Goal: Task Accomplishment & Management: Manage account settings

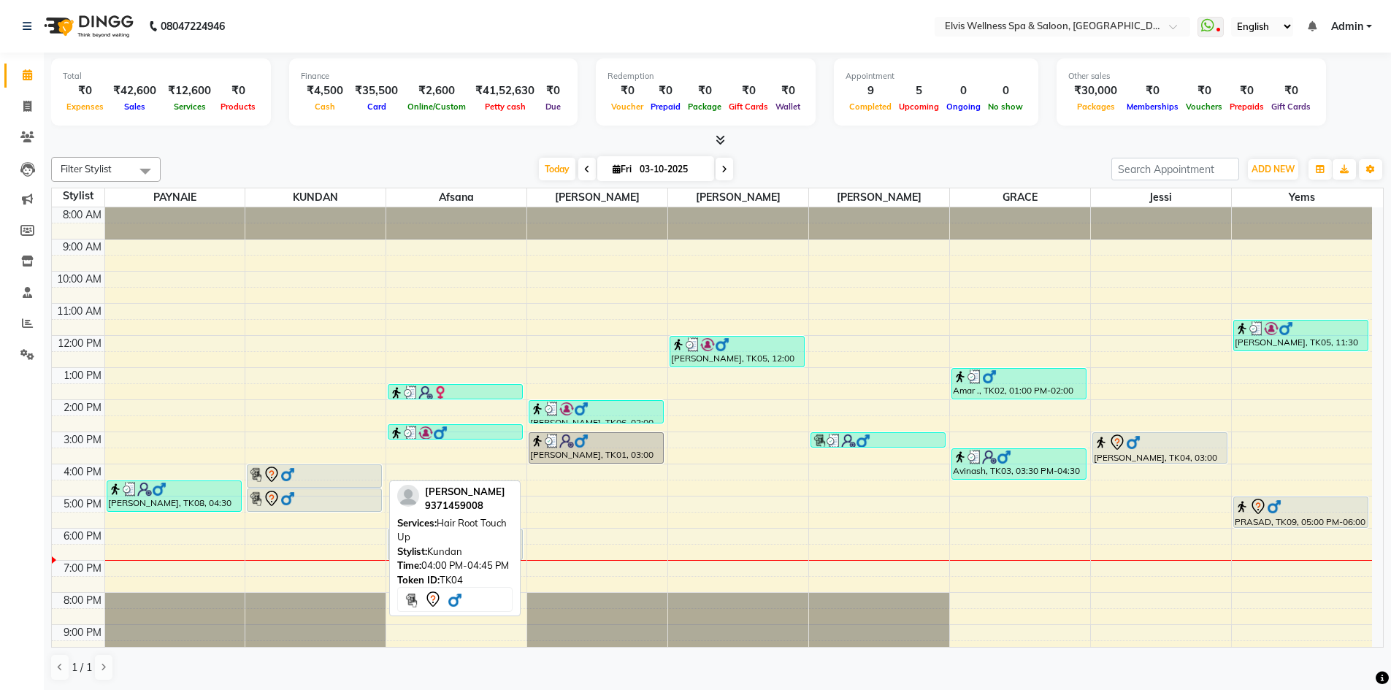
click at [313, 471] on div at bounding box center [314, 475] width 132 height 18
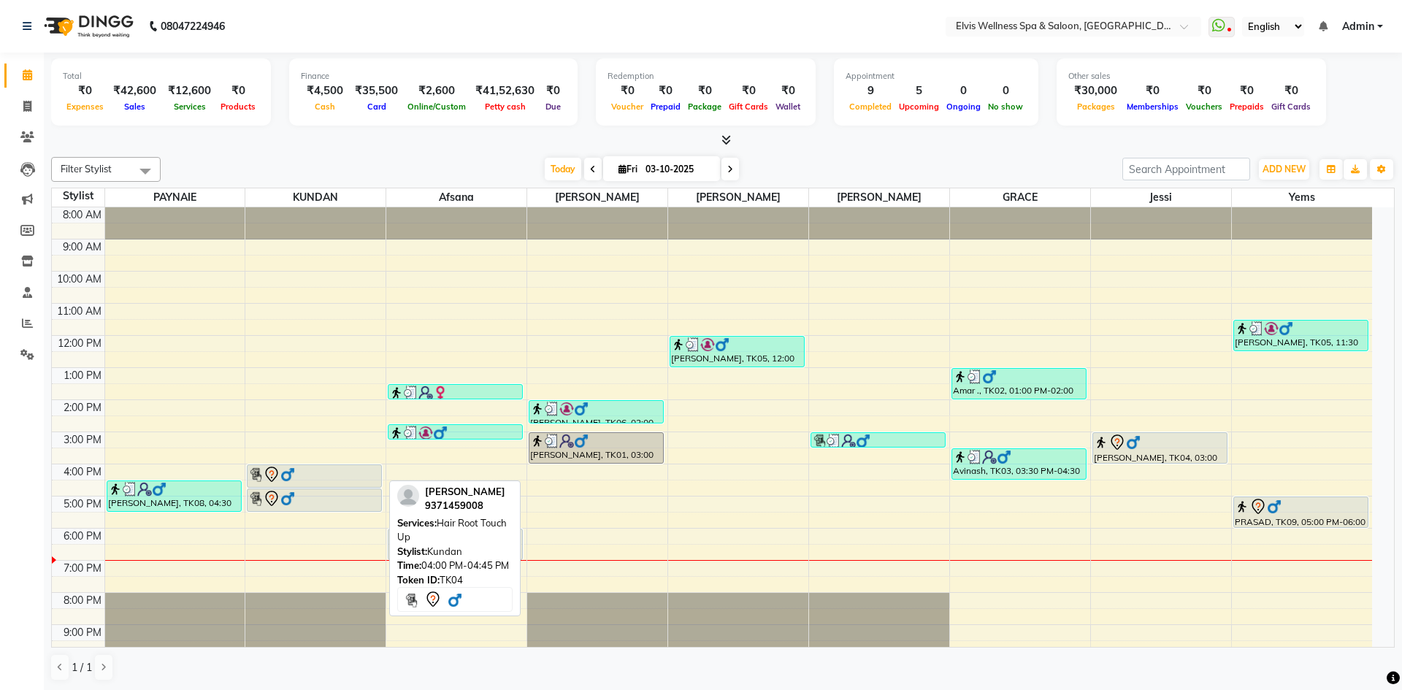
select select "7"
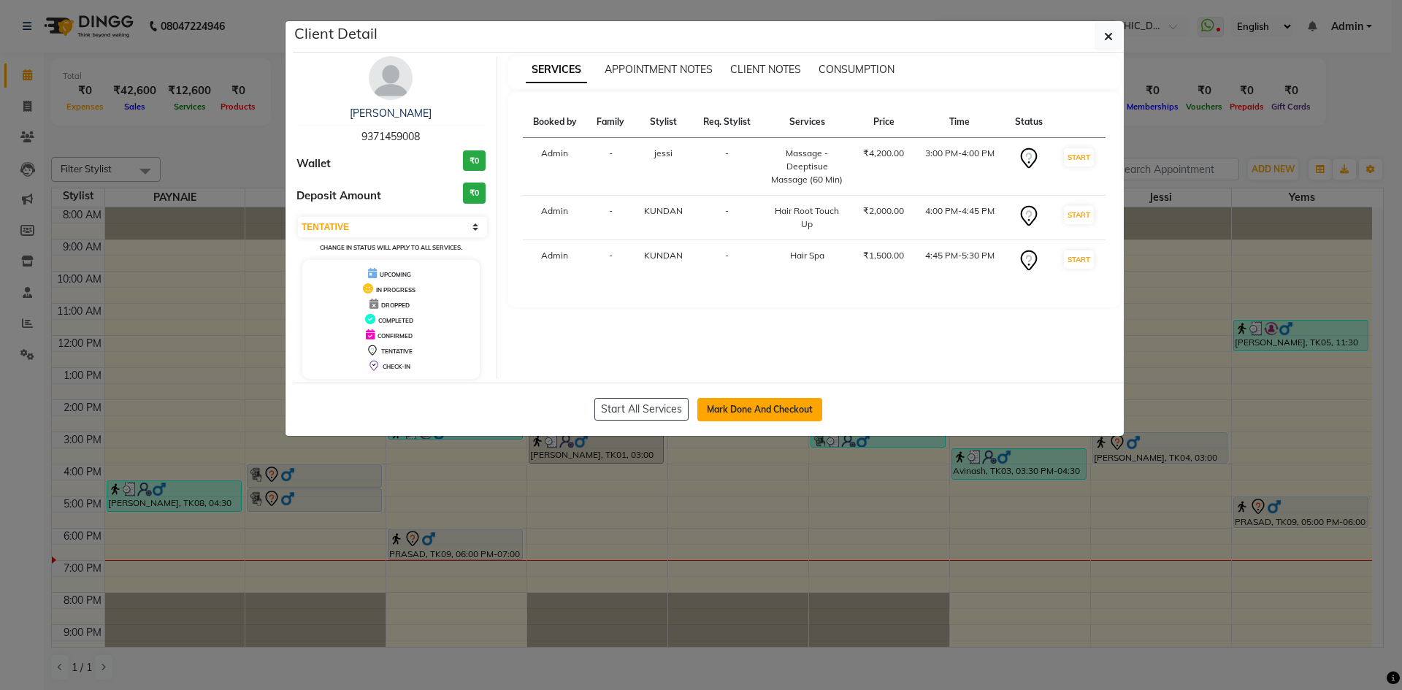
click at [778, 404] on button "Mark Done And Checkout" at bounding box center [759, 409] width 125 height 23
select select "4399"
select select "service"
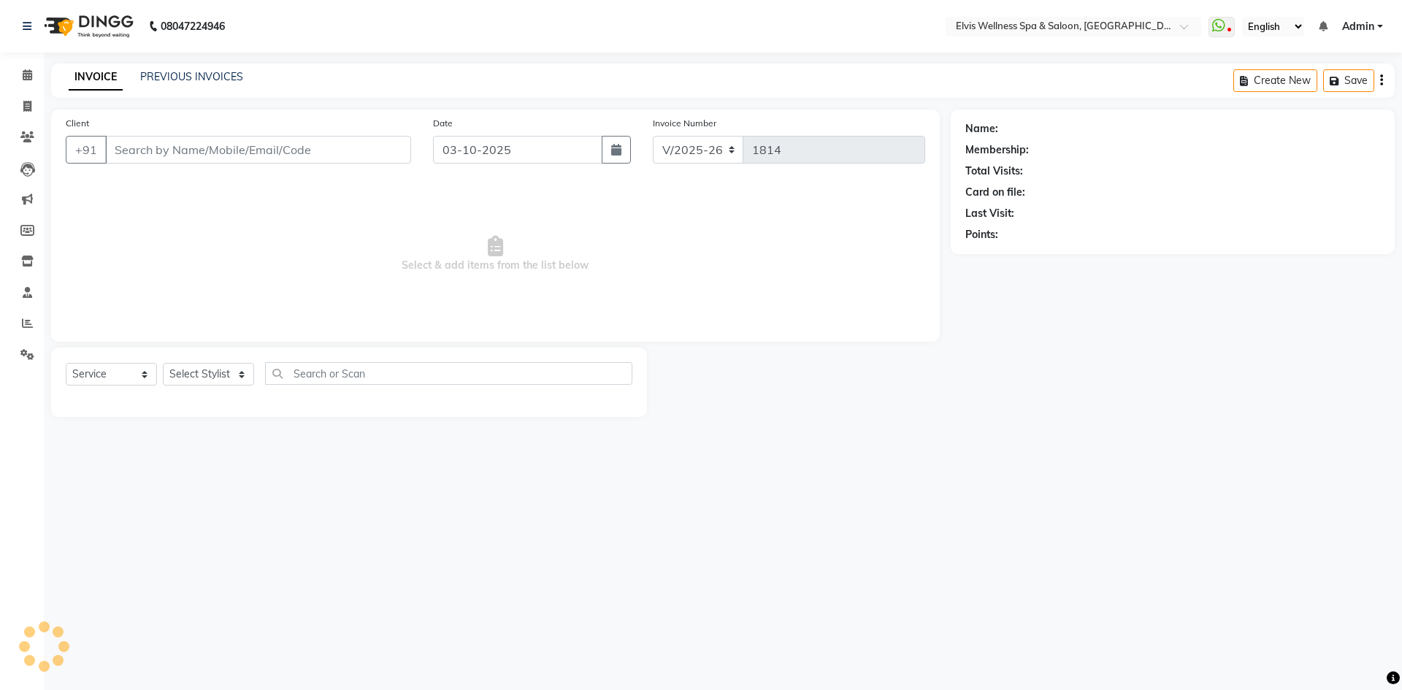
type input "9371459008"
select select "24325"
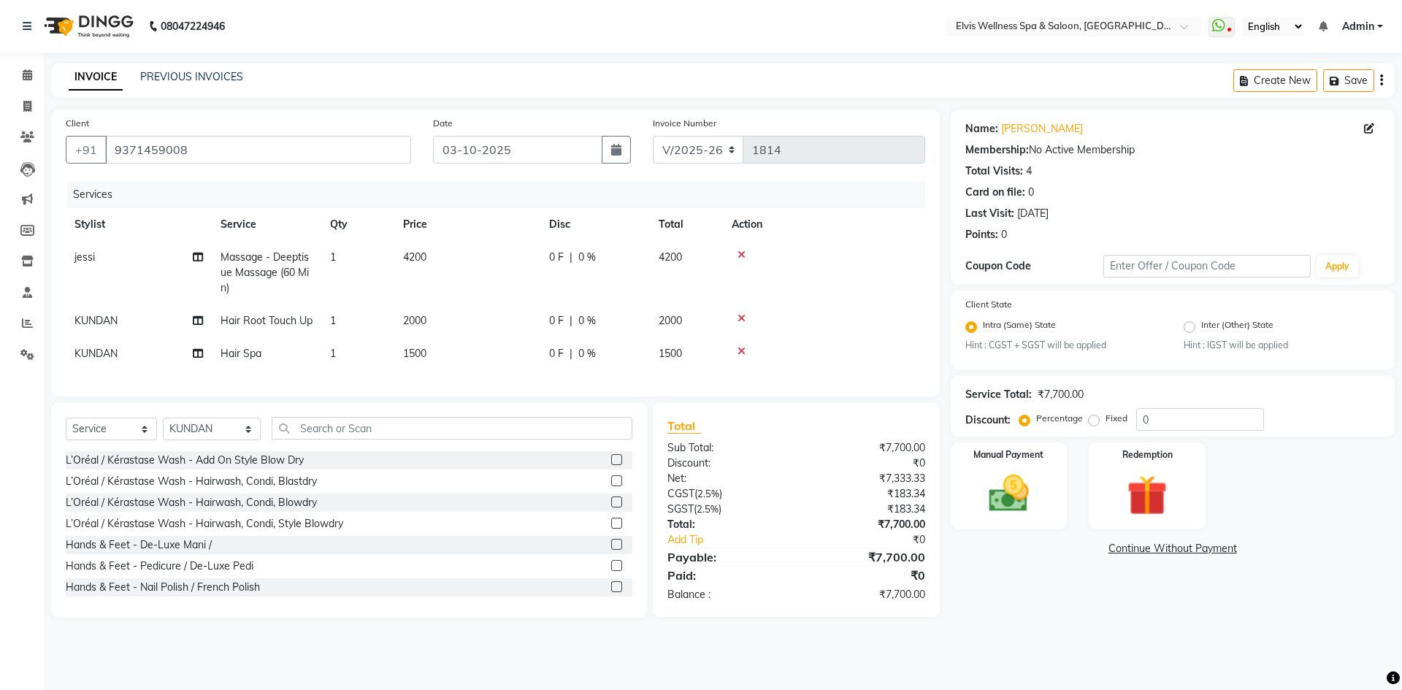
click at [739, 356] on icon at bounding box center [741, 351] width 8 height 10
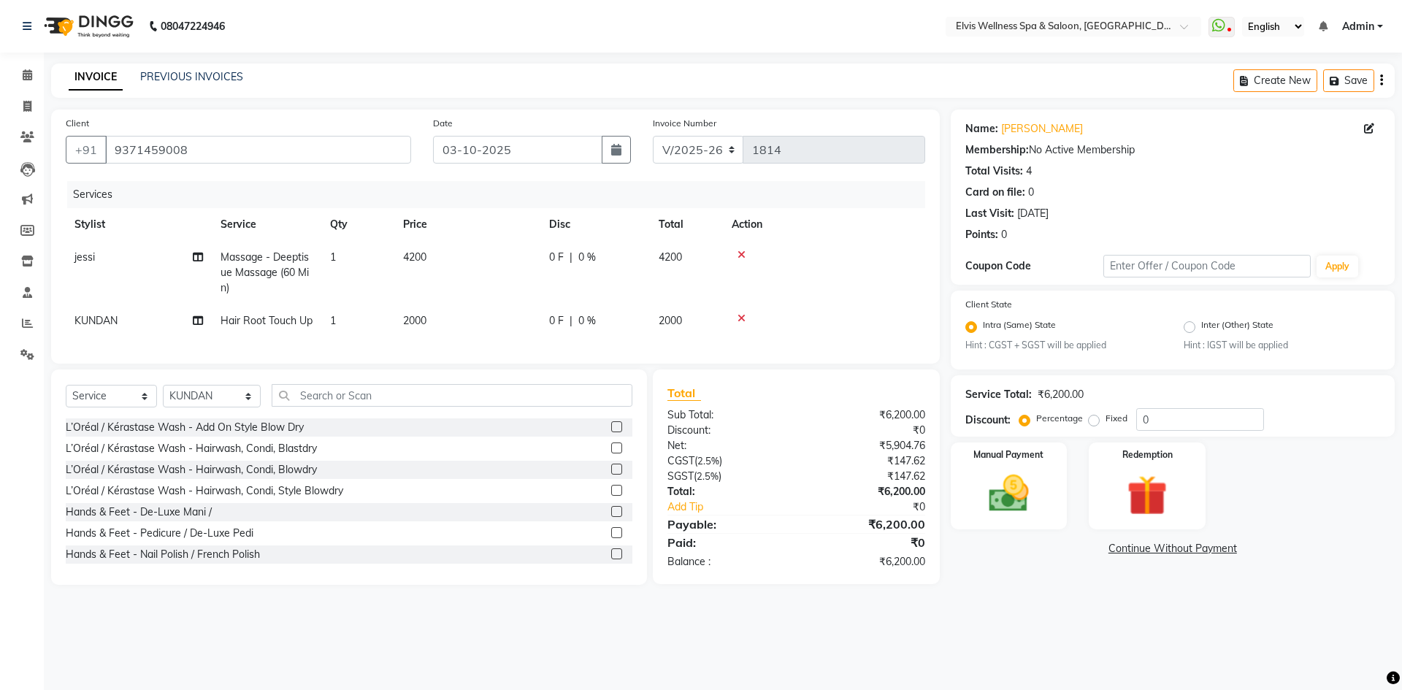
click at [419, 315] on span "2000" at bounding box center [414, 320] width 23 height 13
select select "24325"
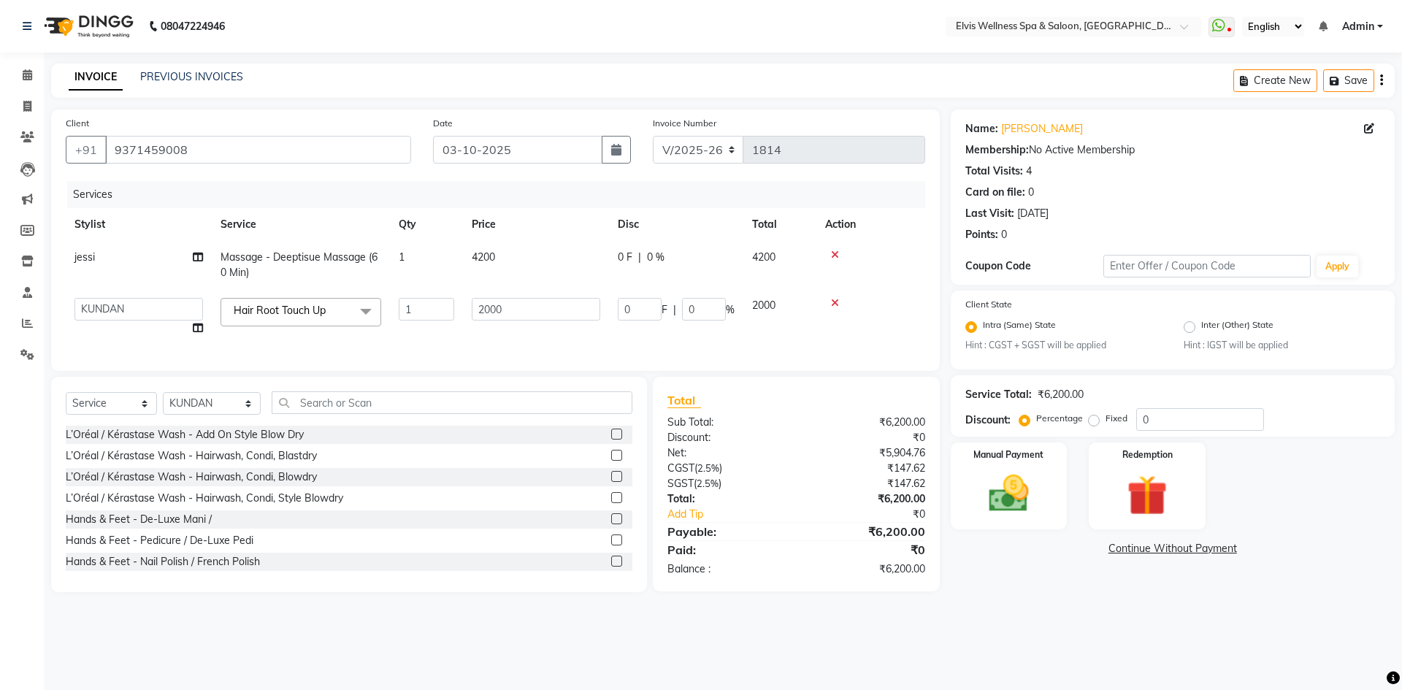
click at [483, 256] on span "4200" at bounding box center [483, 256] width 23 height 13
select select "79619"
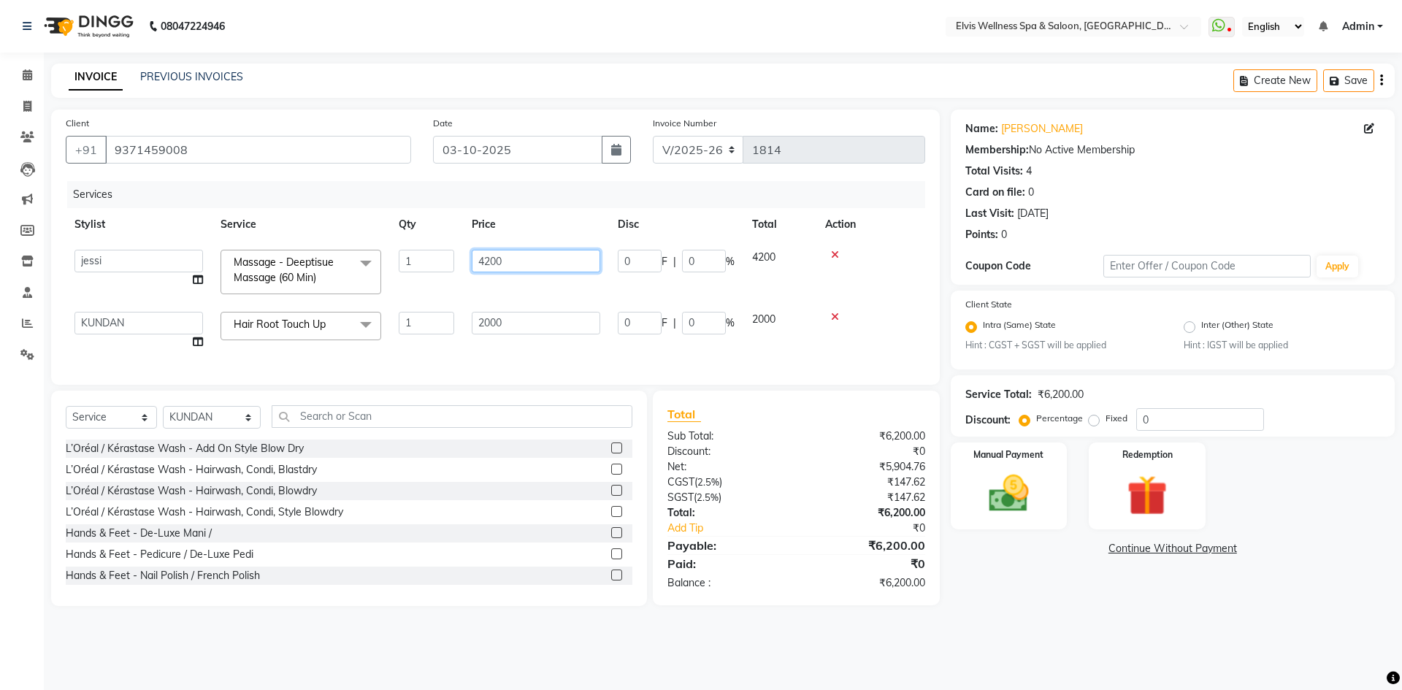
click at [491, 259] on input "4200" at bounding box center [536, 261] width 129 height 23
type input "4700"
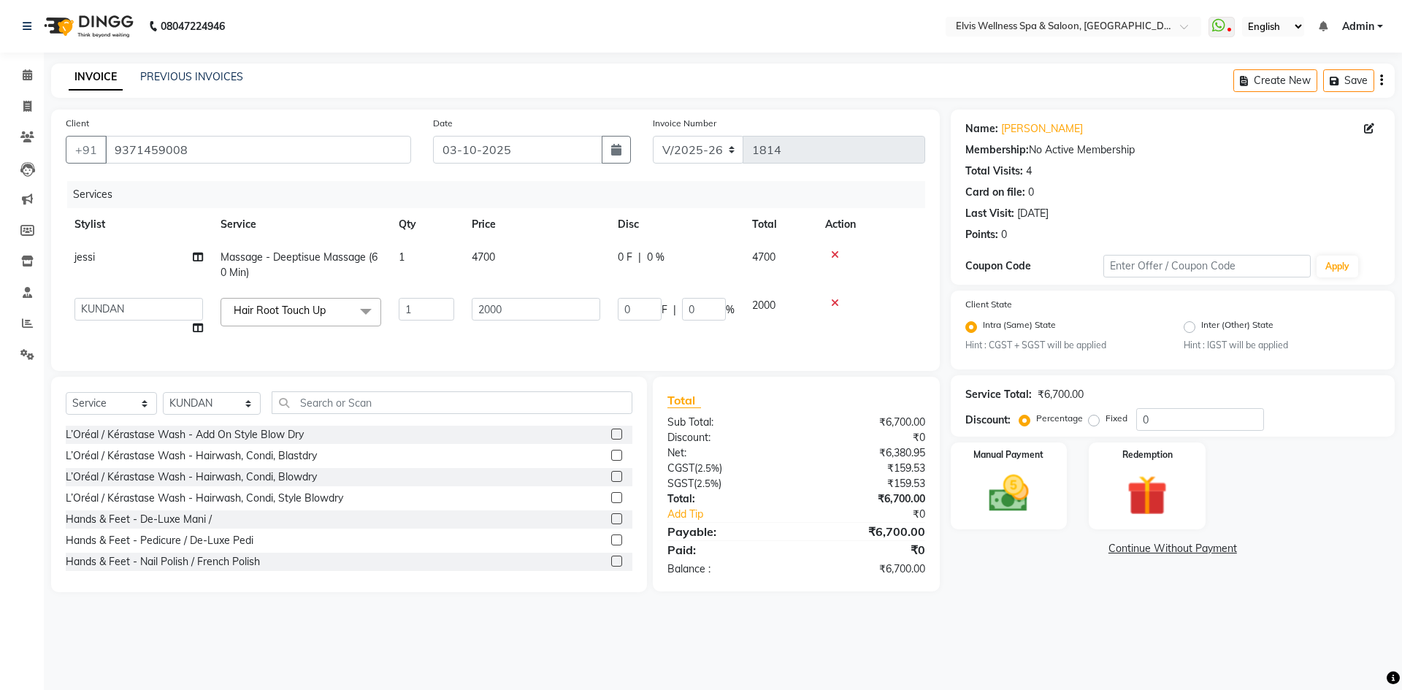
click at [547, 356] on div "Services Stylist Service Qty Price Disc Total Action jessi Massage - Deeptisue …" at bounding box center [495, 268] width 859 height 175
click at [984, 483] on img at bounding box center [1009, 494] width 68 height 48
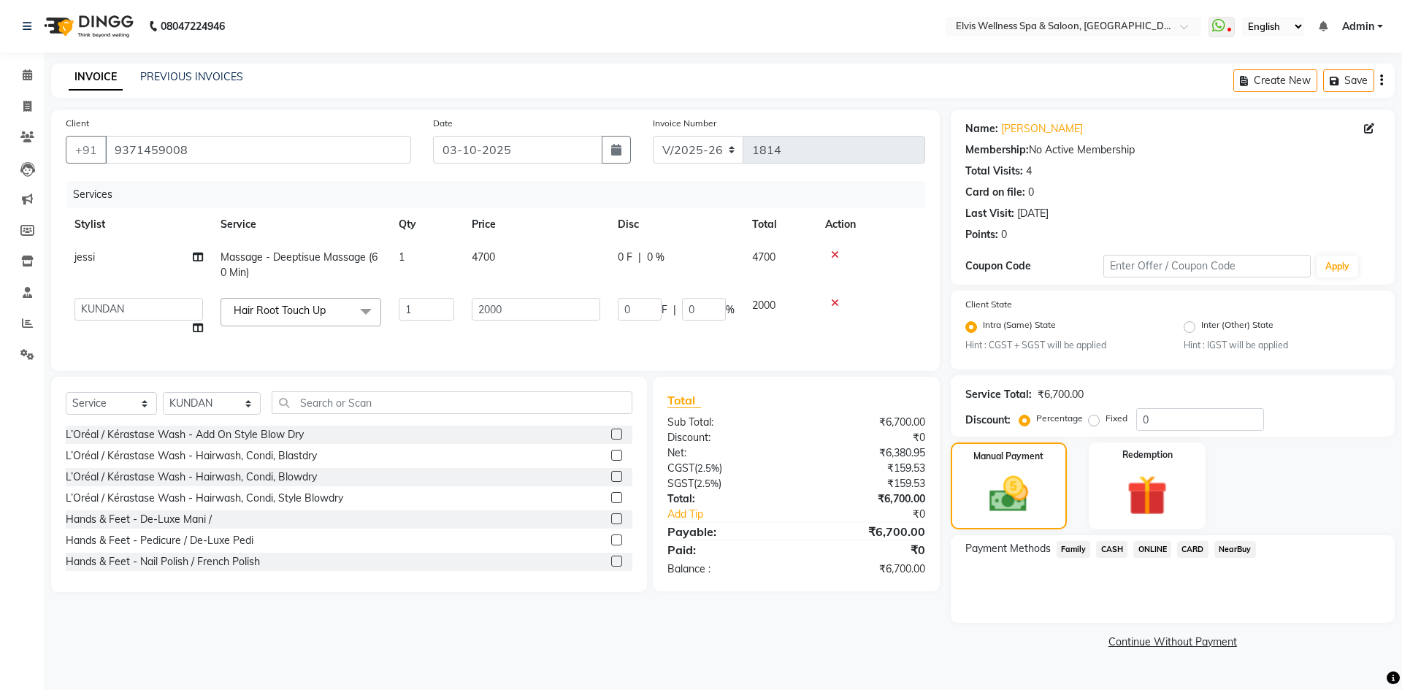
click at [1161, 546] on span "ONLINE" at bounding box center [1152, 549] width 38 height 17
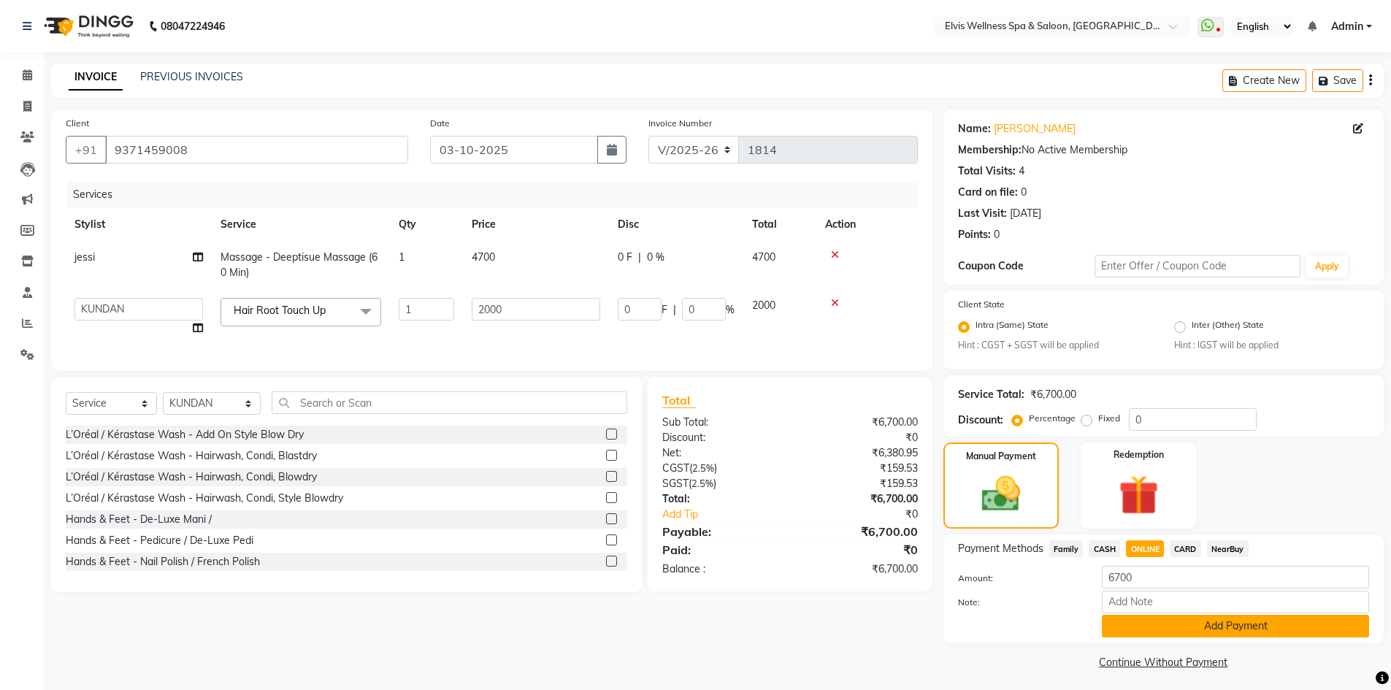
click at [1196, 624] on button "Add Payment" at bounding box center [1235, 626] width 267 height 23
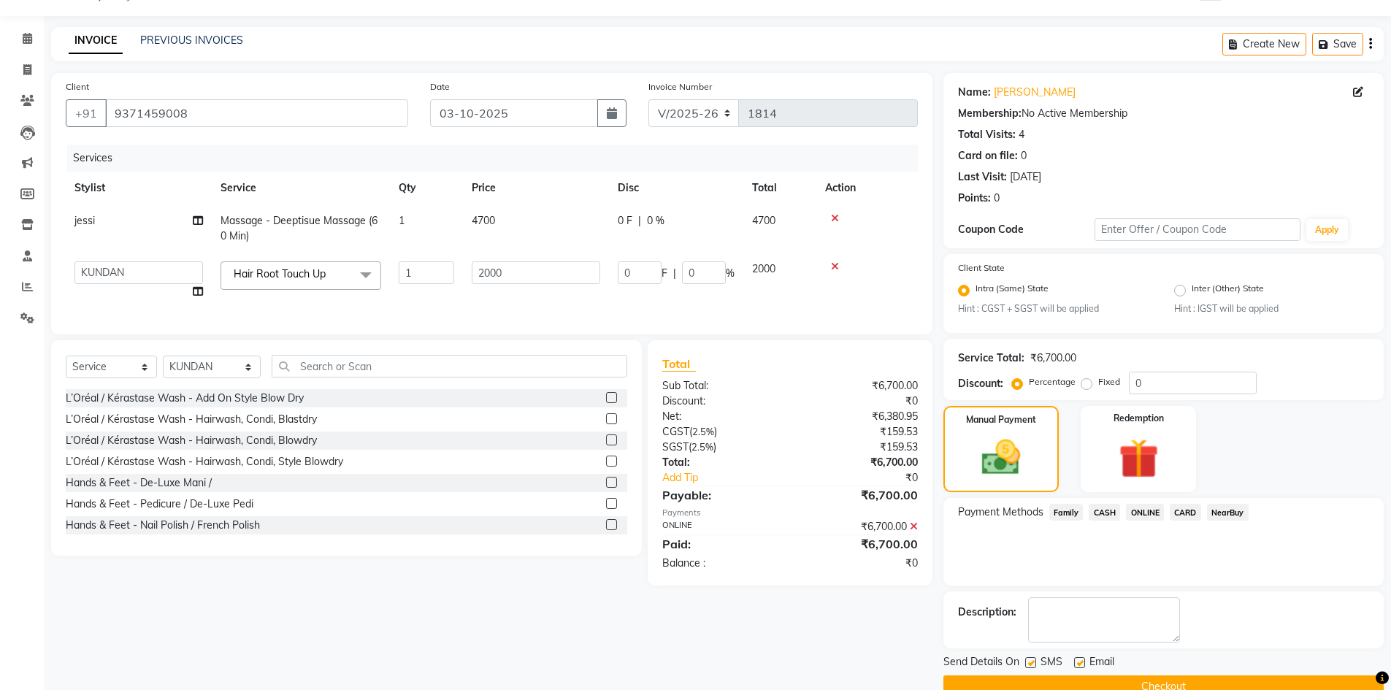
scroll to position [66, 0]
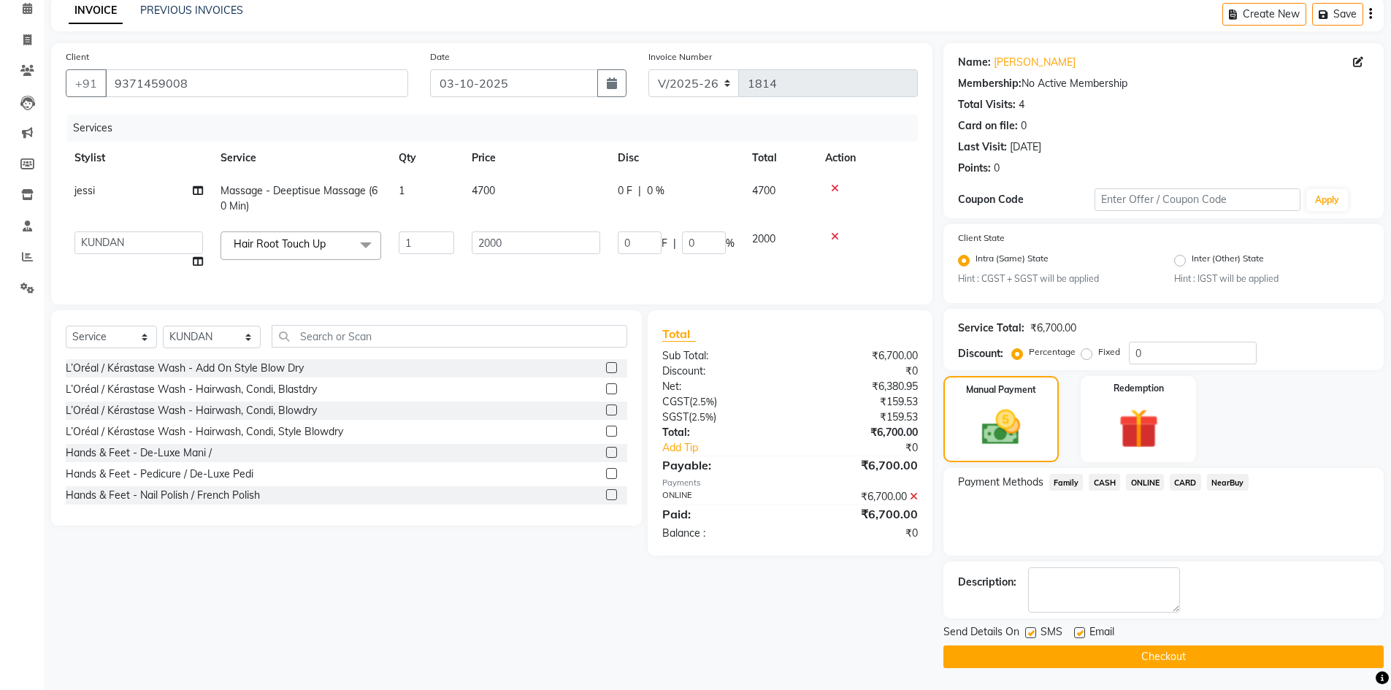
click at [1031, 637] on label at bounding box center [1030, 632] width 11 height 11
click at [1031, 637] on input "checkbox" at bounding box center [1029, 633] width 9 height 9
checkbox input "false"
click at [1111, 651] on button "Checkout" at bounding box center [1163, 656] width 440 height 23
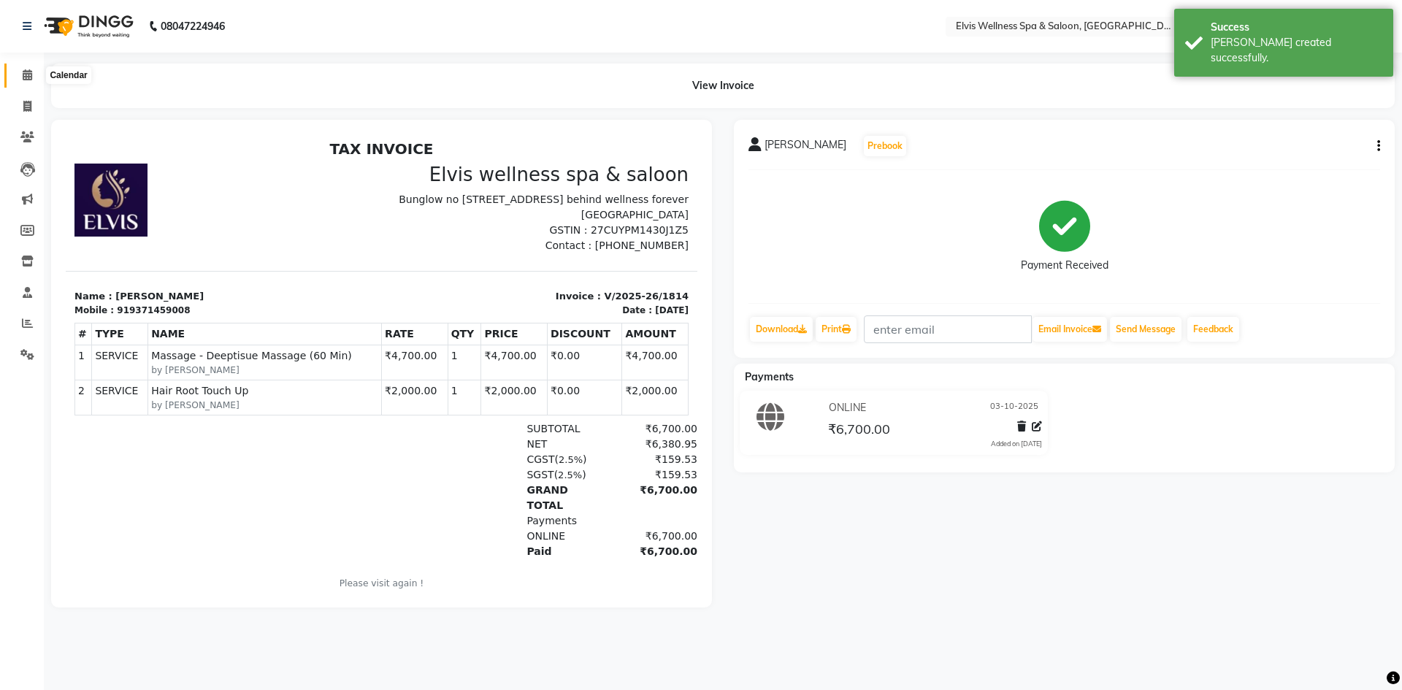
click at [30, 78] on icon at bounding box center [27, 74] width 9 height 11
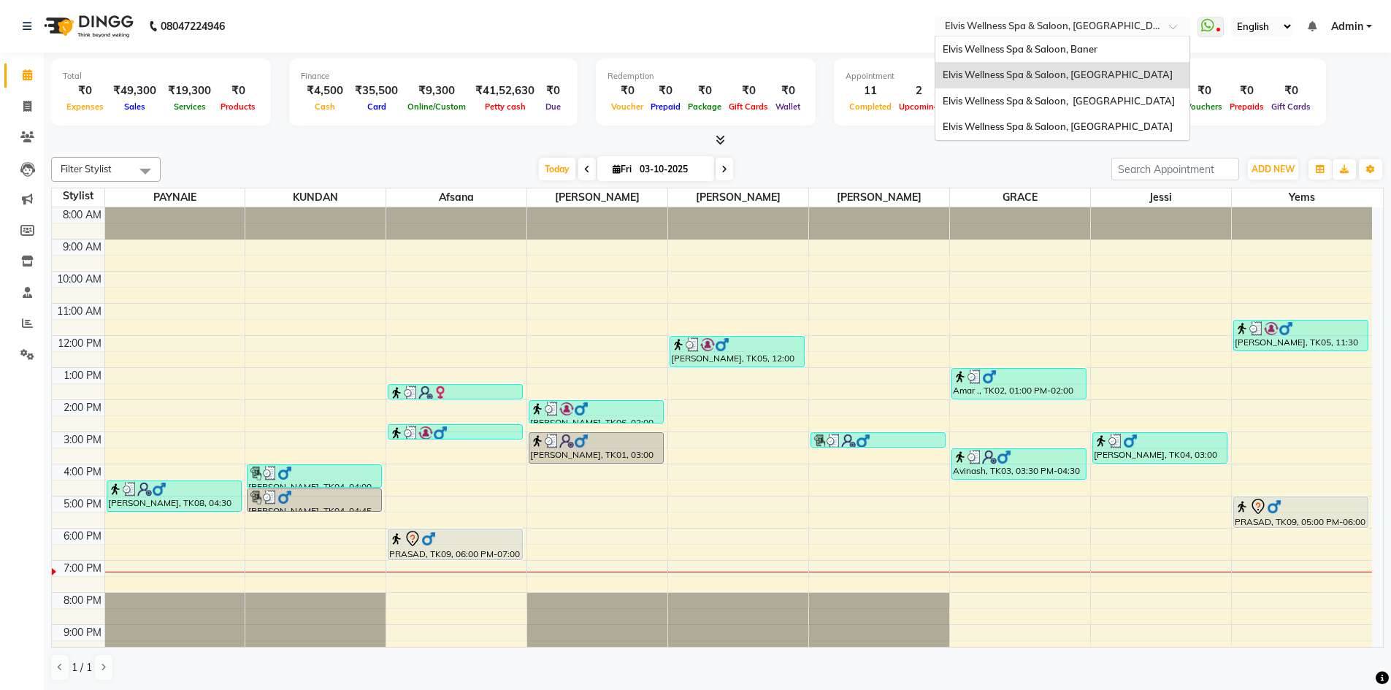
click at [1120, 27] on input "text" at bounding box center [1048, 27] width 212 height 15
click at [1088, 46] on span "Elvis Wellness Spa & Saloon, Baner" at bounding box center [1020, 49] width 155 height 12
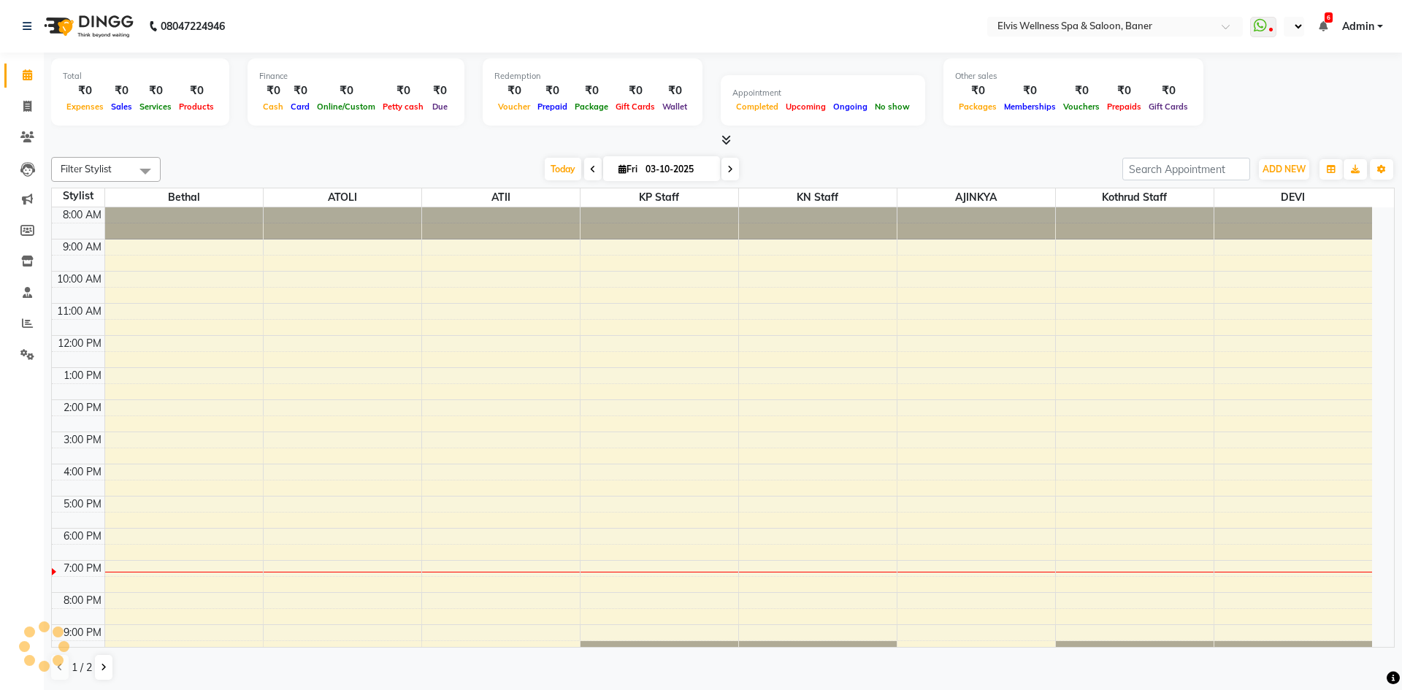
select select "en"
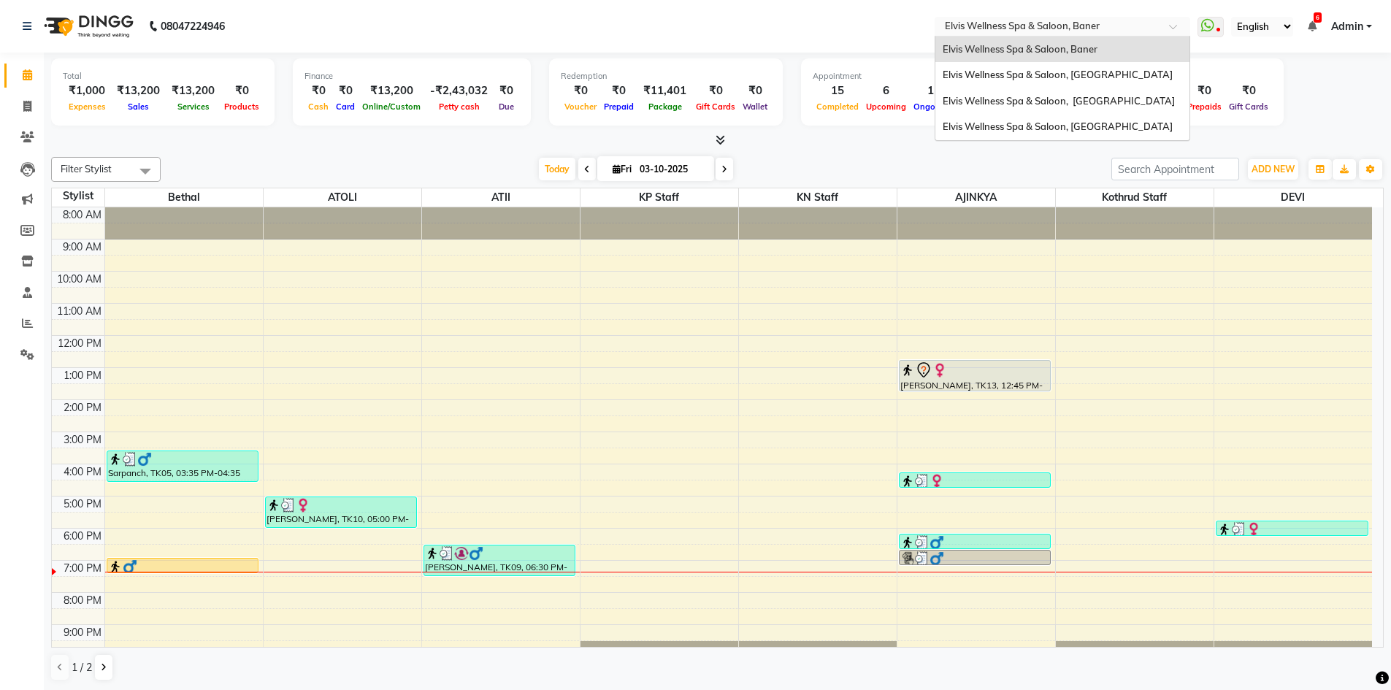
click at [1141, 23] on input "text" at bounding box center [1048, 27] width 212 height 15
click at [1087, 132] on span "Elvis Wellness Spa & Saloon, [GEOGRAPHIC_DATA]" at bounding box center [1058, 126] width 230 height 12
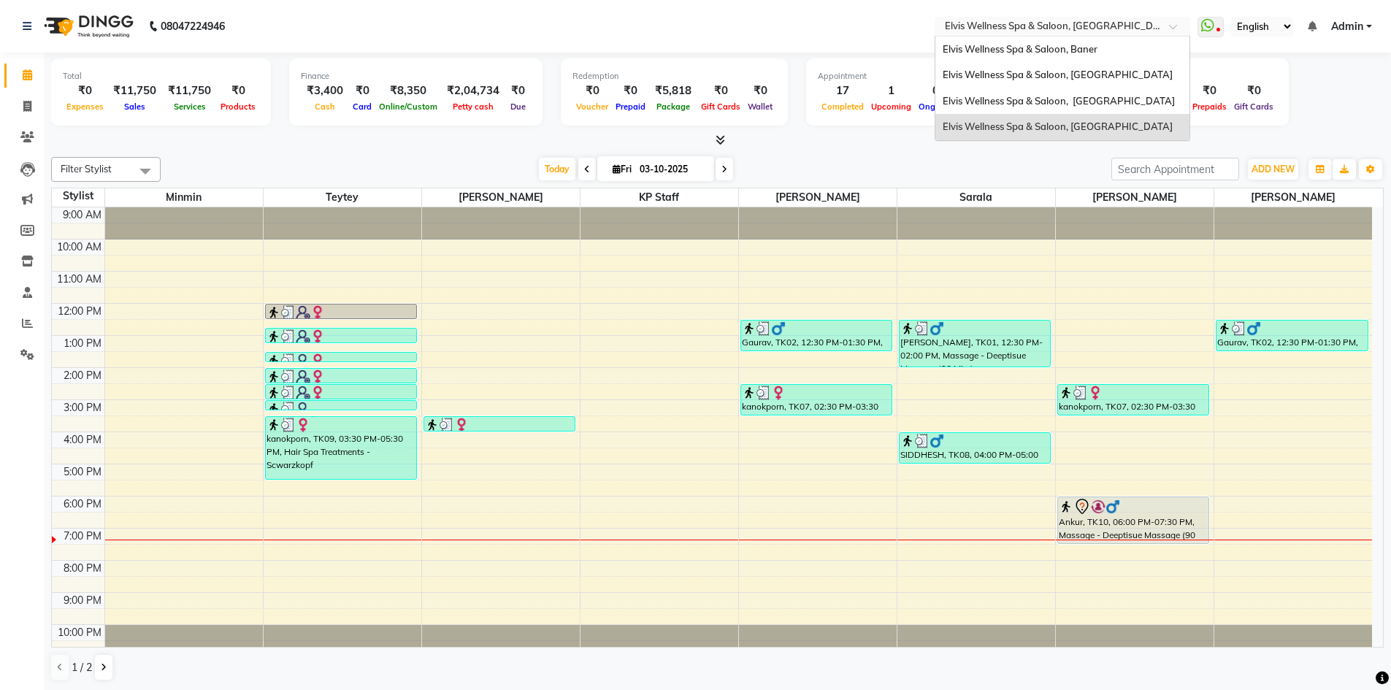
click at [1134, 27] on input "text" at bounding box center [1048, 27] width 212 height 15
click at [1100, 89] on div "Elvis Wellness Spa & Saloon, [GEOGRAPHIC_DATA]" at bounding box center [1062, 101] width 254 height 26
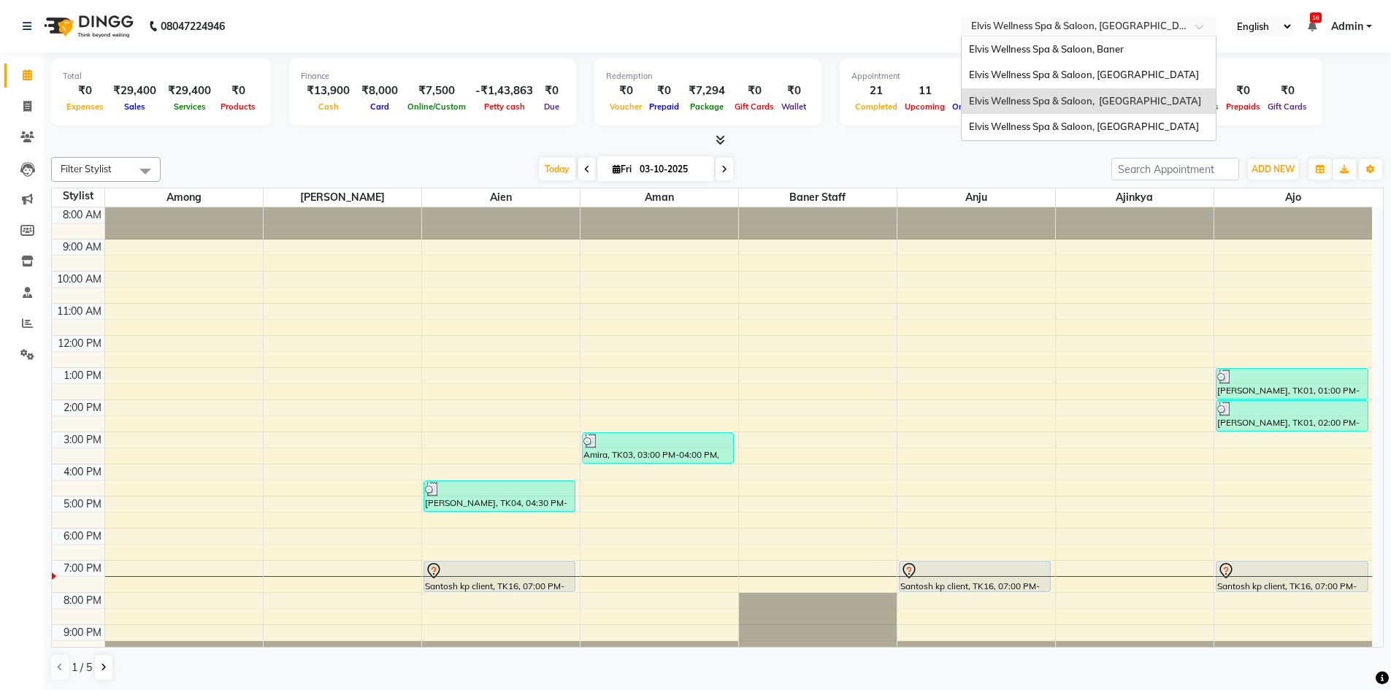
click at [1133, 23] on input "text" at bounding box center [1074, 27] width 212 height 15
click at [1104, 74] on span "Elvis Wellness Spa & Saloon, [GEOGRAPHIC_DATA]" at bounding box center [1084, 75] width 230 height 12
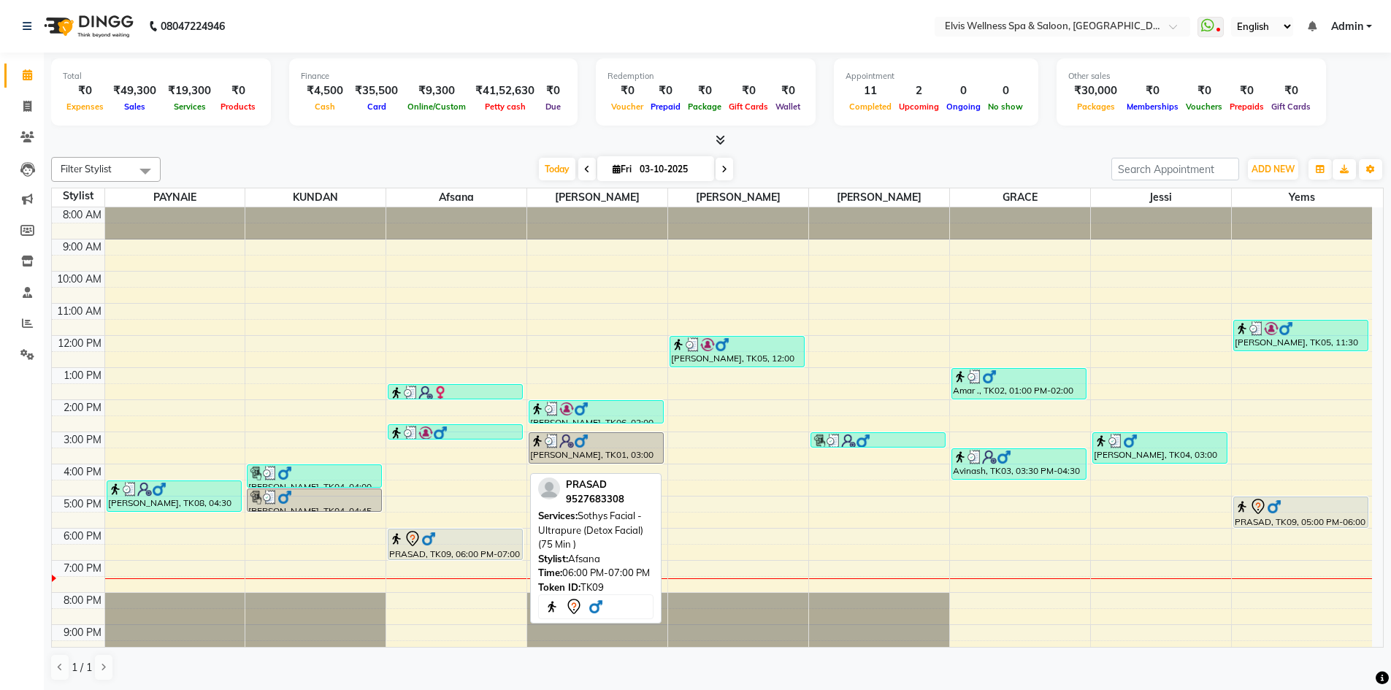
click at [461, 548] on div "PRASAD, TK09, 06:00 PM-07:00 PM, Sothys Facial - Ultrapure (Detox Facial) (75 M…" at bounding box center [455, 544] width 134 height 30
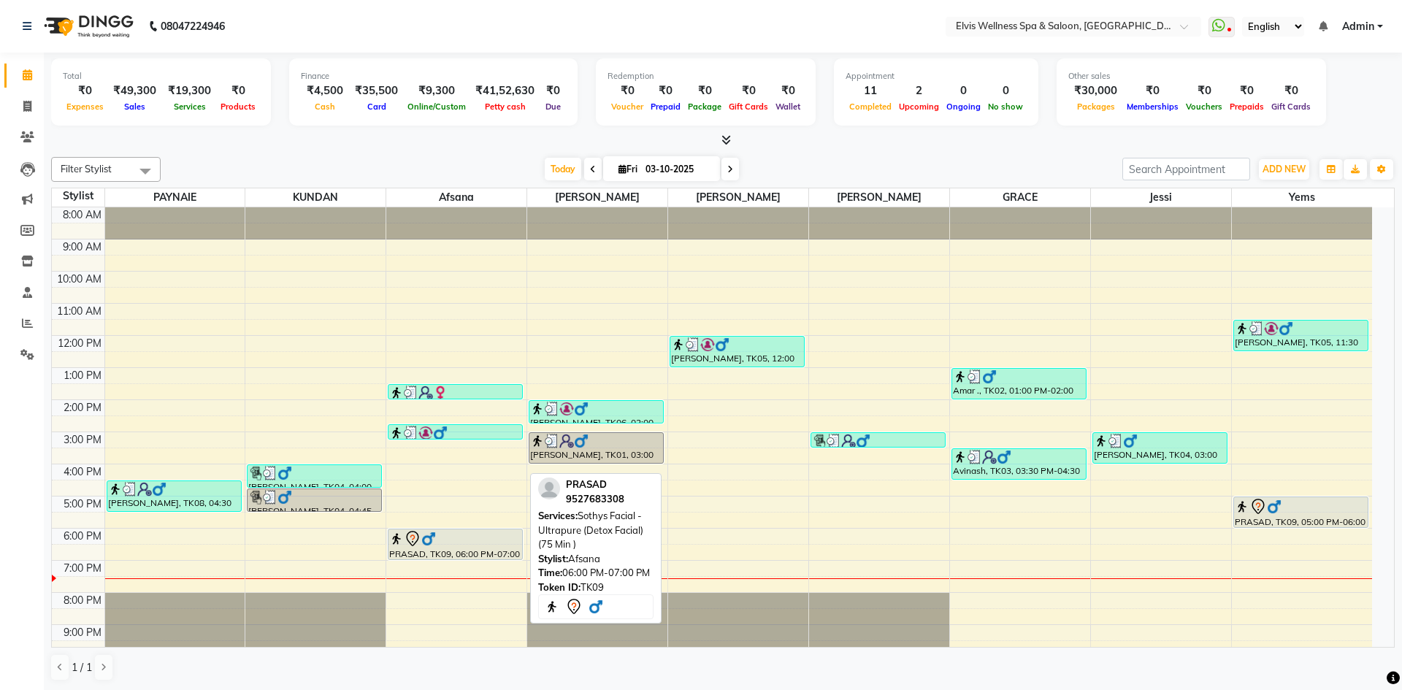
select select "7"
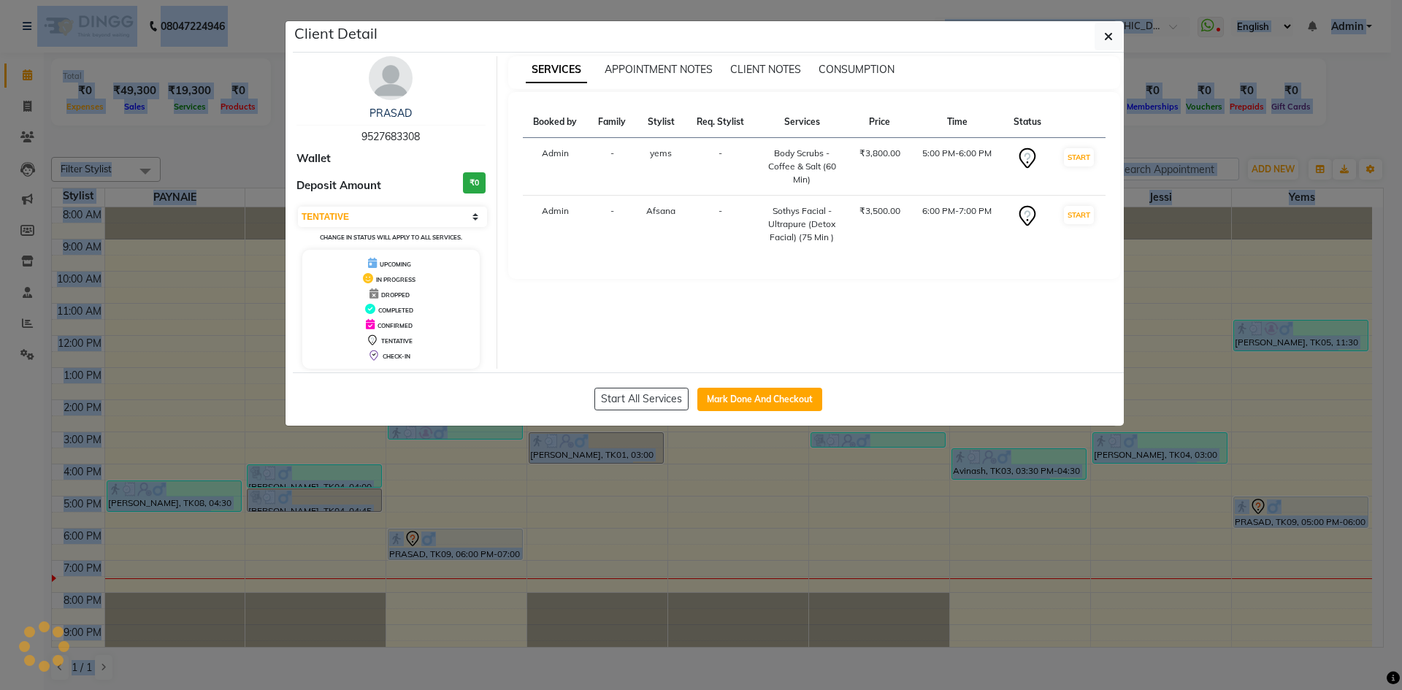
click at [461, 548] on ngb-modal-window "Client Detail PRASAD 9527683308 Wallet Deposit Amount ₹0 Select IN SERVICE CONF…" at bounding box center [701, 345] width 1402 height 690
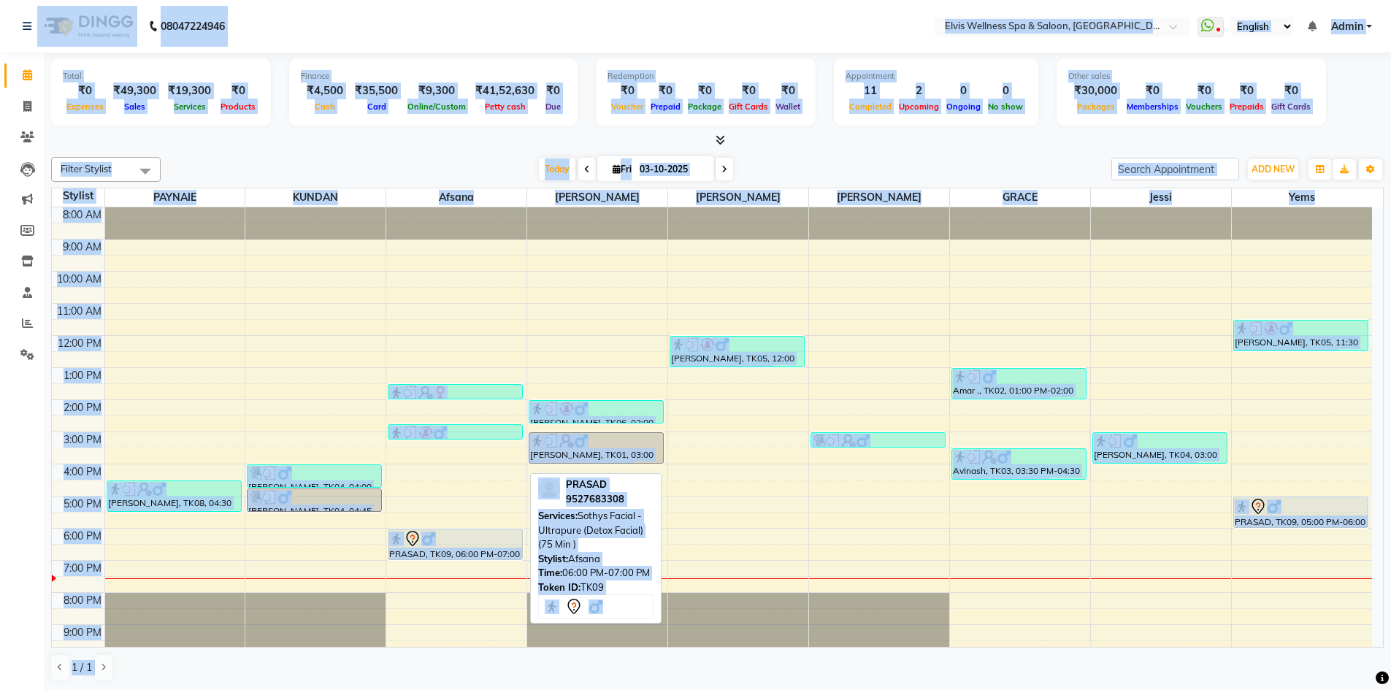
click at [461, 548] on div "PRASAD, TK09, 06:00 PM-07:00 PM, Sothys Facial - Ultrapure (Detox Facial) (75 M…" at bounding box center [455, 544] width 134 height 30
select select "7"
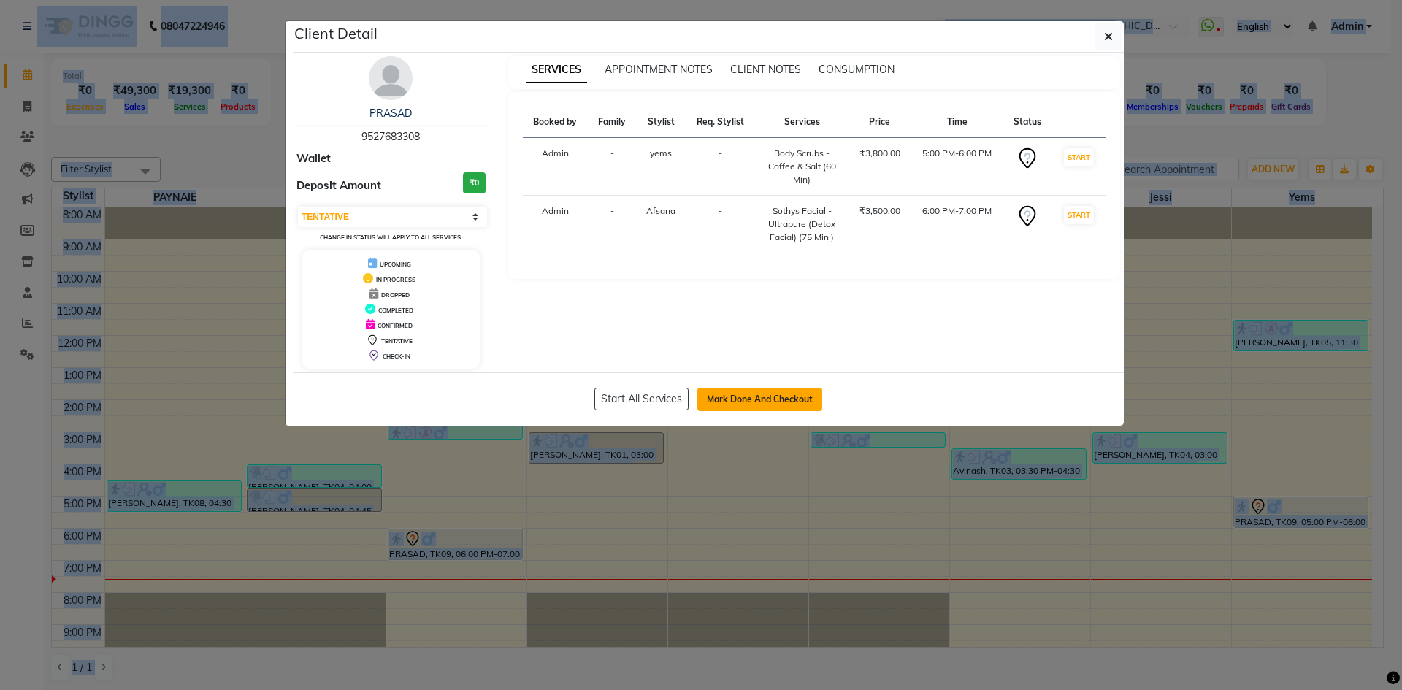
click at [789, 396] on button "Mark Done And Checkout" at bounding box center [759, 399] width 125 height 23
select select "service"
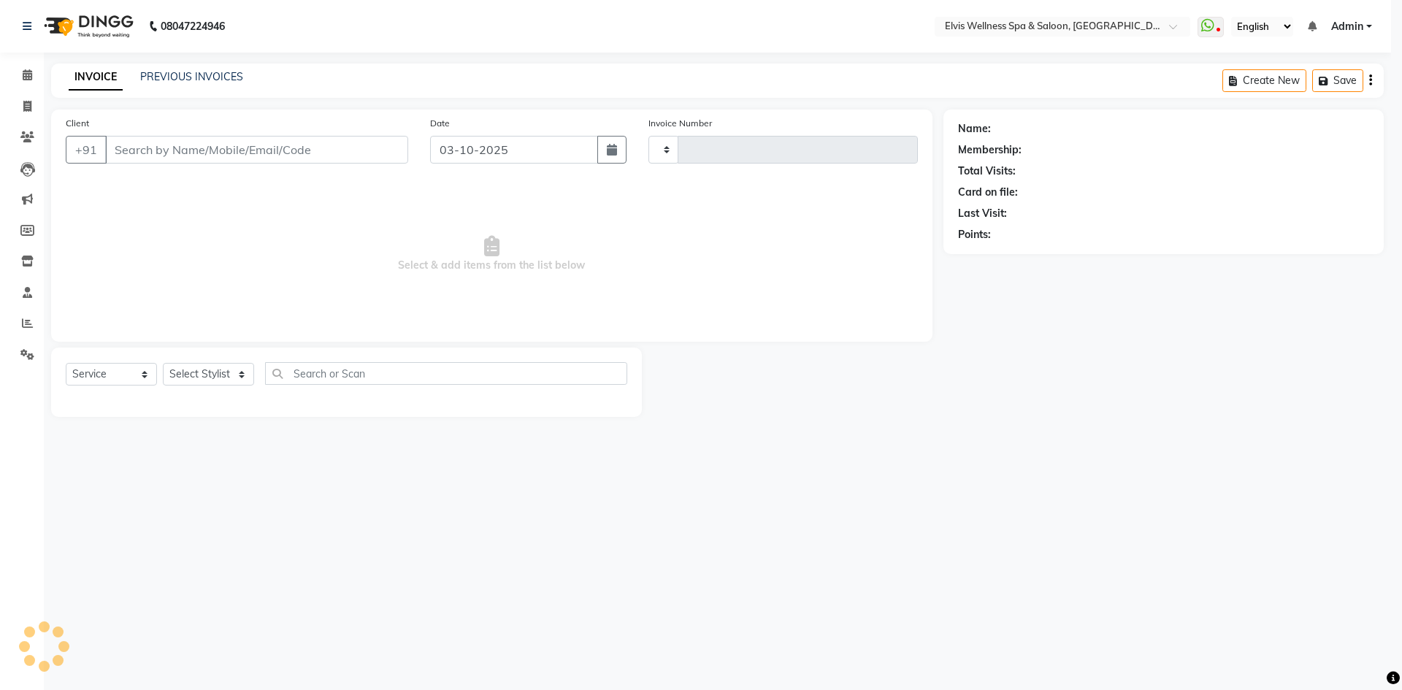
type input "1815"
select select "4399"
type input "9527683308"
select select "79749"
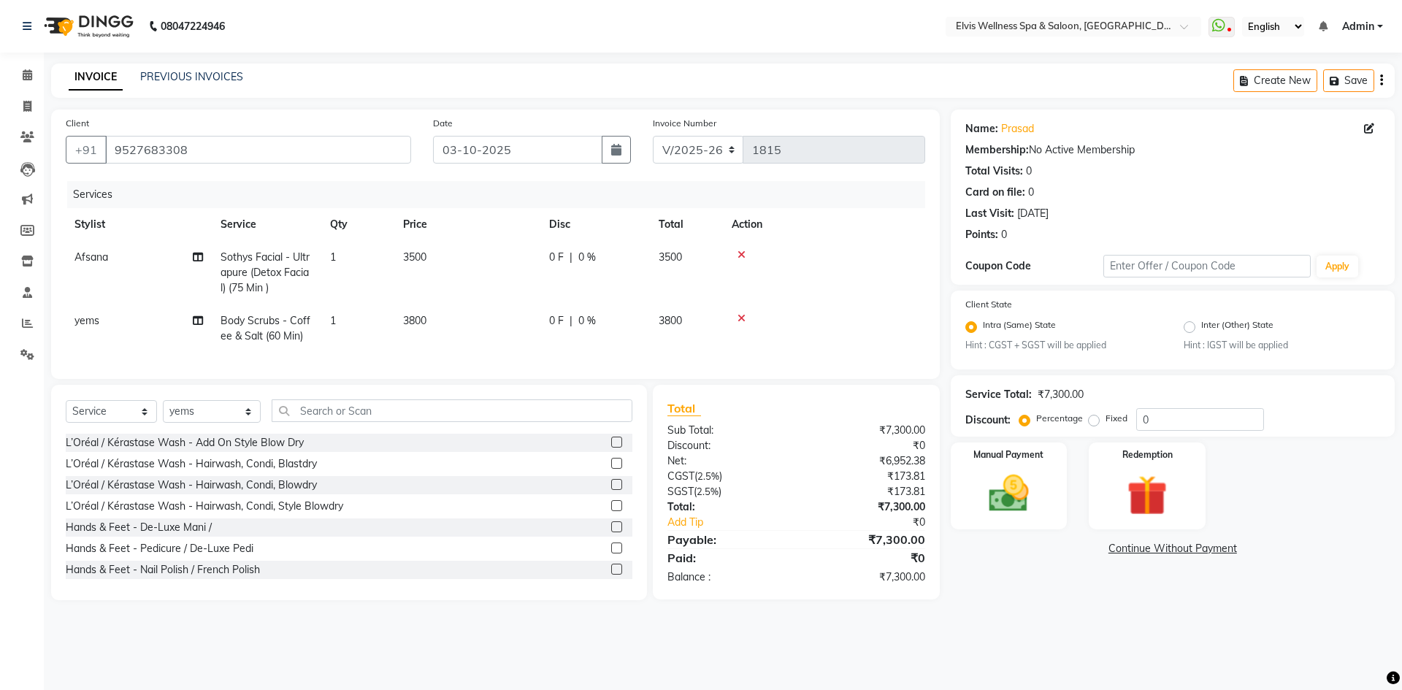
click at [421, 320] on span "3800" at bounding box center [414, 320] width 23 height 13
select select "79749"
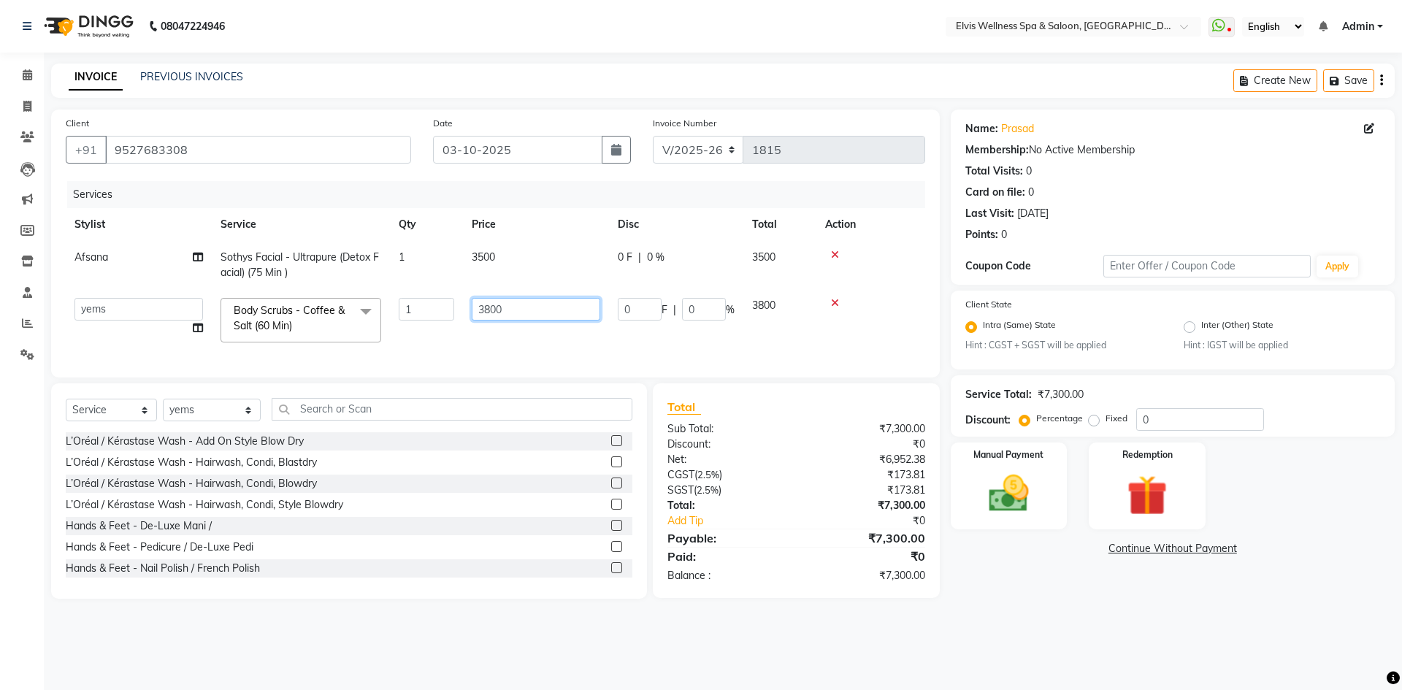
click at [484, 307] on input "3800" at bounding box center [536, 309] width 129 height 23
type input "2800"
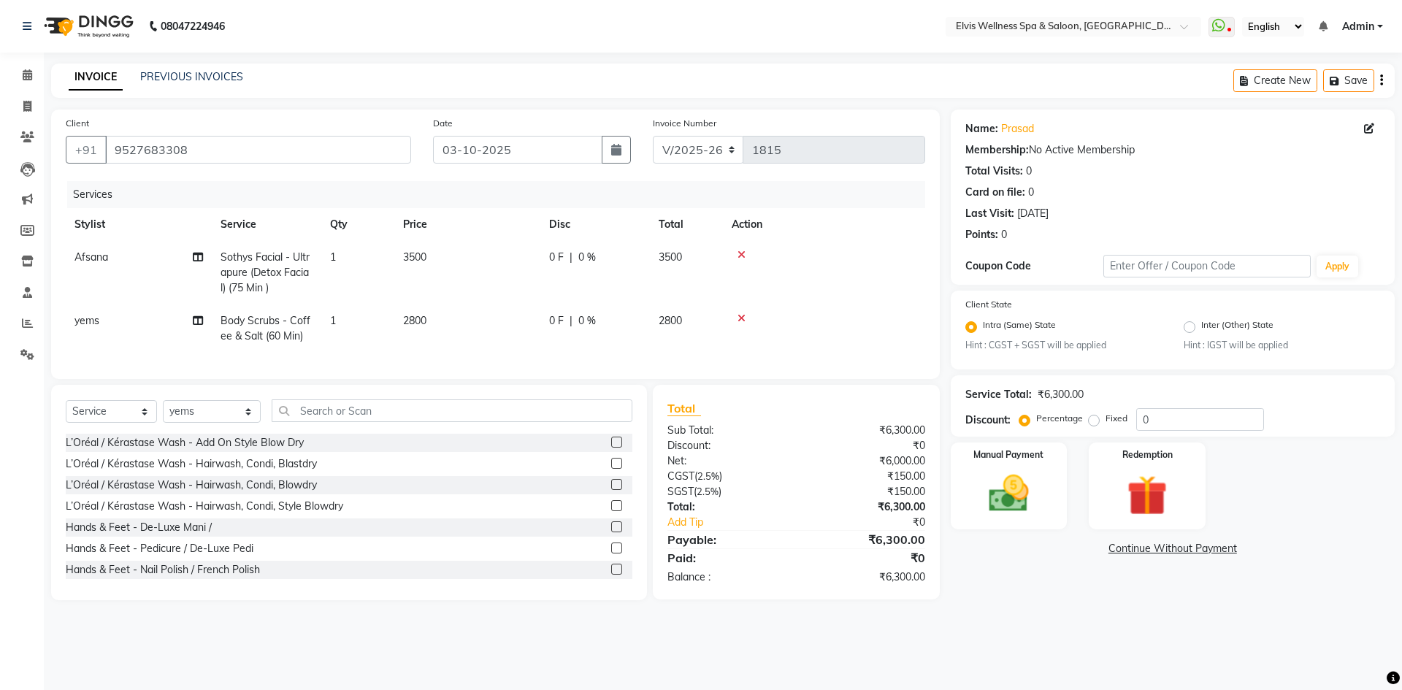
click at [477, 337] on td "2800" at bounding box center [467, 328] width 146 height 48
select select "79749"
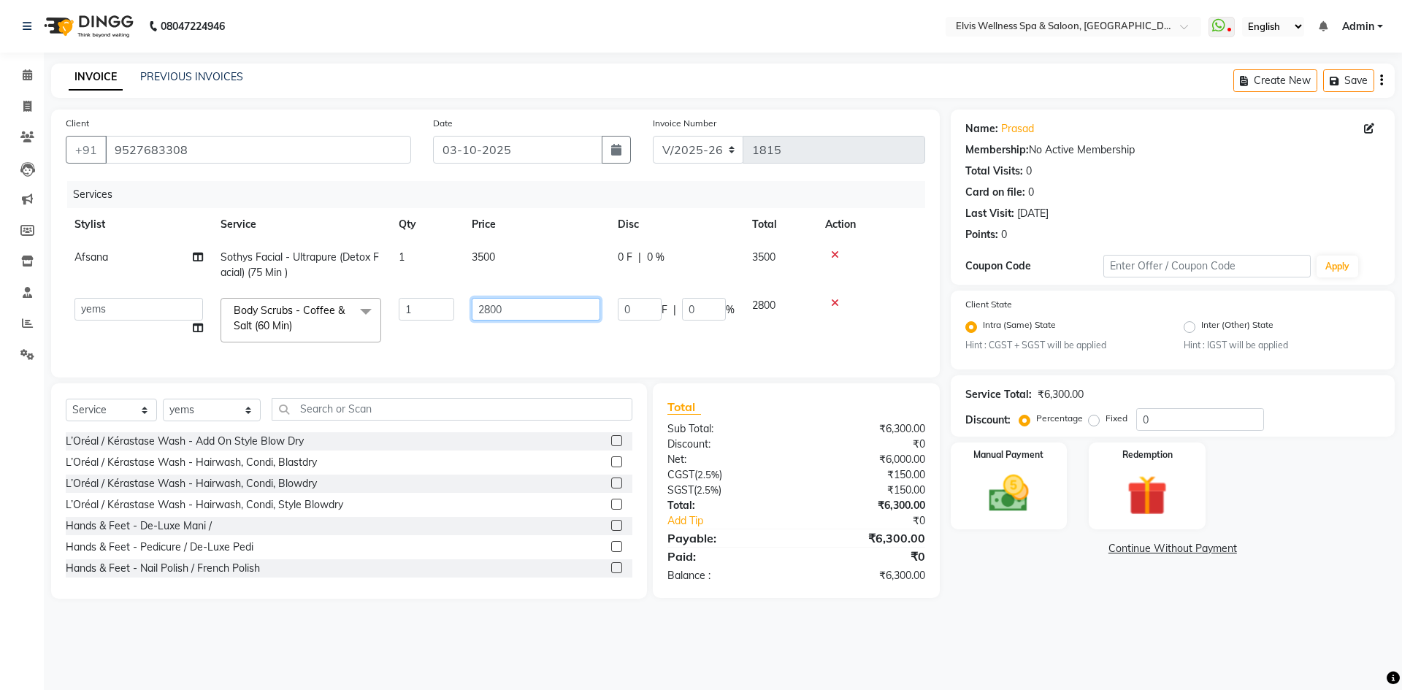
click at [506, 308] on input "2800" at bounding box center [536, 309] width 129 height 23
type input "2"
type input "3000"
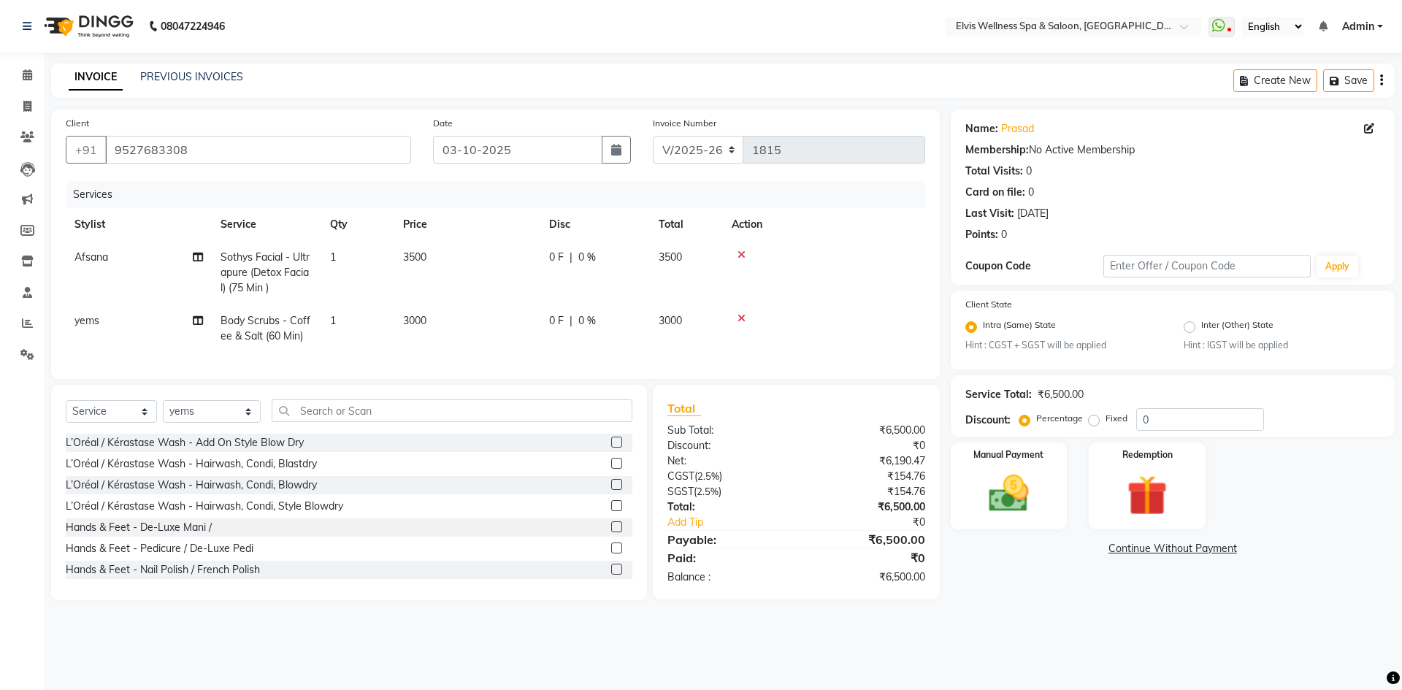
click at [504, 341] on td "3000" at bounding box center [467, 328] width 146 height 48
select select "79749"
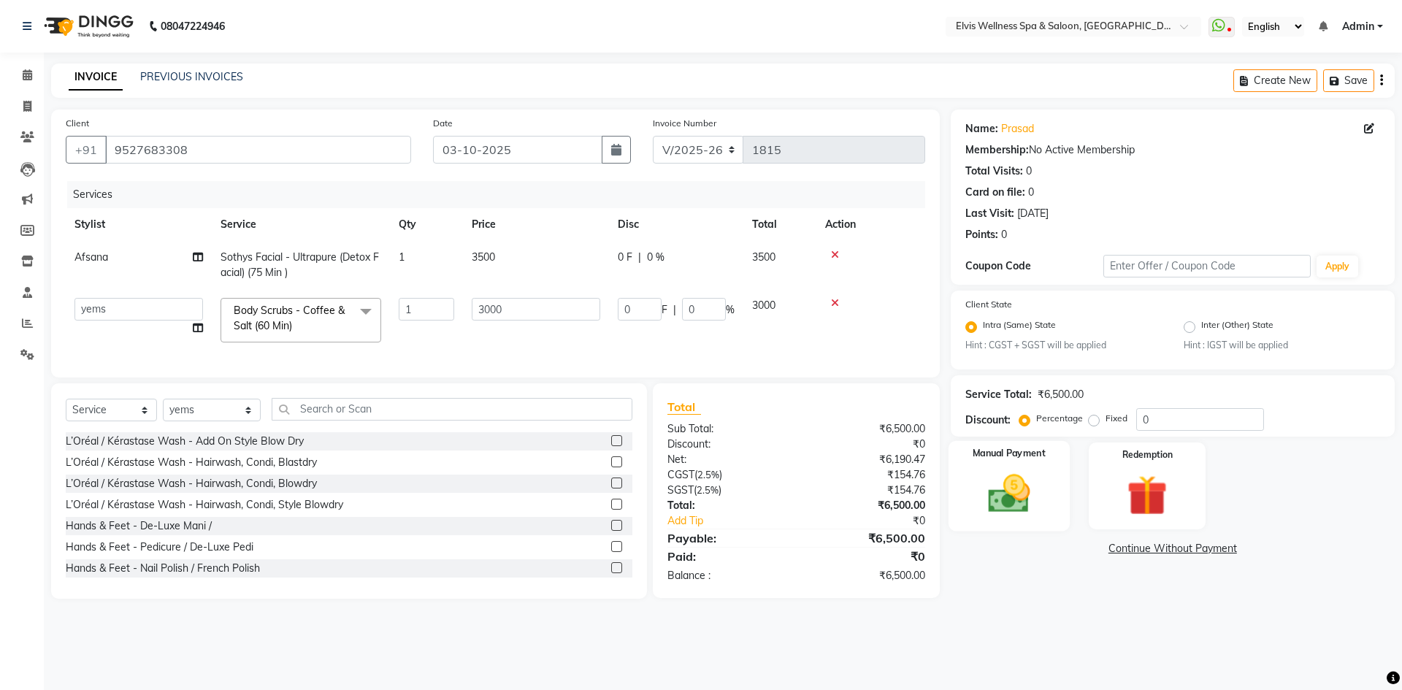
click at [1008, 499] on img at bounding box center [1009, 494] width 68 height 48
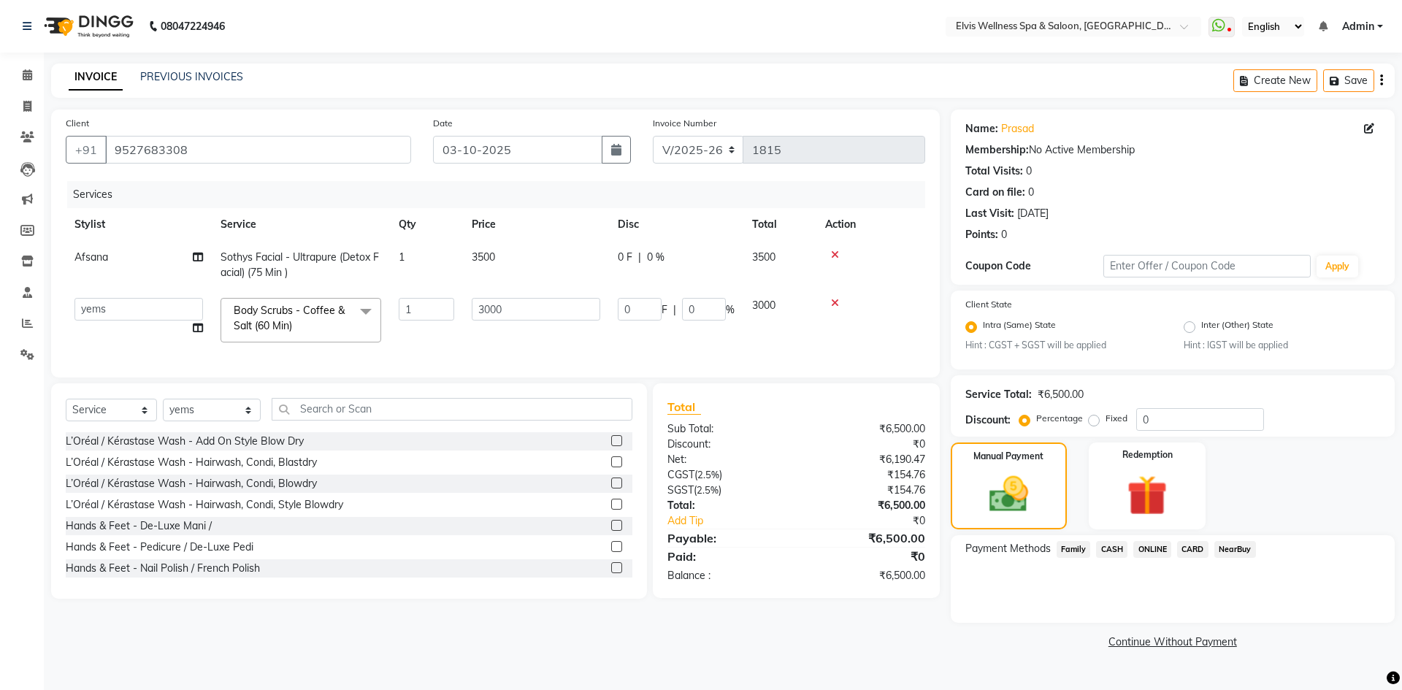
click at [1108, 549] on span "CASH" at bounding box center [1111, 549] width 31 height 17
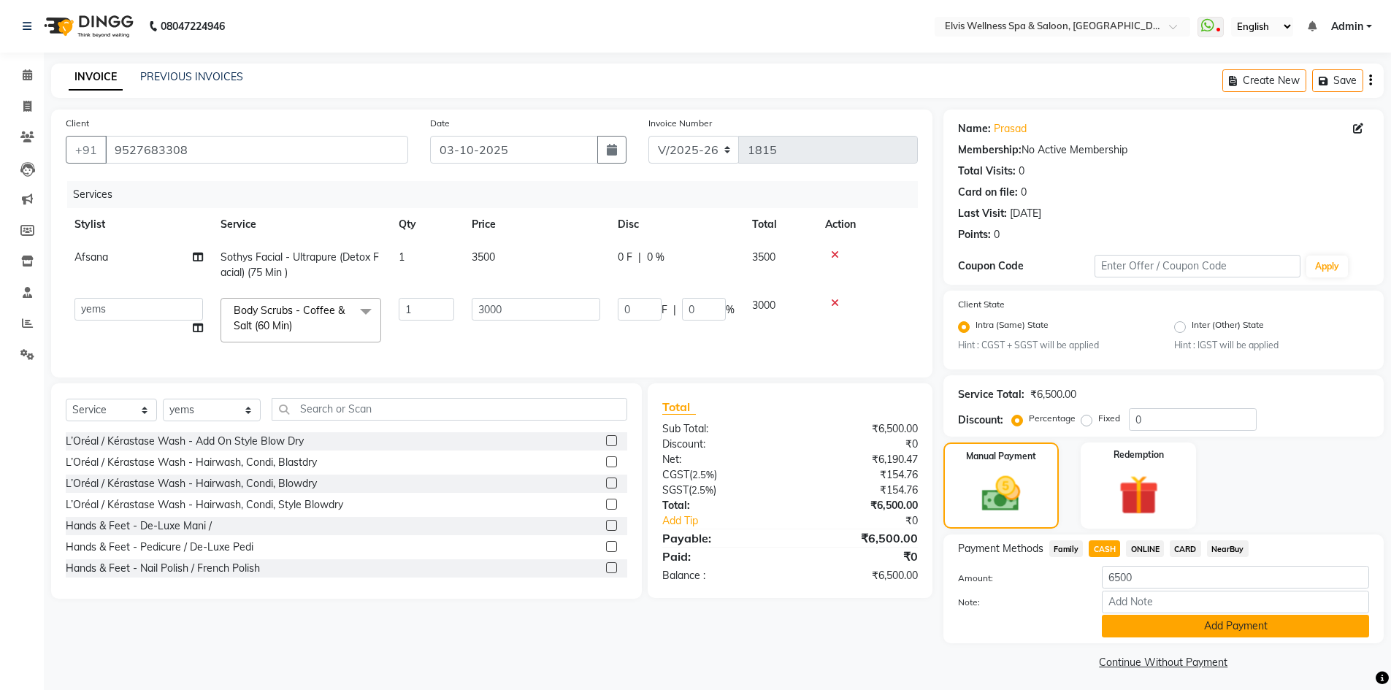
click at [1136, 630] on button "Add Payment" at bounding box center [1235, 626] width 267 height 23
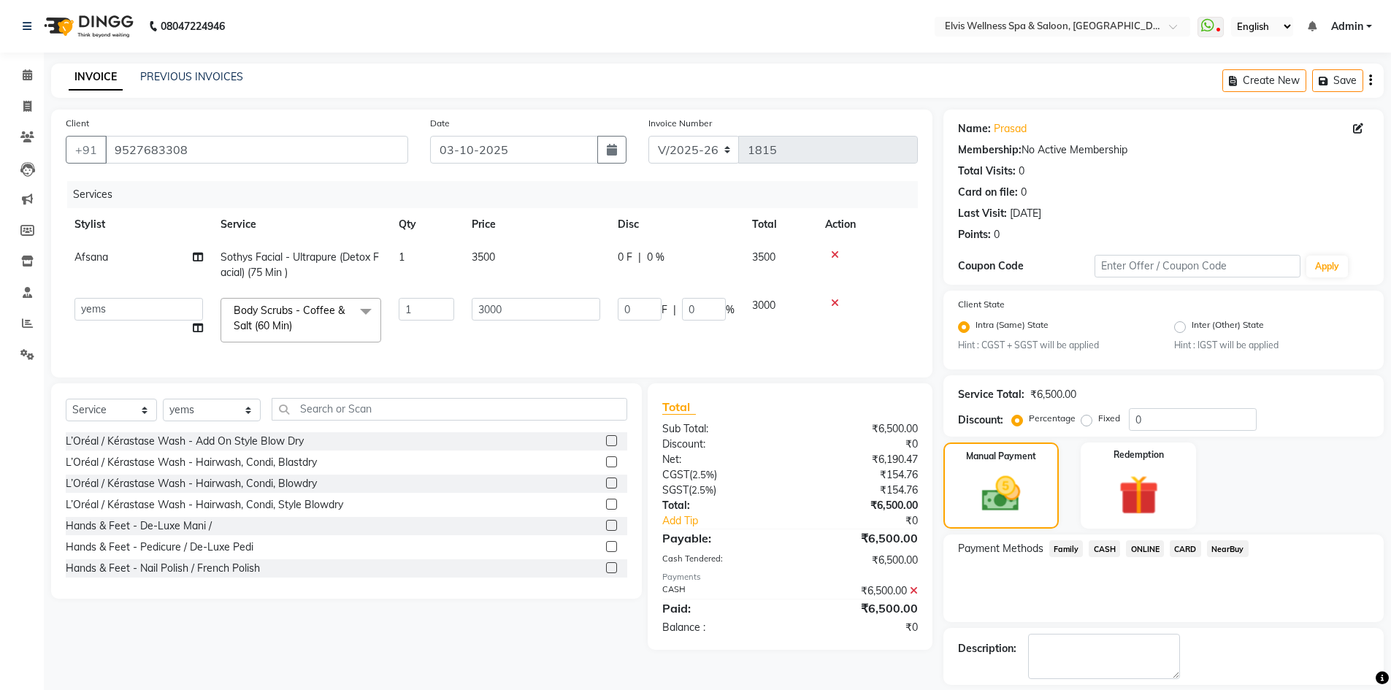
scroll to position [66, 0]
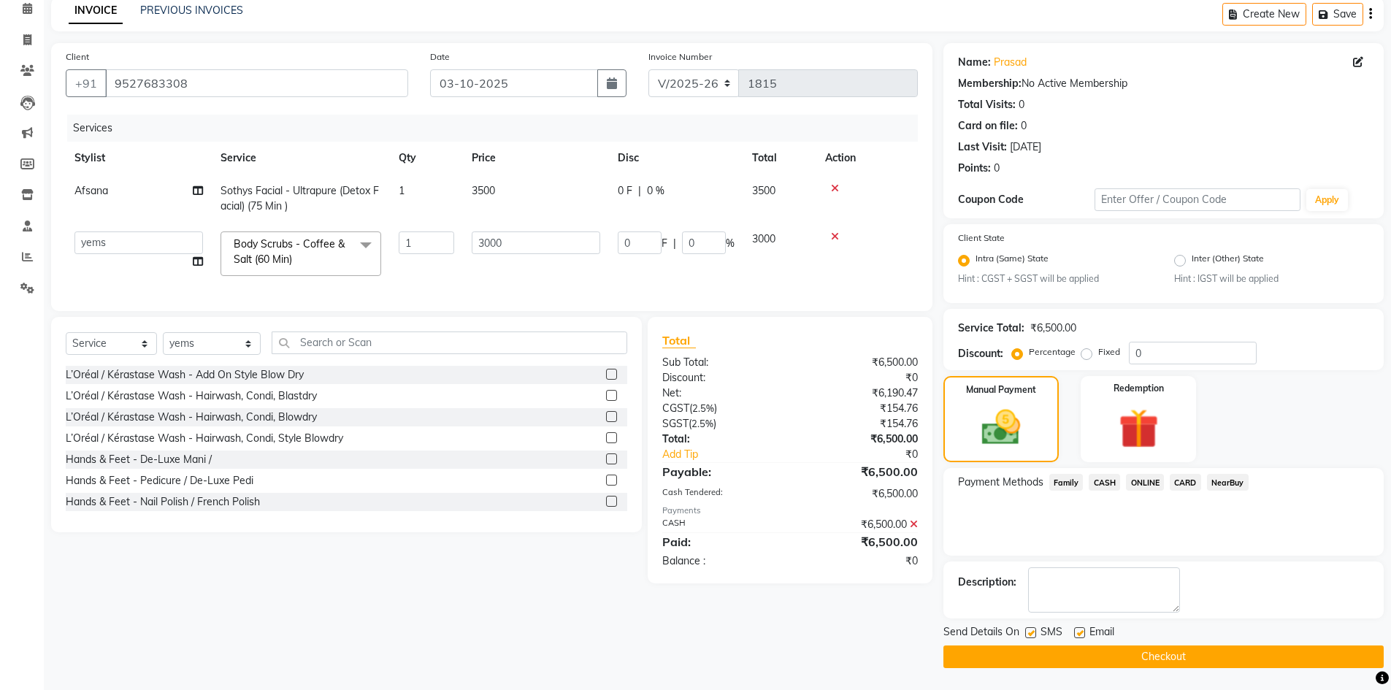
click at [1027, 632] on label at bounding box center [1030, 632] width 11 height 11
click at [1027, 632] on input "checkbox" at bounding box center [1029, 633] width 9 height 9
checkbox input "false"
click at [1049, 667] on button "Checkout" at bounding box center [1163, 656] width 440 height 23
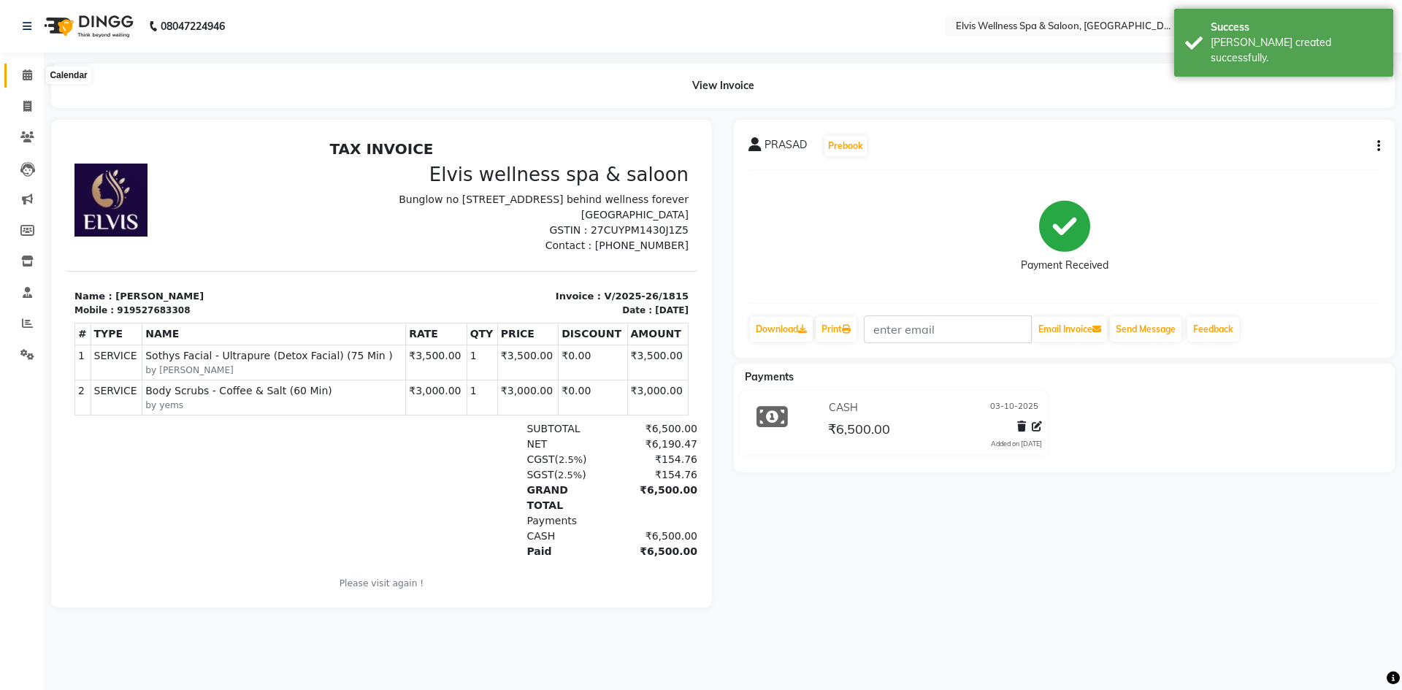
click at [26, 76] on icon at bounding box center [27, 74] width 9 height 11
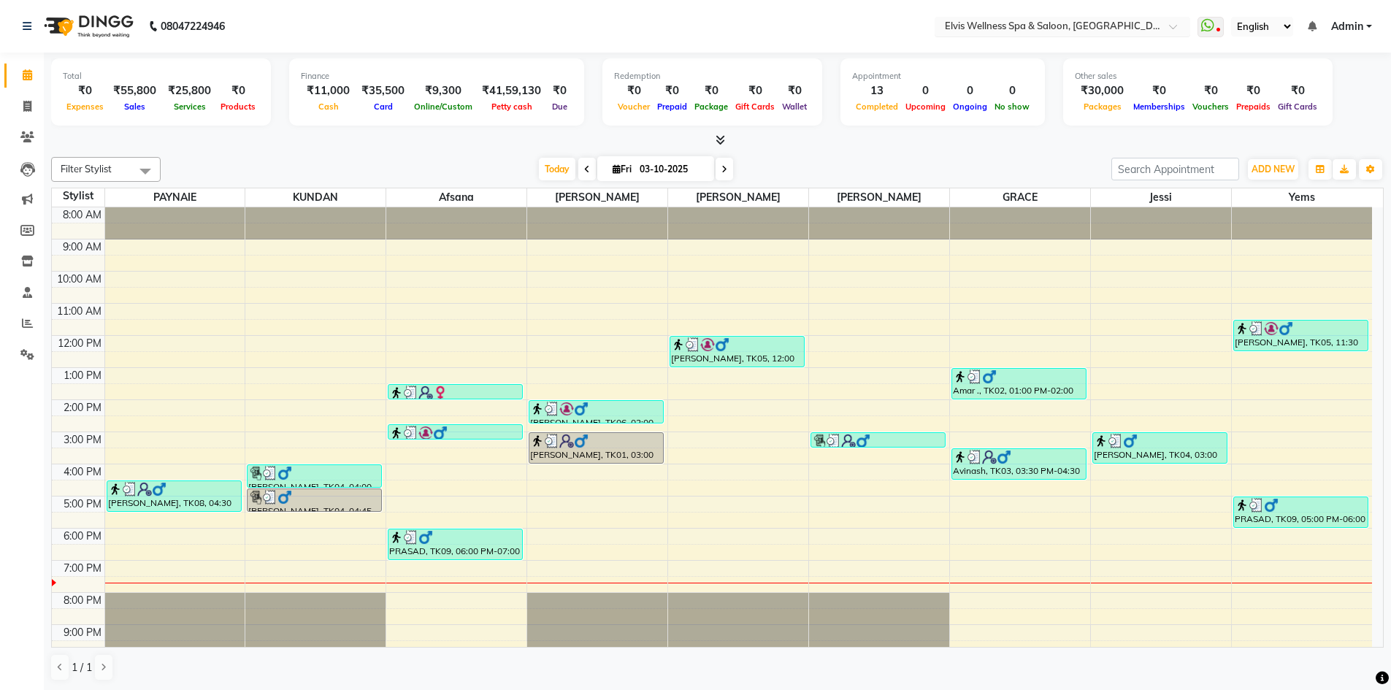
click at [1079, 22] on input "text" at bounding box center [1048, 27] width 212 height 15
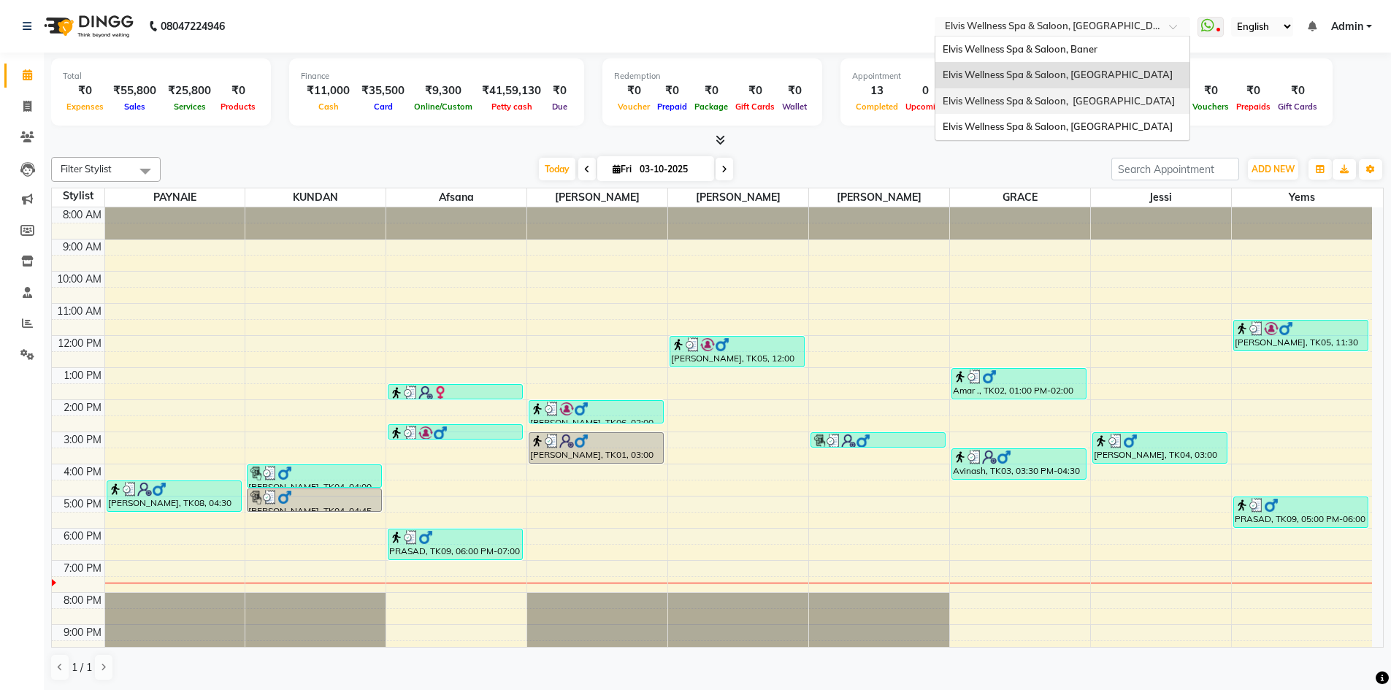
click at [1069, 102] on span "Elvis Wellness Spa & Saloon, [GEOGRAPHIC_DATA]" at bounding box center [1059, 101] width 232 height 12
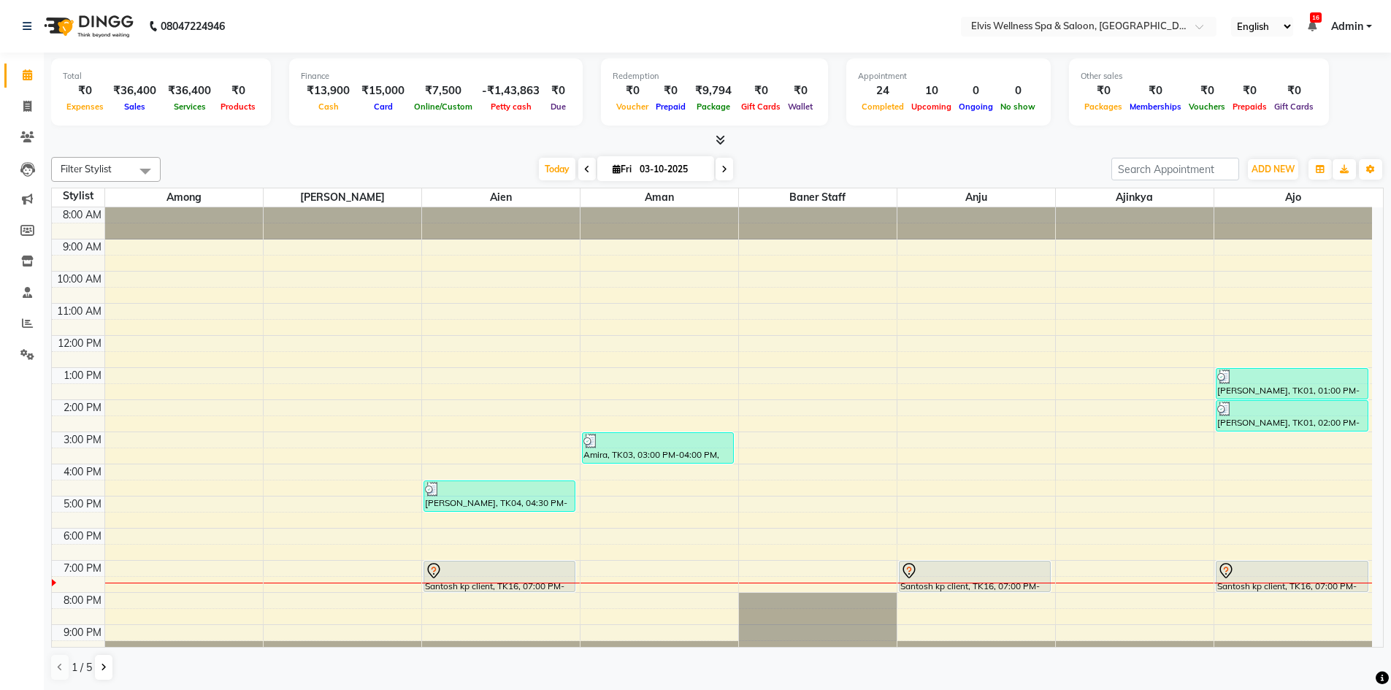
scroll to position [9, 0]
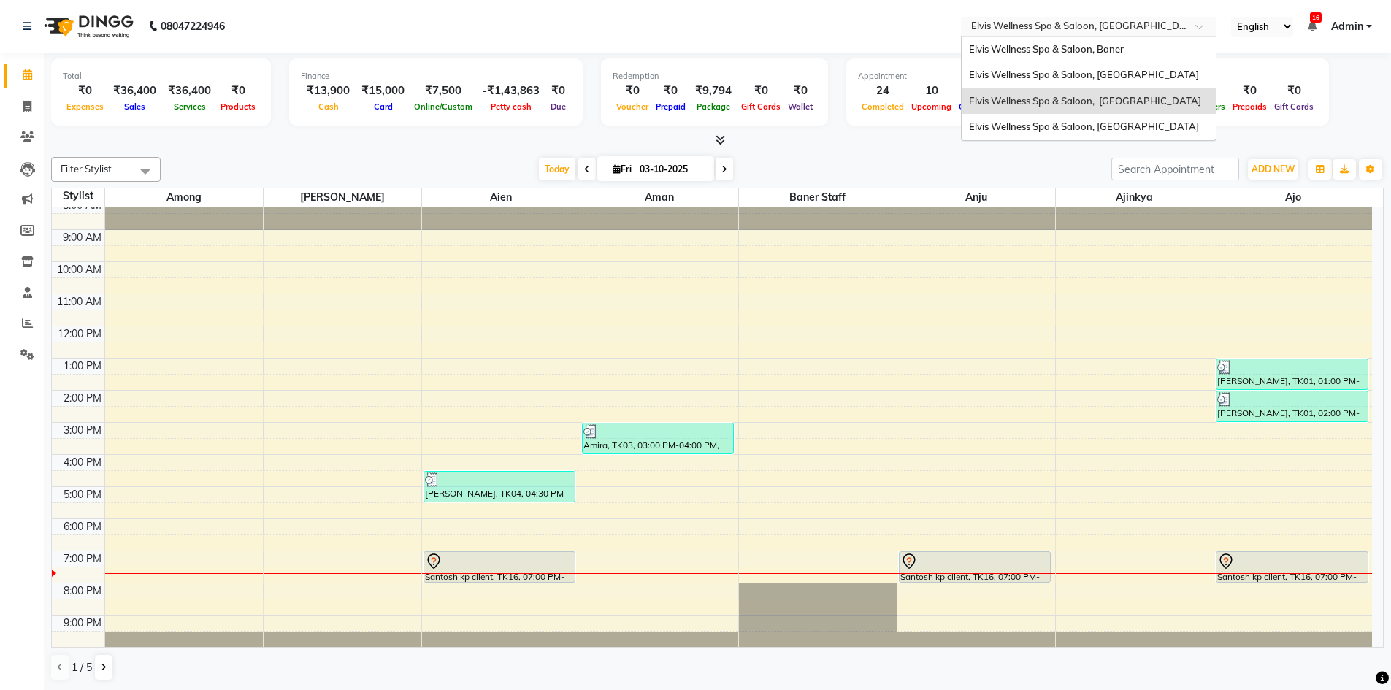
click at [1184, 25] on div at bounding box center [1089, 27] width 256 height 15
click at [1141, 74] on span "Elvis Wellness Spa & Saloon, [GEOGRAPHIC_DATA]" at bounding box center [1084, 75] width 230 height 12
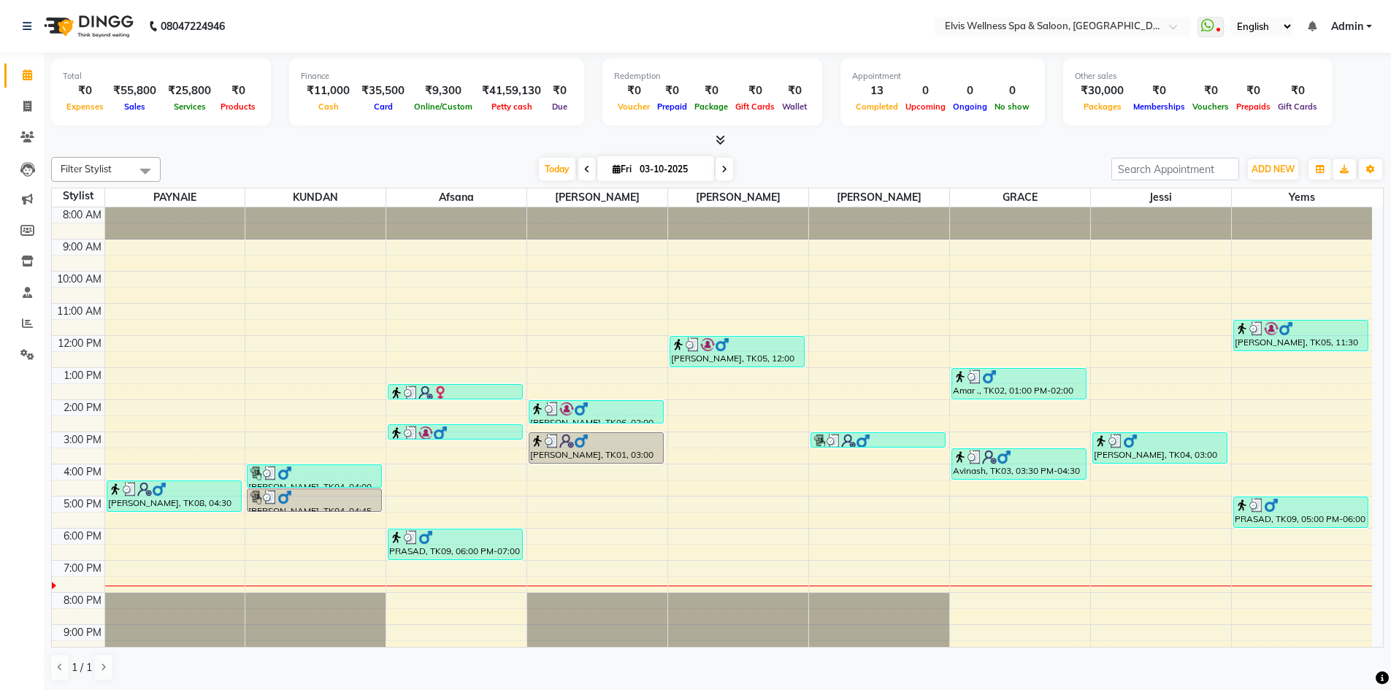
click at [1107, 660] on div "1 / 1" at bounding box center [717, 668] width 1333 height 28
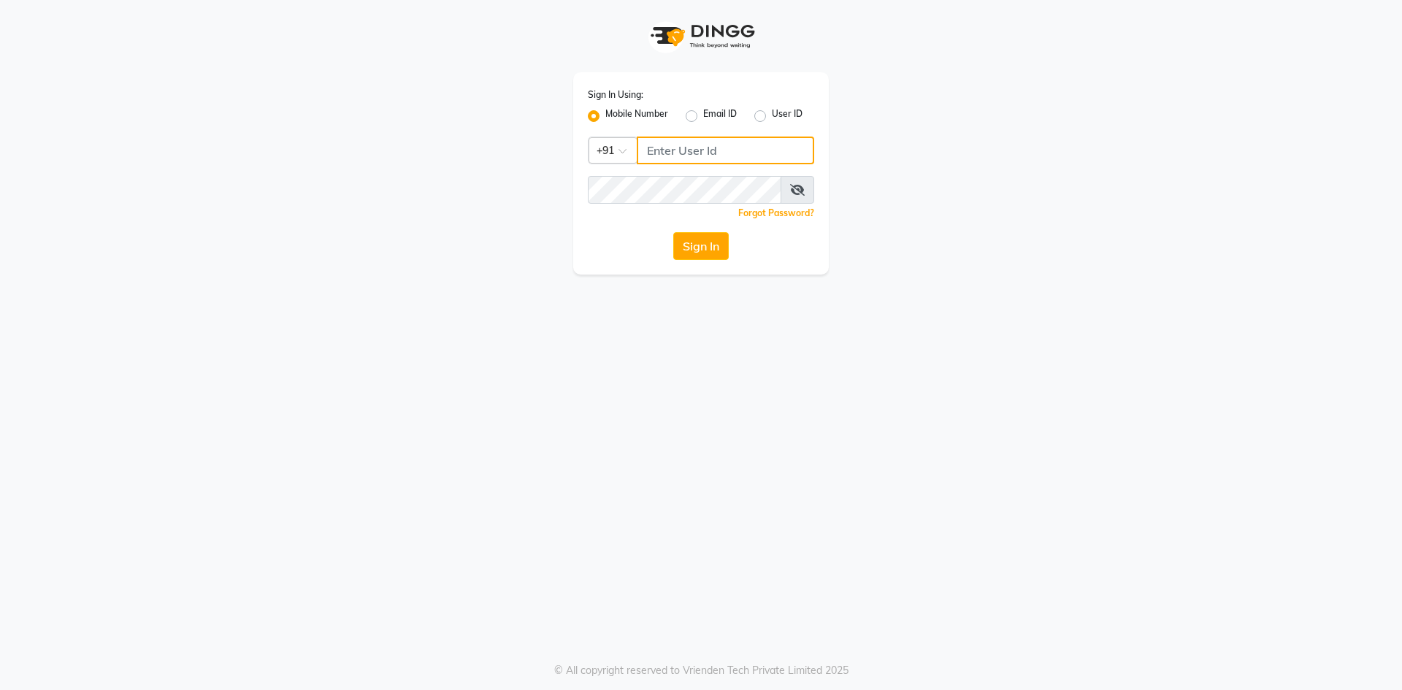
click at [654, 150] on input "Username" at bounding box center [725, 151] width 177 height 28
type input "8668339054"
click at [690, 252] on button "Sign In" at bounding box center [700, 246] width 55 height 28
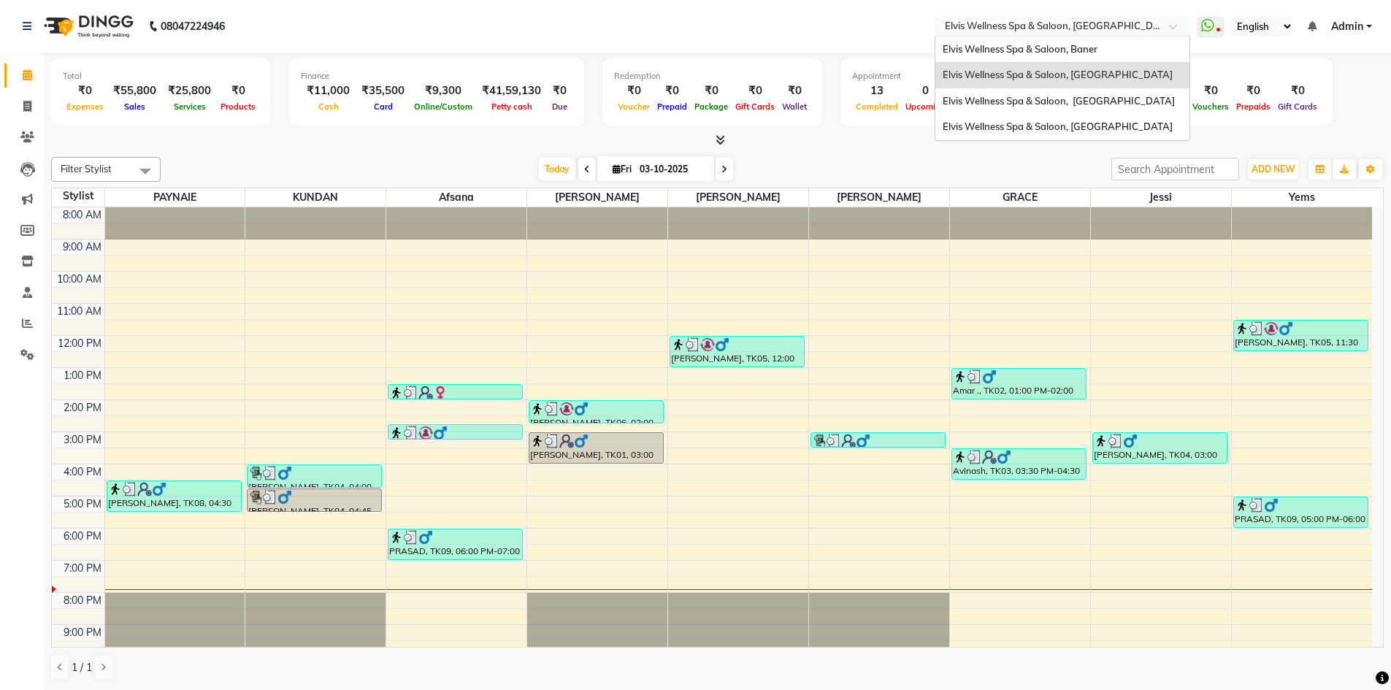
click at [1137, 28] on input "text" at bounding box center [1048, 27] width 212 height 15
click at [1071, 52] on span "Elvis Wellness Spa & Saloon, Baner" at bounding box center [1020, 49] width 155 height 12
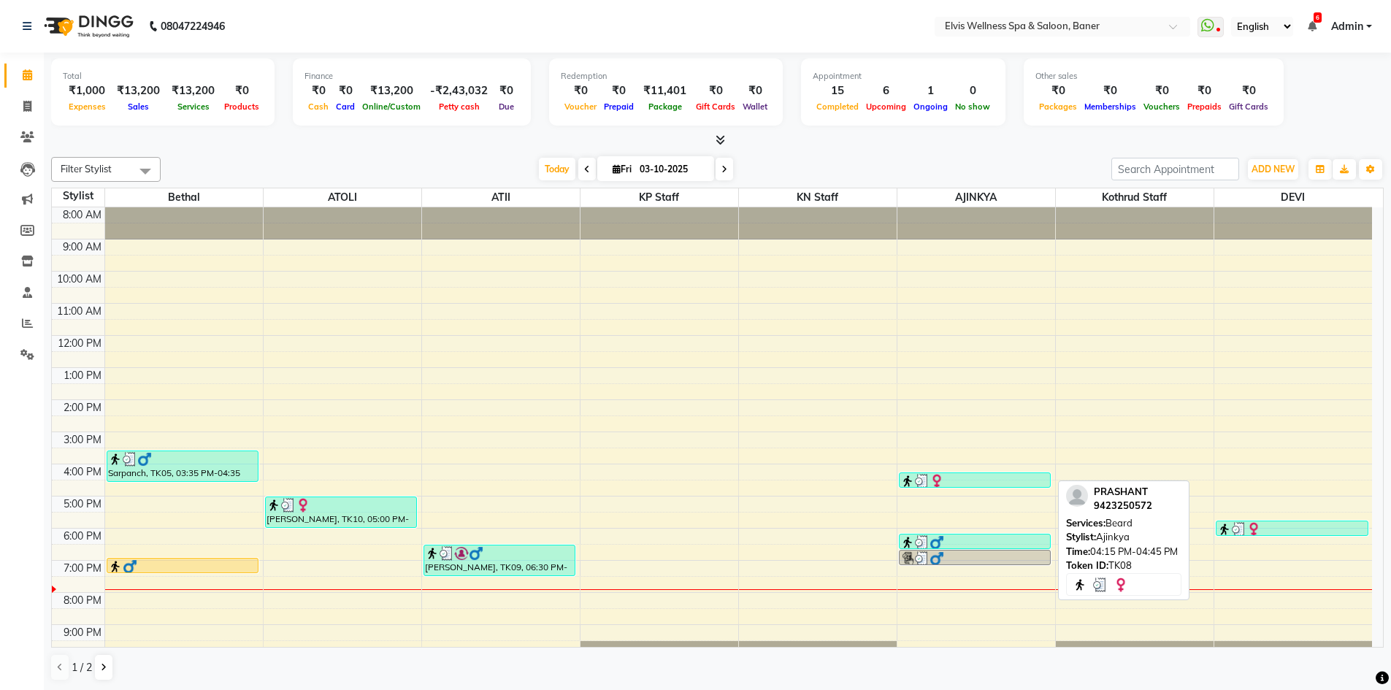
scroll to position [9, 0]
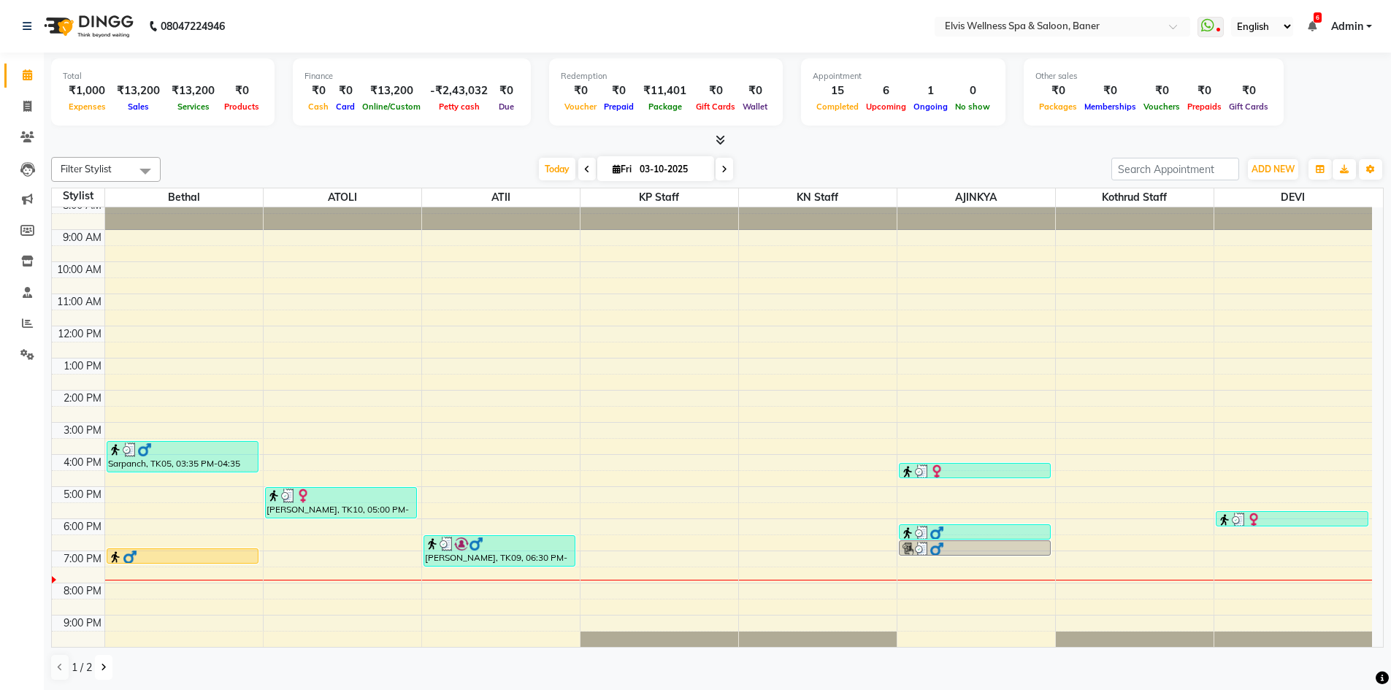
click at [99, 663] on button at bounding box center [104, 667] width 18 height 25
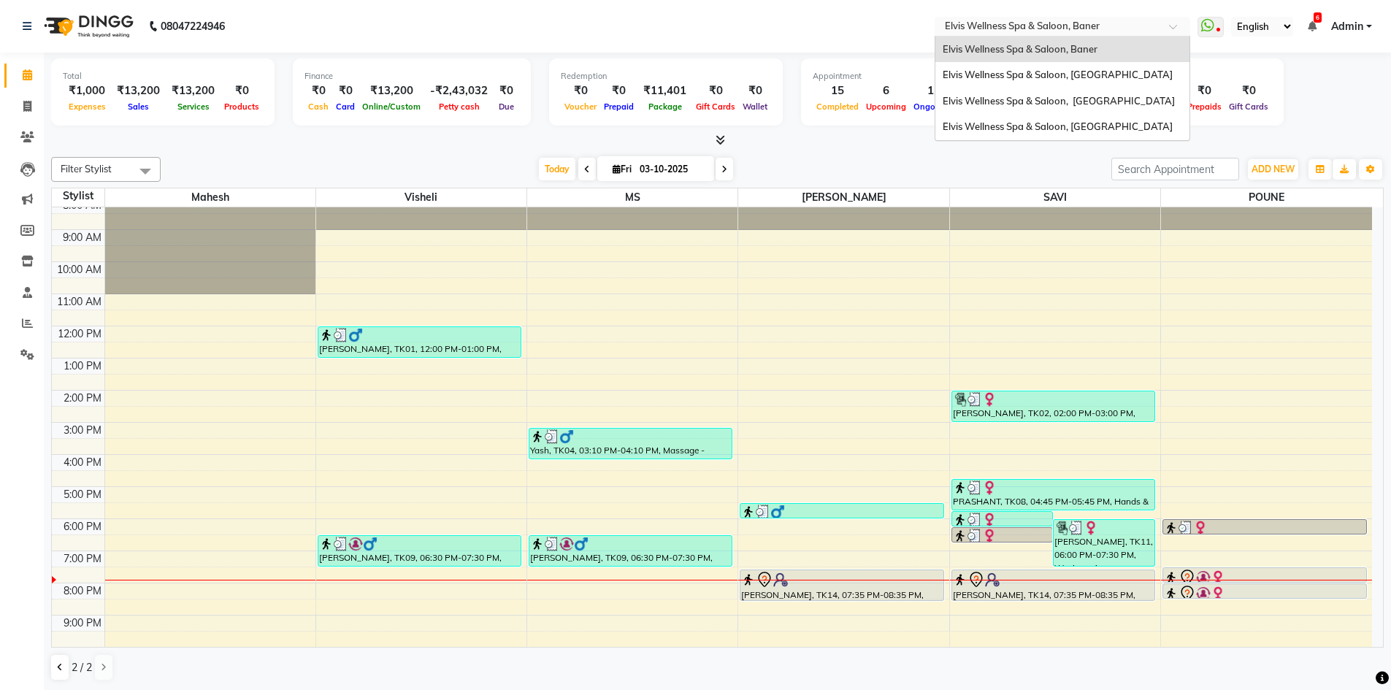
click at [1139, 26] on input "text" at bounding box center [1048, 27] width 212 height 15
click at [1111, 99] on span "Elvis Wellness Spa & Saloon, Kalyaninagar Central Avenue" at bounding box center [1059, 101] width 232 height 12
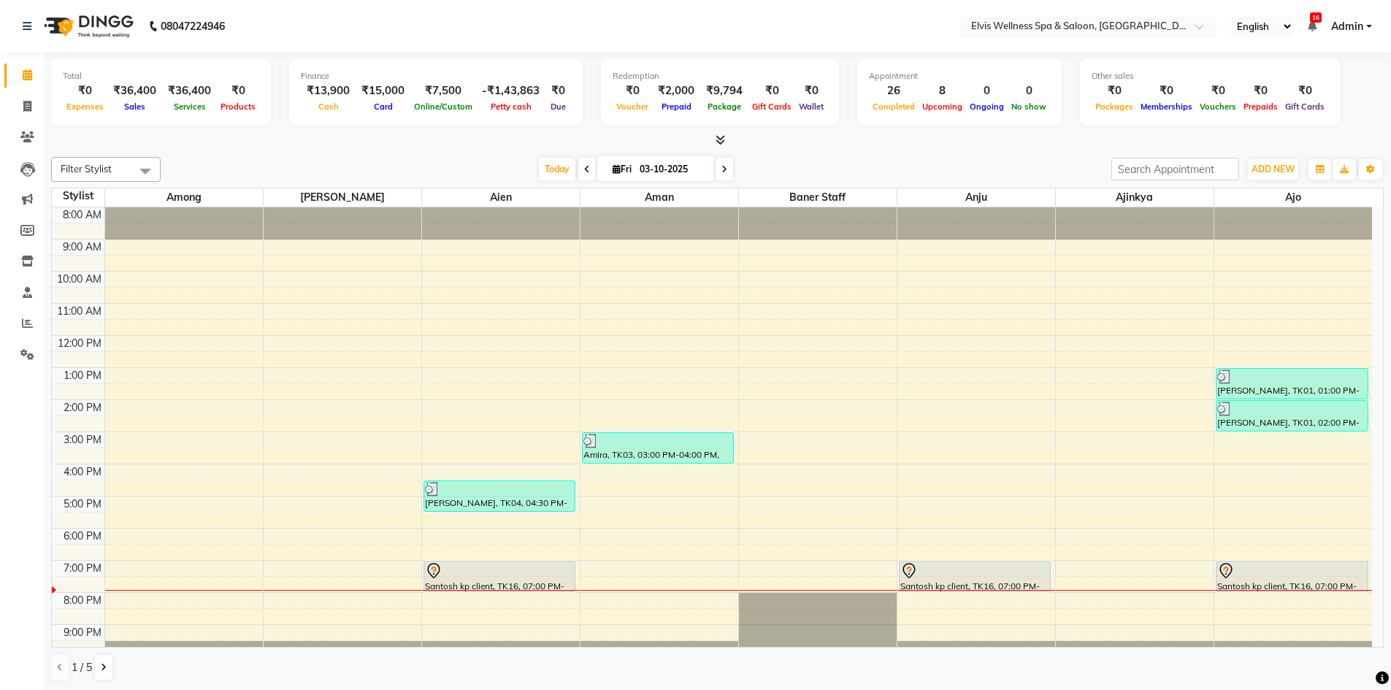
click at [1173, 28] on input "text" at bounding box center [1074, 27] width 212 height 15
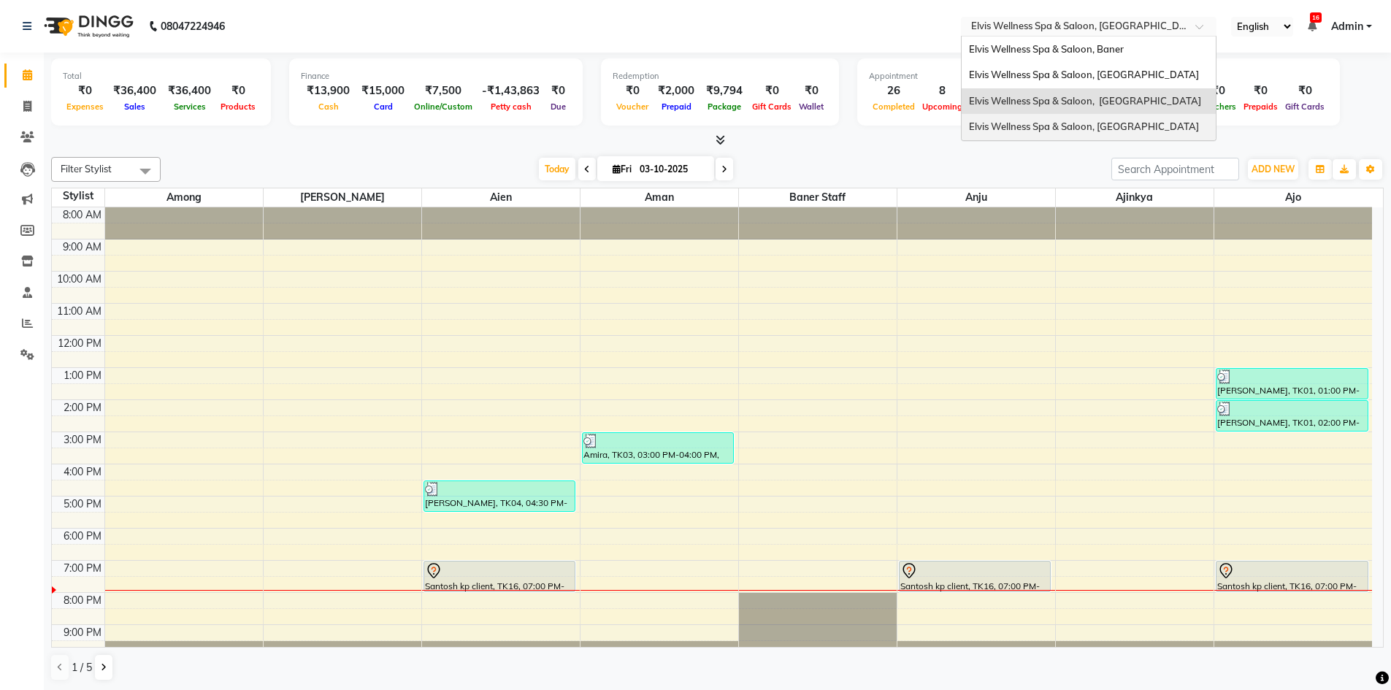
click at [1118, 132] on span "Elvis Wellness Spa & Saloon, [GEOGRAPHIC_DATA]" at bounding box center [1084, 126] width 230 height 12
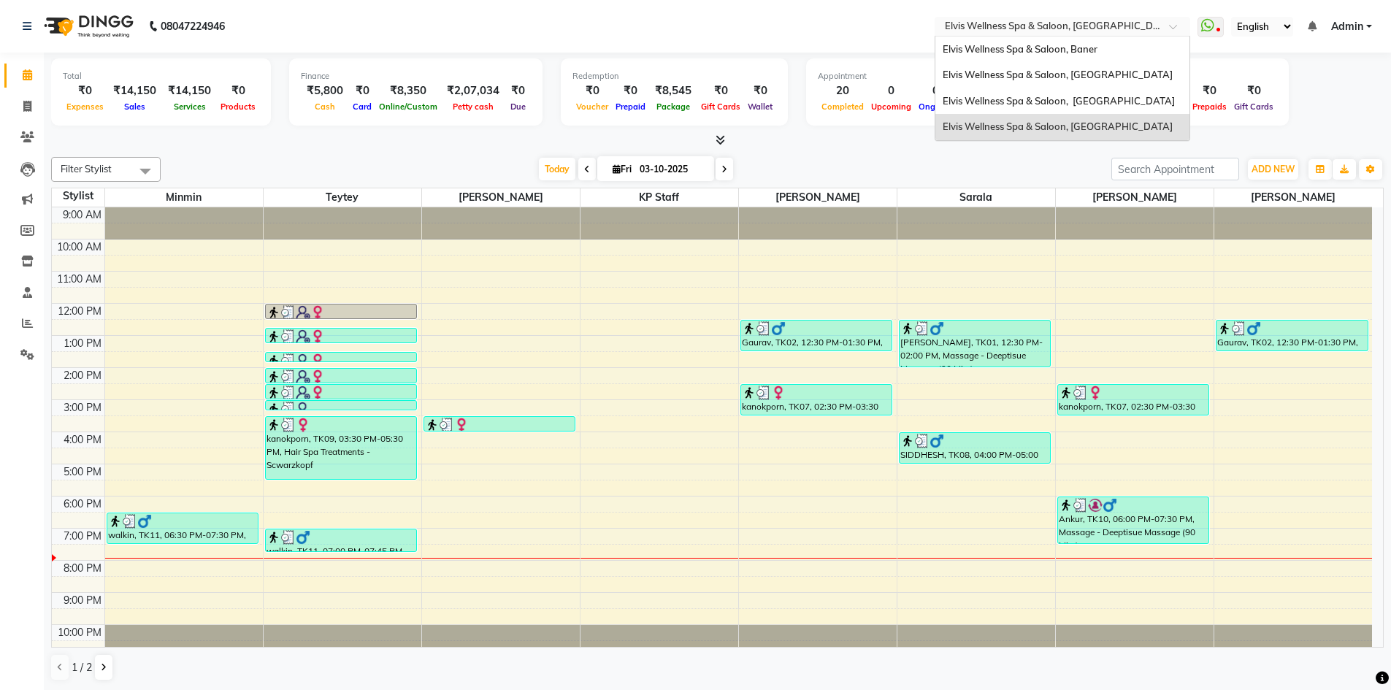
click at [1157, 17] on div "Select Location × Elvis Wellness Spa & Saloon, Lohegaon" at bounding box center [1063, 27] width 256 height 20
click at [1108, 67] on div "Elvis Wellness Spa & Saloon, [GEOGRAPHIC_DATA]" at bounding box center [1062, 75] width 254 height 26
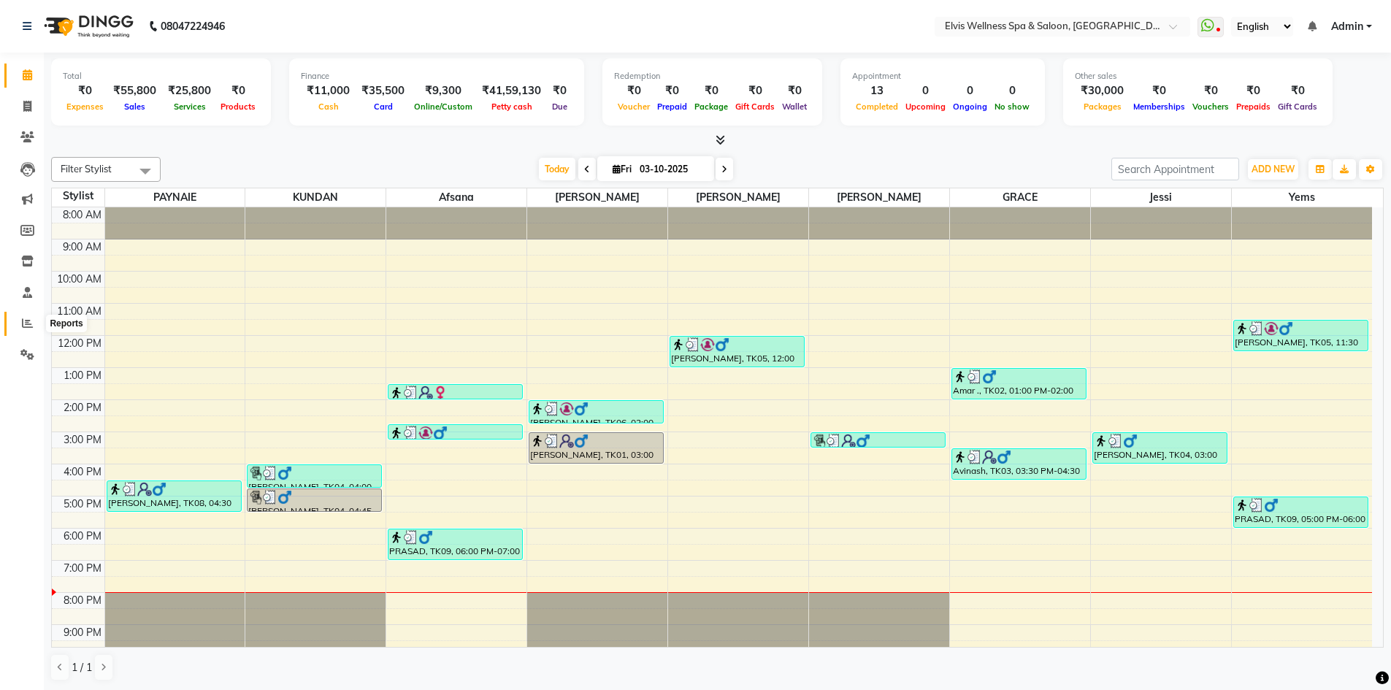
click at [31, 320] on icon at bounding box center [27, 323] width 11 height 11
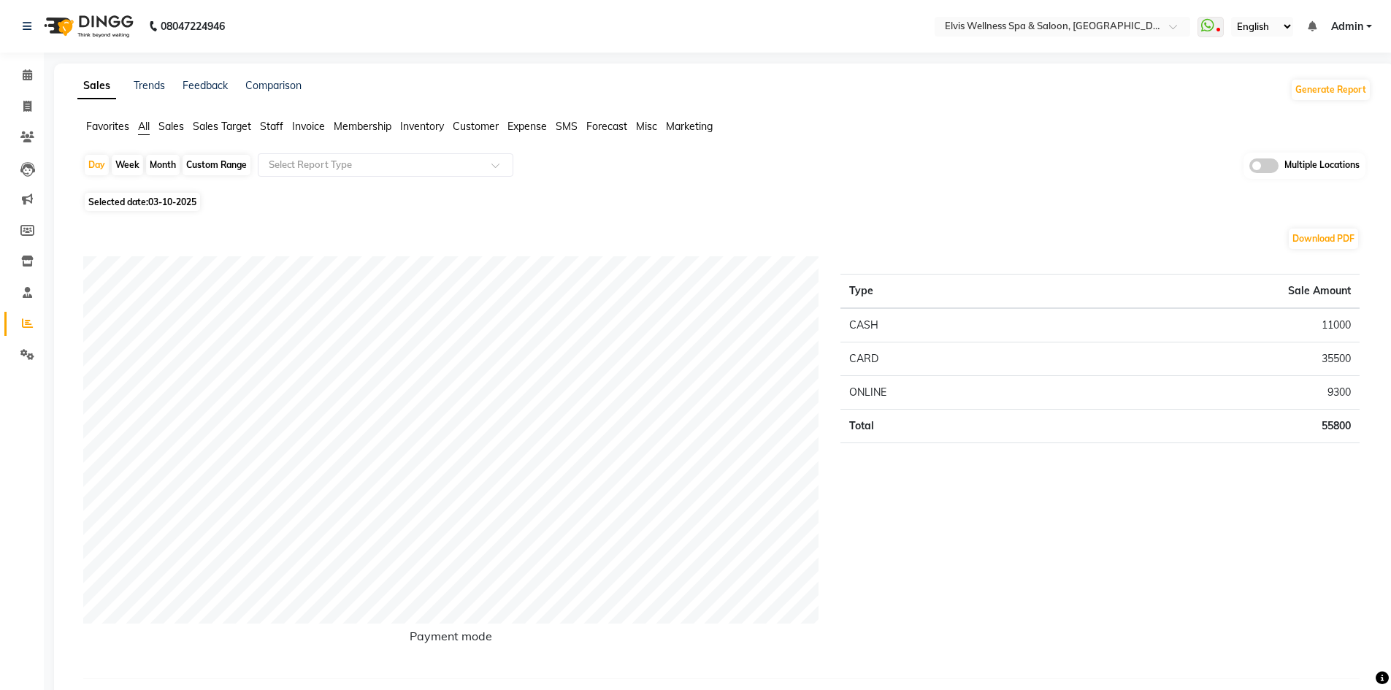
click at [168, 160] on div "Month" at bounding box center [163, 165] width 34 height 20
select select "10"
select select "2025"
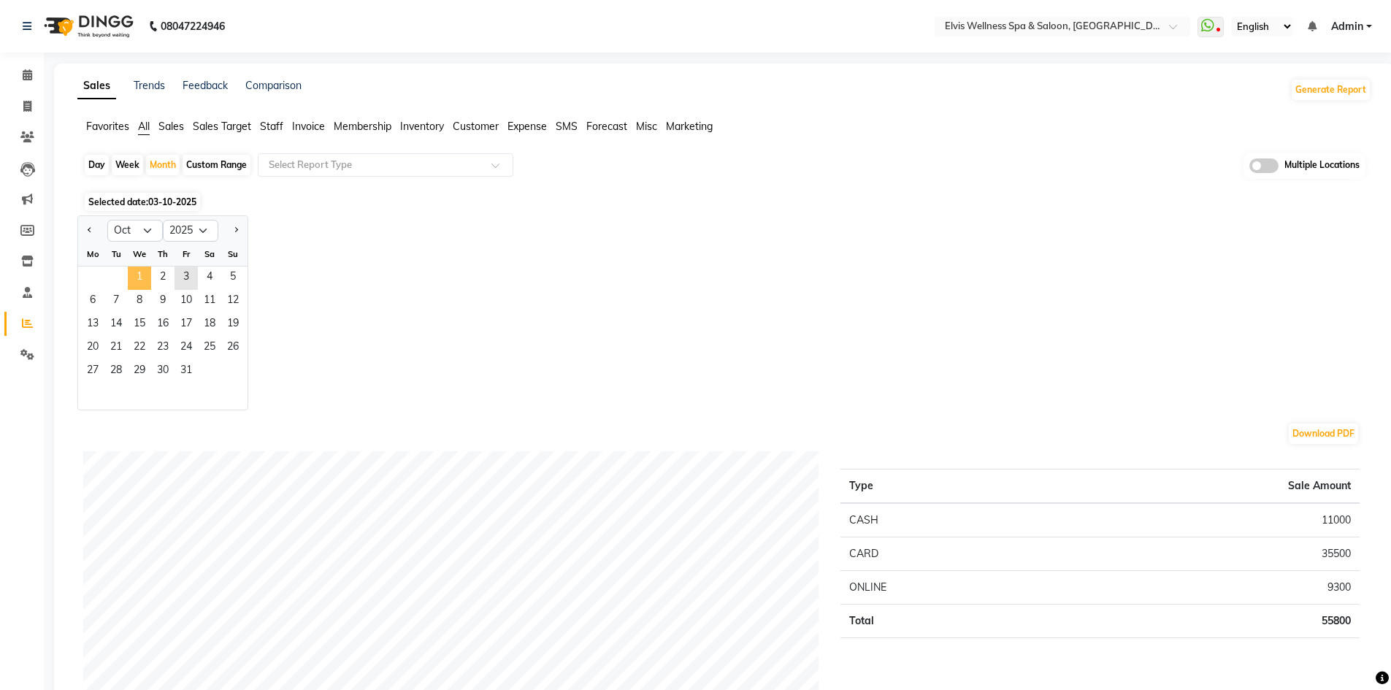
click at [134, 281] on span "1" at bounding box center [139, 278] width 23 height 23
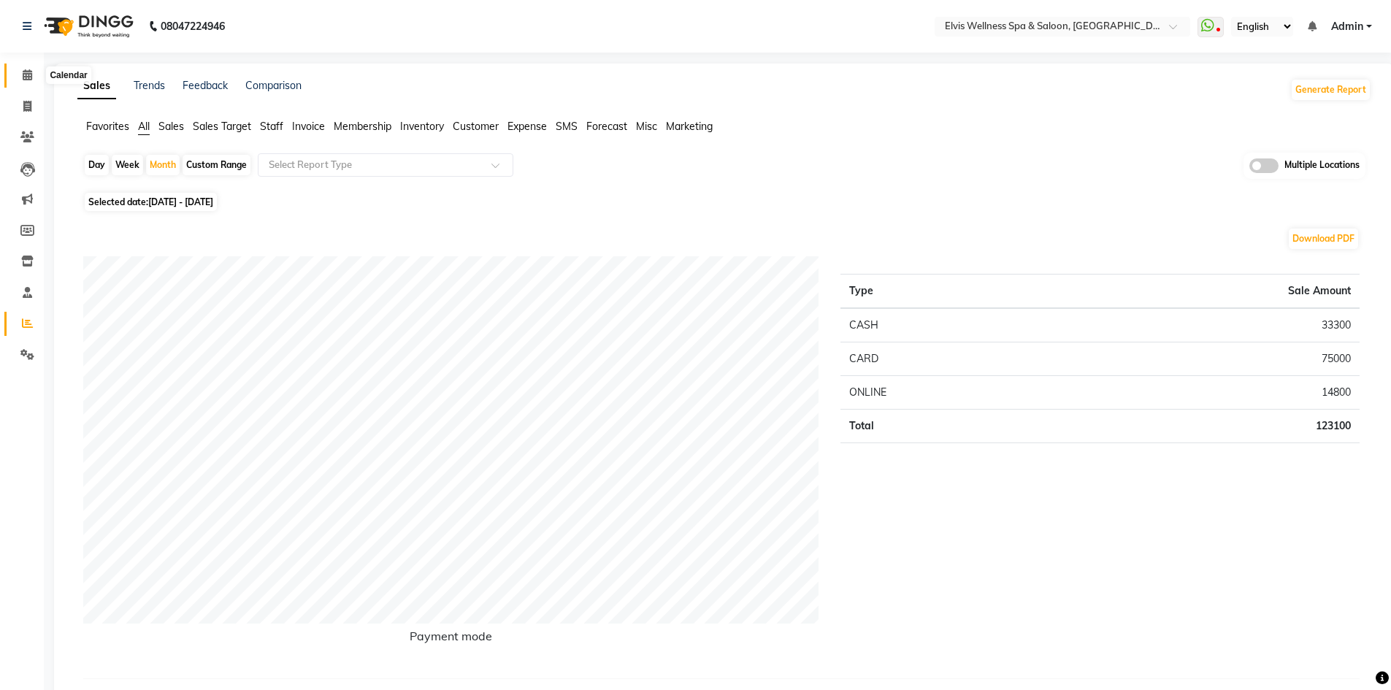
click at [28, 77] on icon at bounding box center [27, 74] width 9 height 11
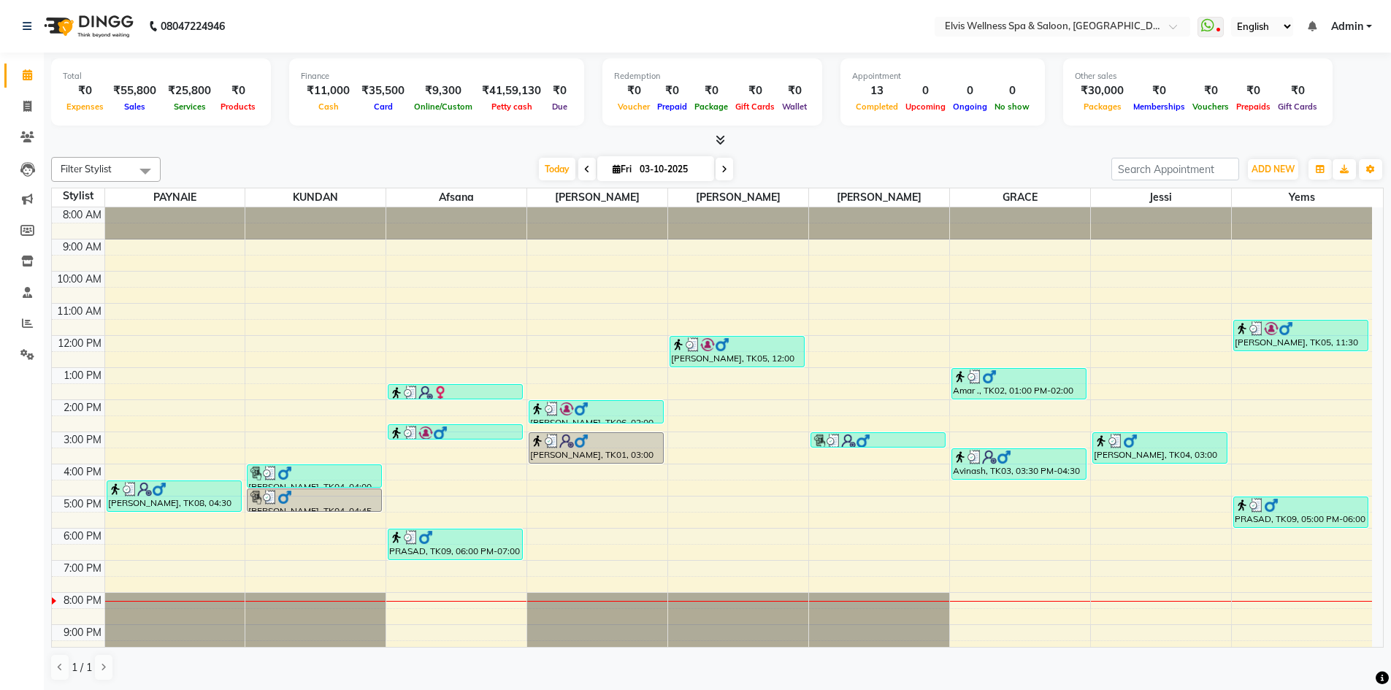
click at [117, 399] on div "8:00 AM 9:00 AM 10:00 AM 11:00 AM 12:00 PM 1:00 PM 2:00 PM 3:00 PM 4:00 PM 5:00…" at bounding box center [712, 447] width 1320 height 481
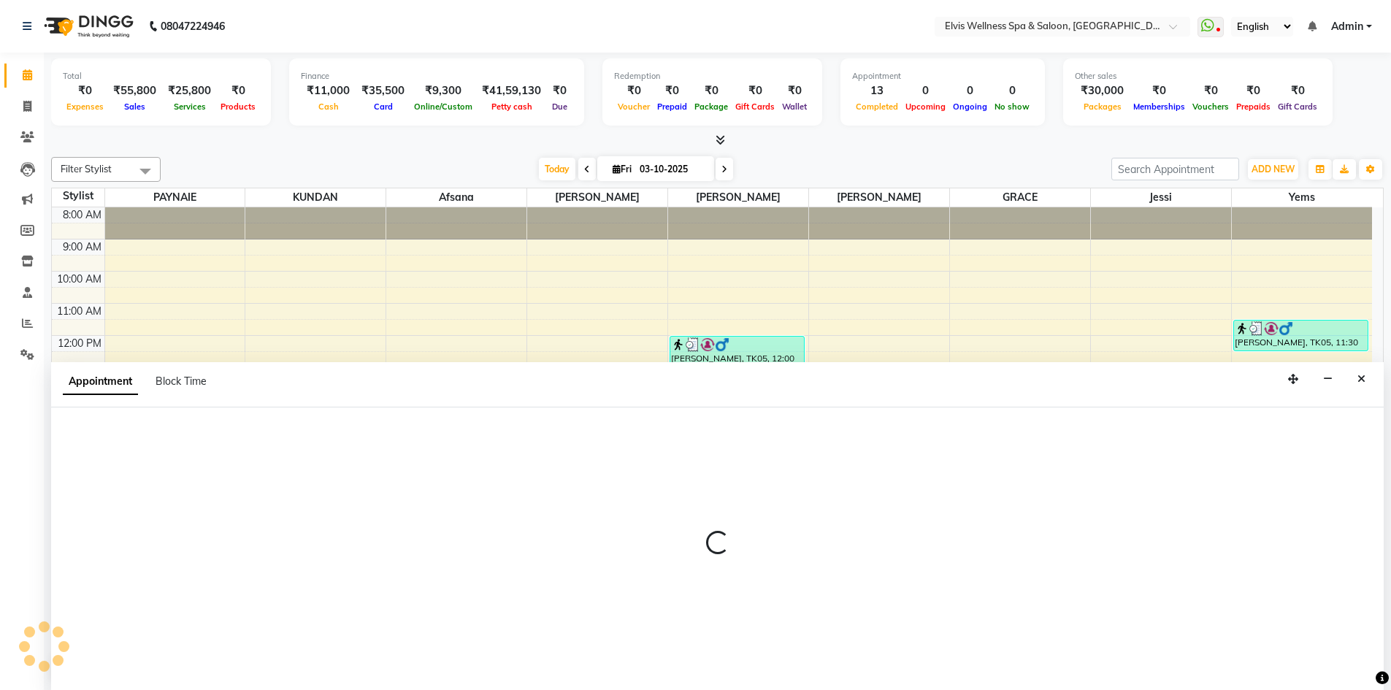
scroll to position [1, 0]
select select "24318"
select select "tentative"
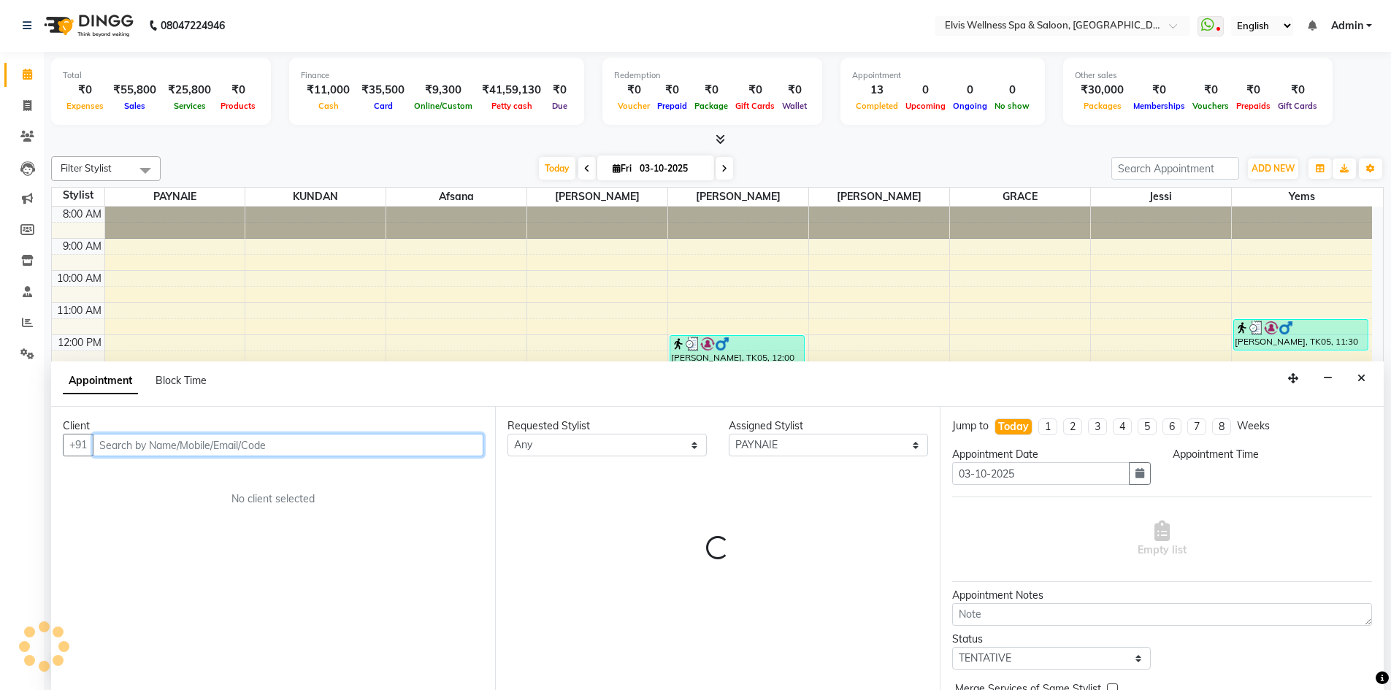
select select "810"
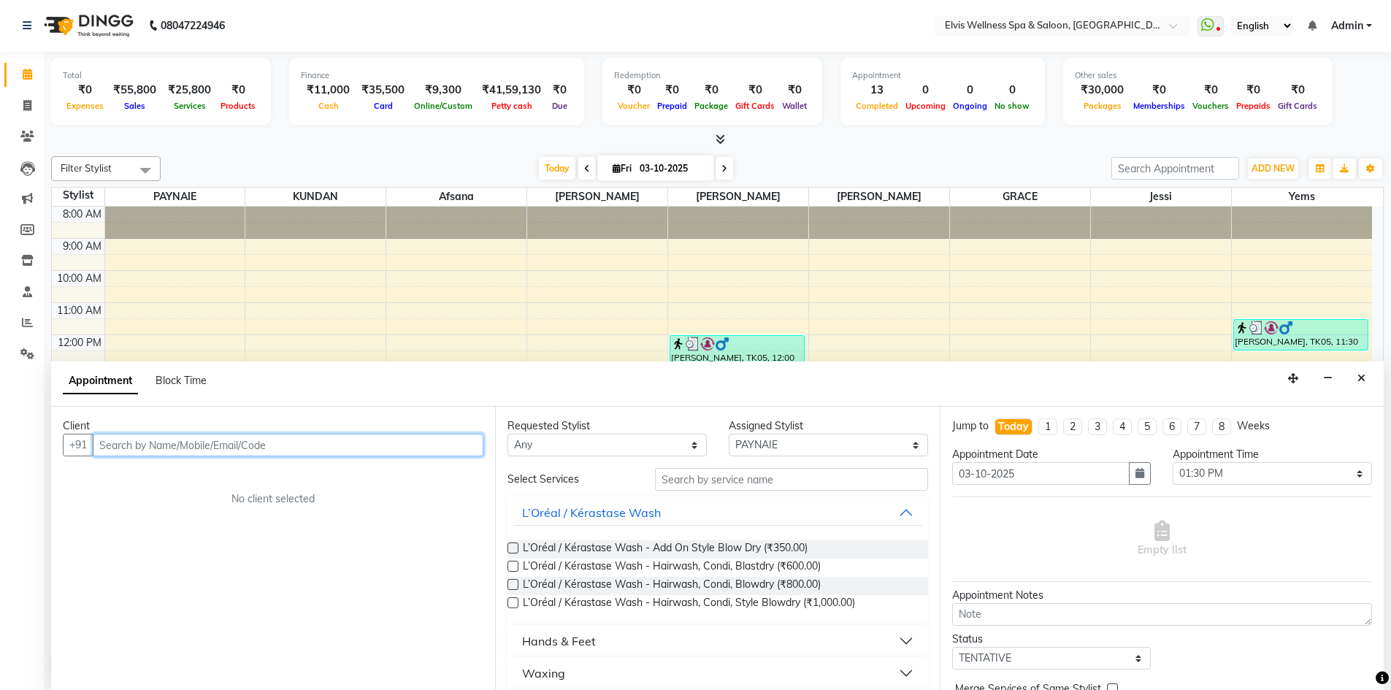
click at [118, 442] on input "text" at bounding box center [288, 445] width 391 height 23
paste input "7448069850"
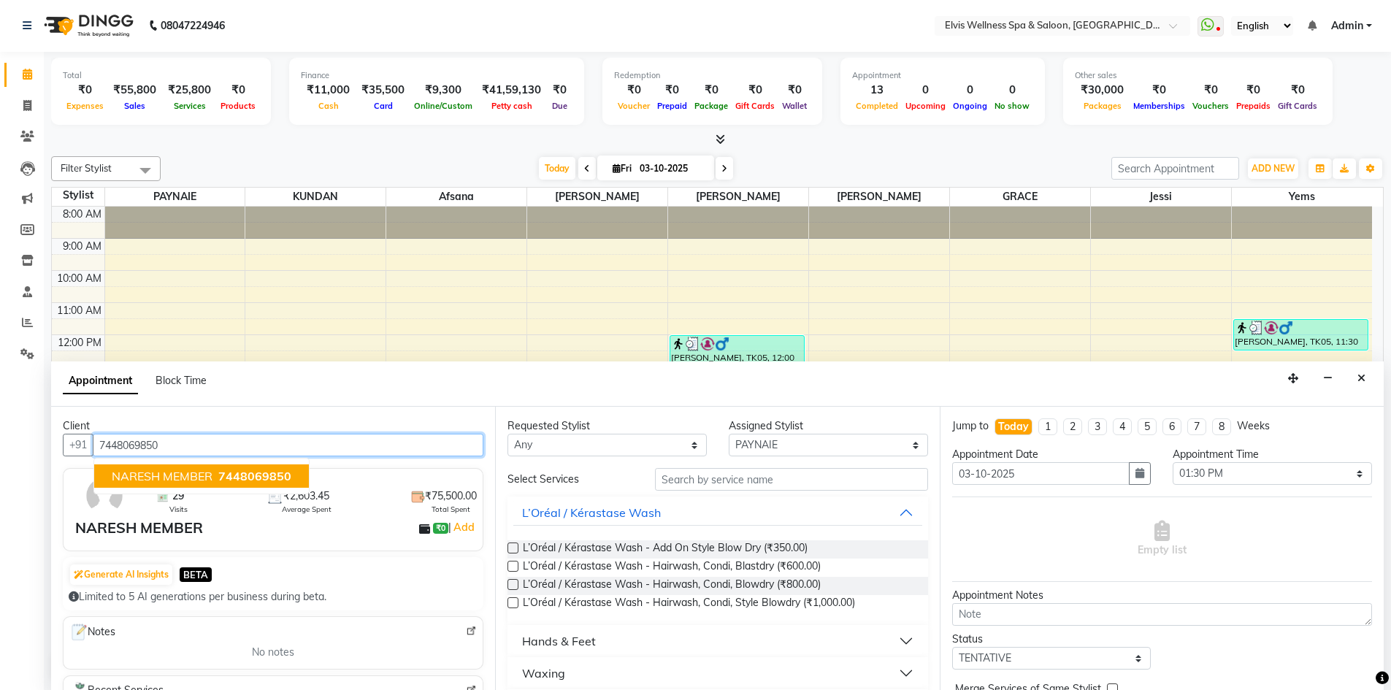
click at [151, 476] on span "NARESH MEMBER" at bounding box center [162, 476] width 101 height 15
type input "7448069850"
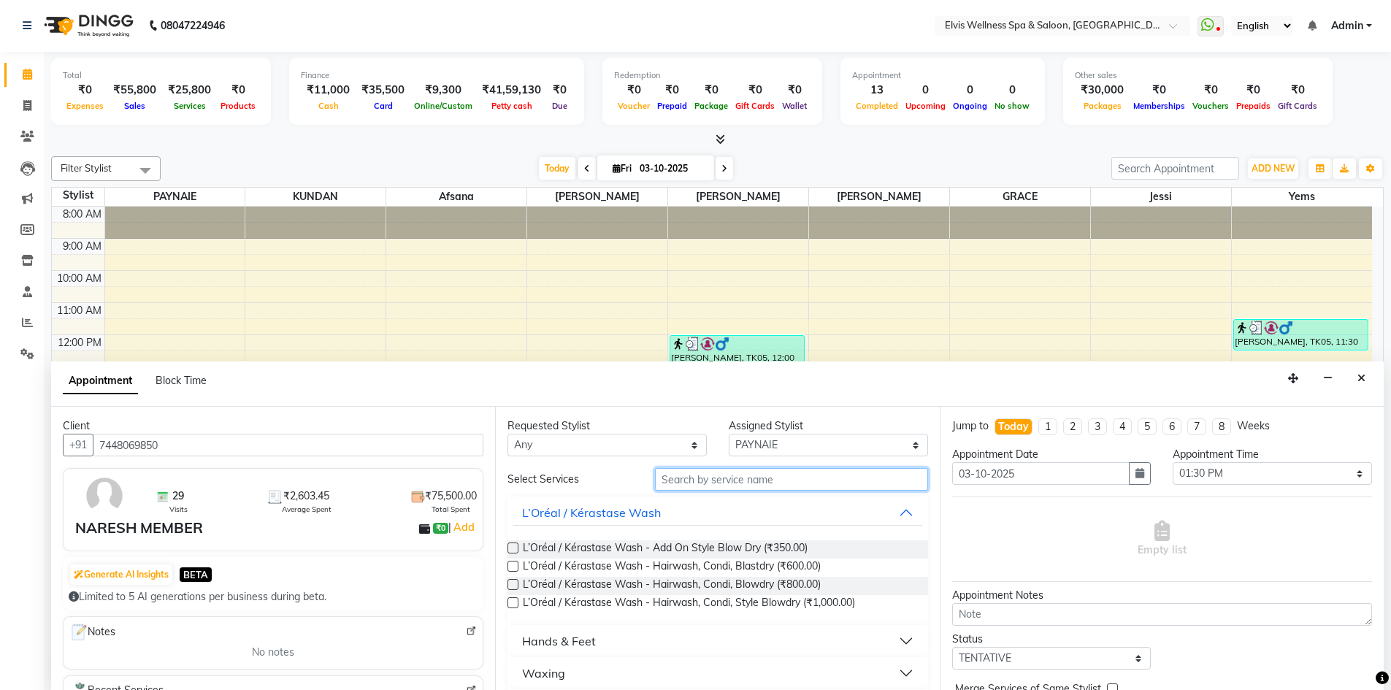
click at [697, 484] on input "text" at bounding box center [791, 479] width 273 height 23
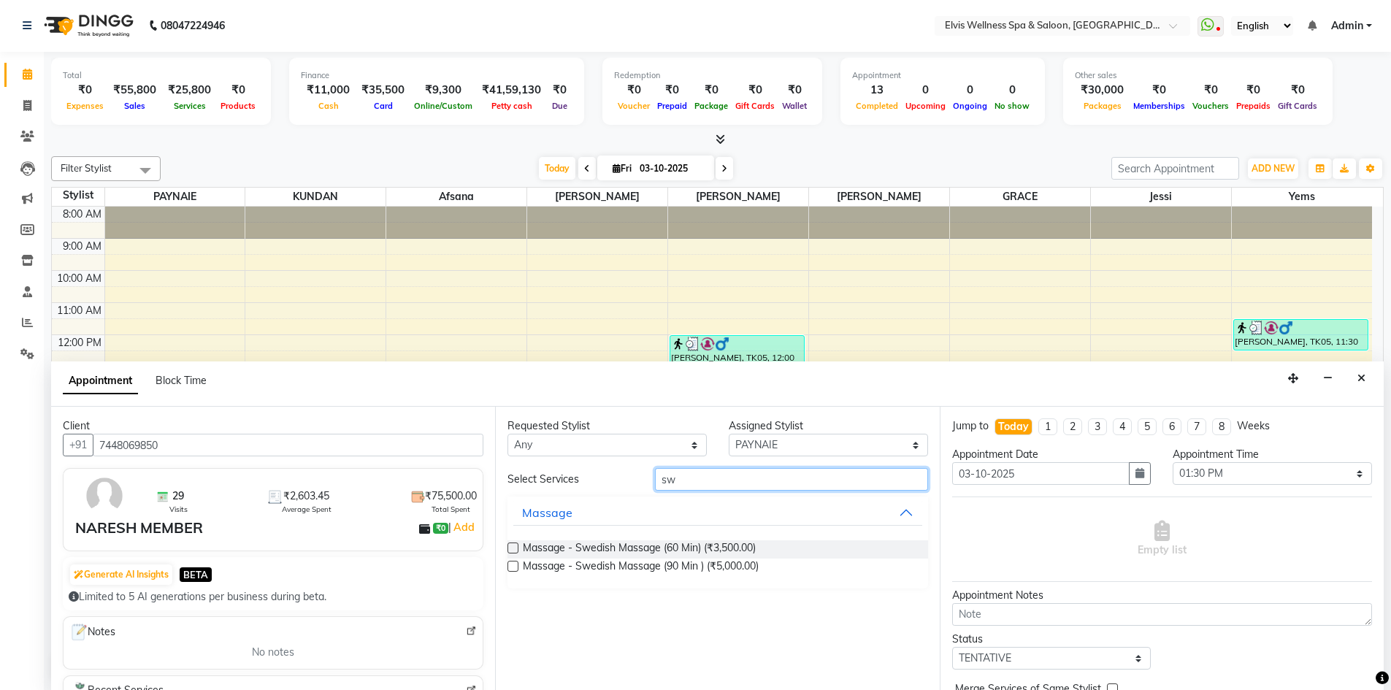
type input "sw"
click at [514, 567] on label at bounding box center [512, 566] width 11 height 11
click at [514, 567] on input "checkbox" at bounding box center [511, 567] width 9 height 9
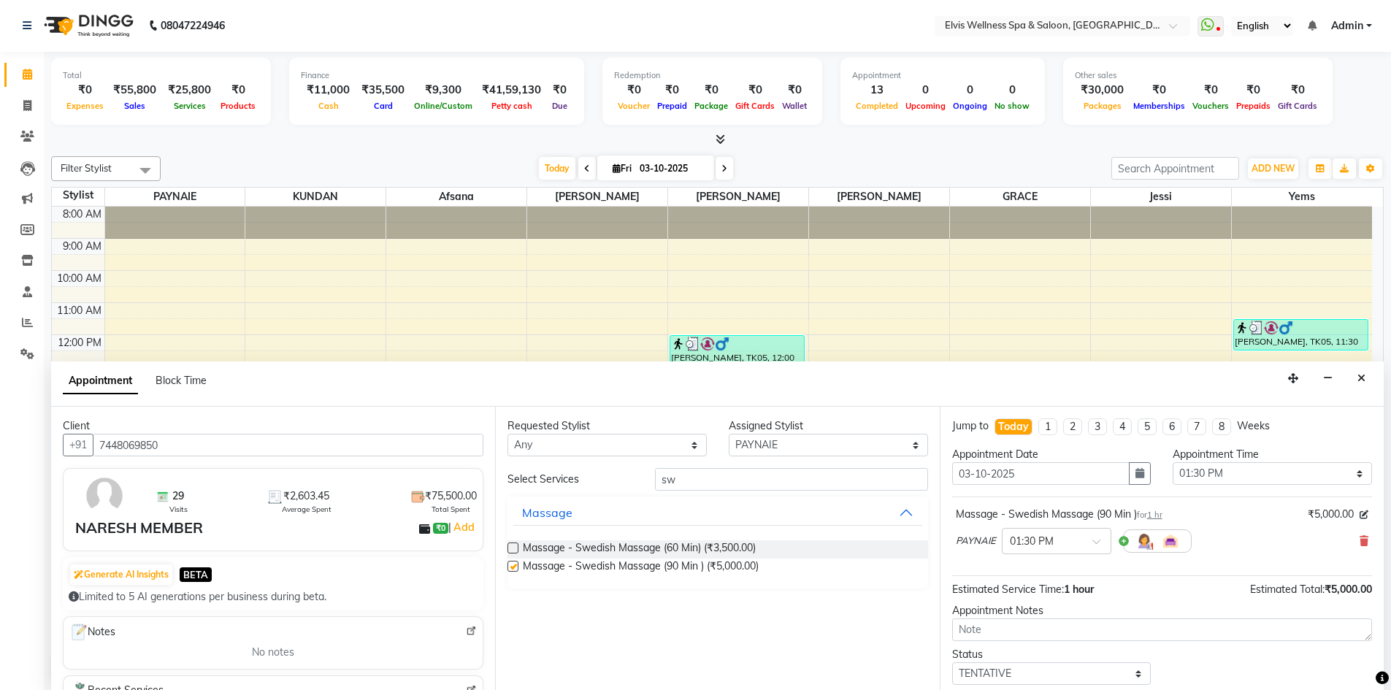
checkbox input "false"
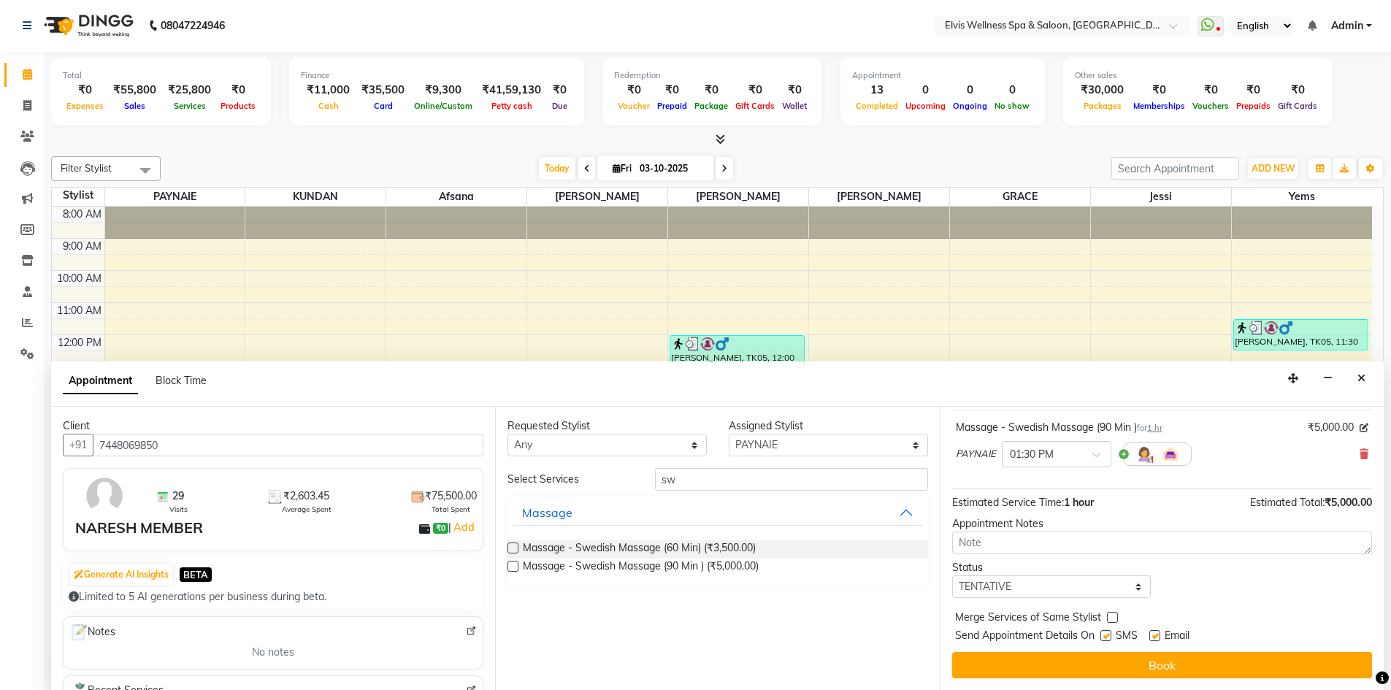
click at [1109, 635] on label at bounding box center [1105, 635] width 11 height 11
click at [1109, 635] on input "checkbox" at bounding box center [1104, 636] width 9 height 9
checkbox input "false"
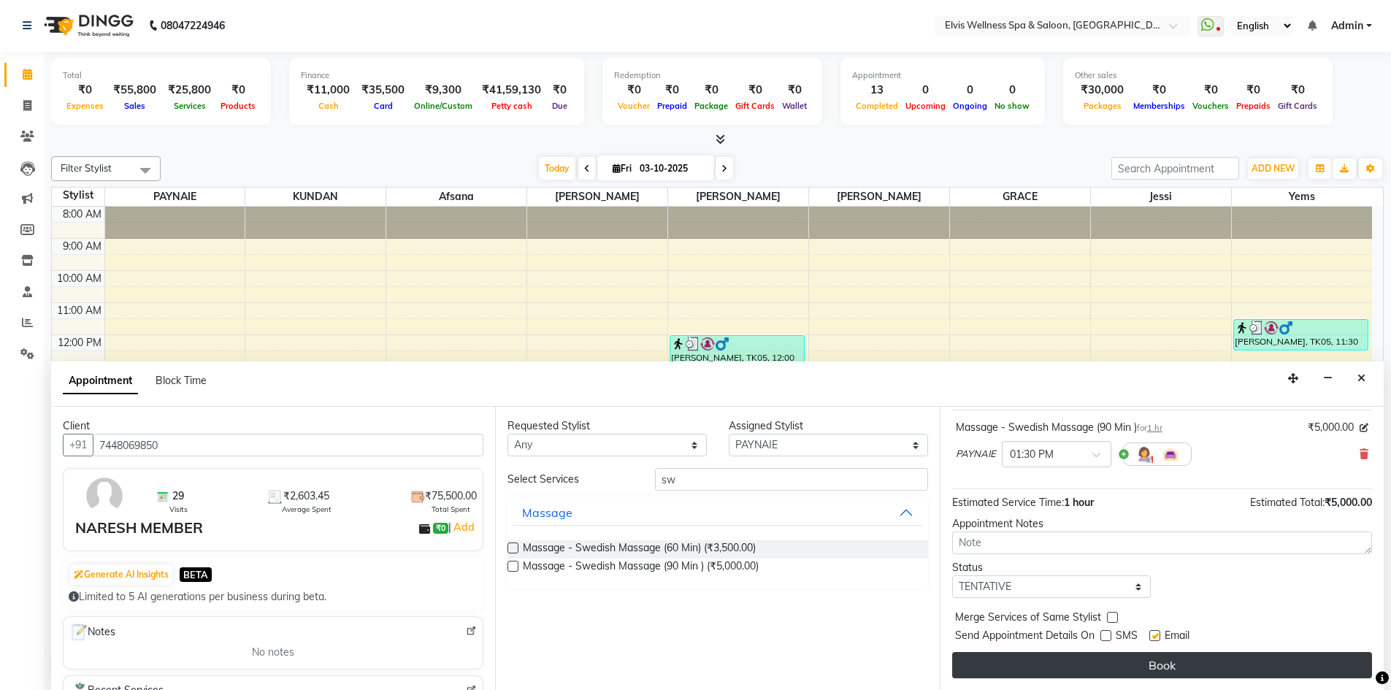
click at [1126, 656] on button "Book" at bounding box center [1162, 665] width 420 height 26
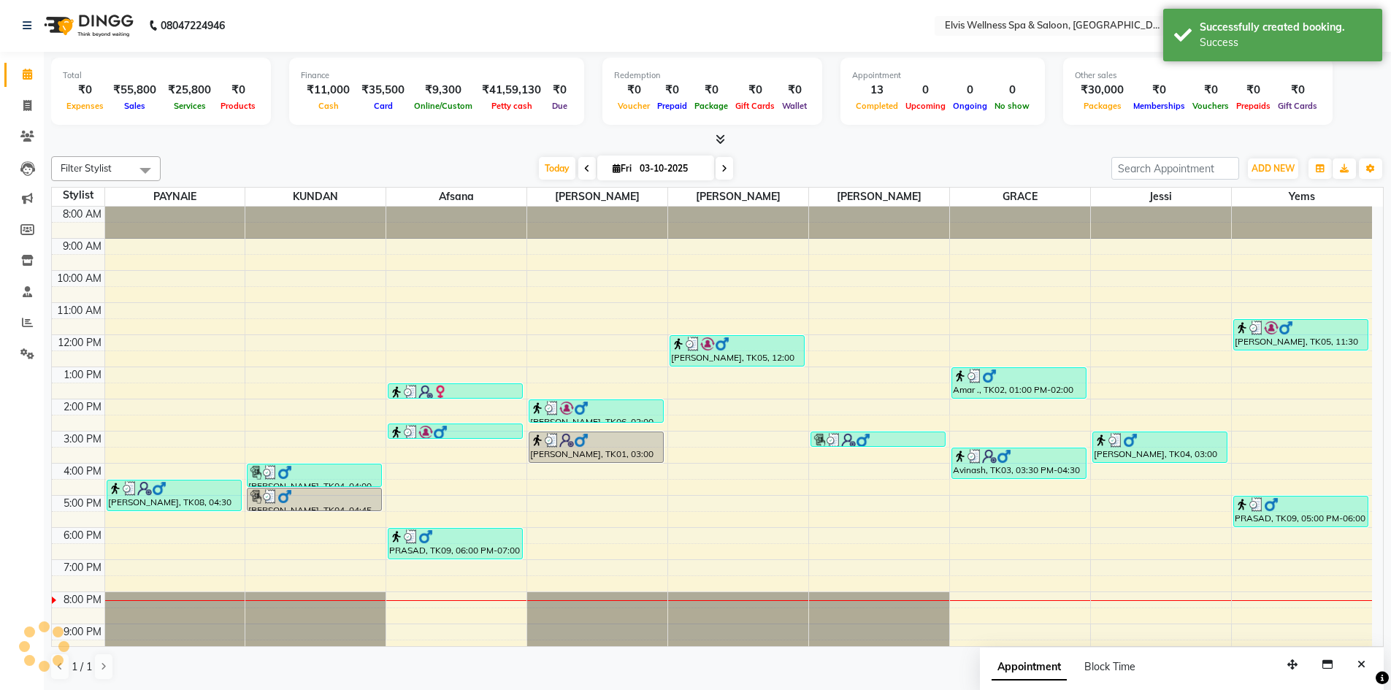
scroll to position [0, 0]
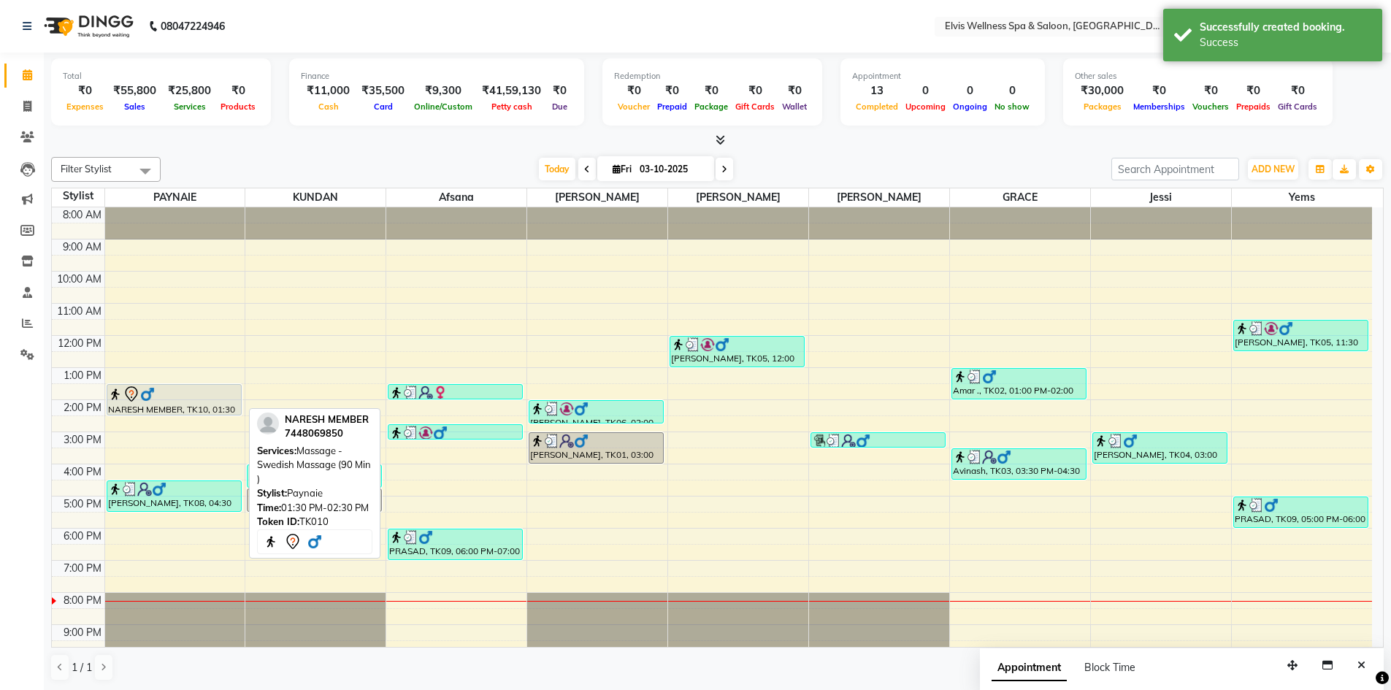
click at [150, 396] on img at bounding box center [147, 394] width 15 height 15
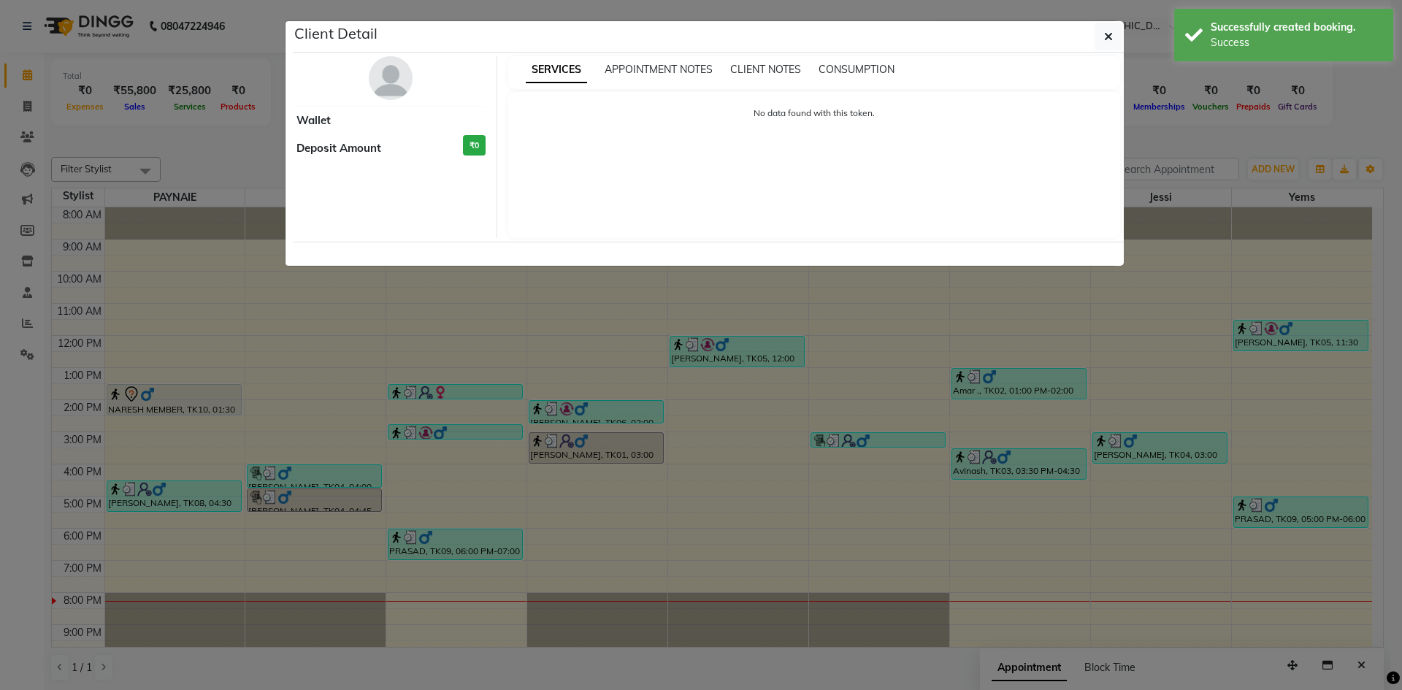
select select "7"
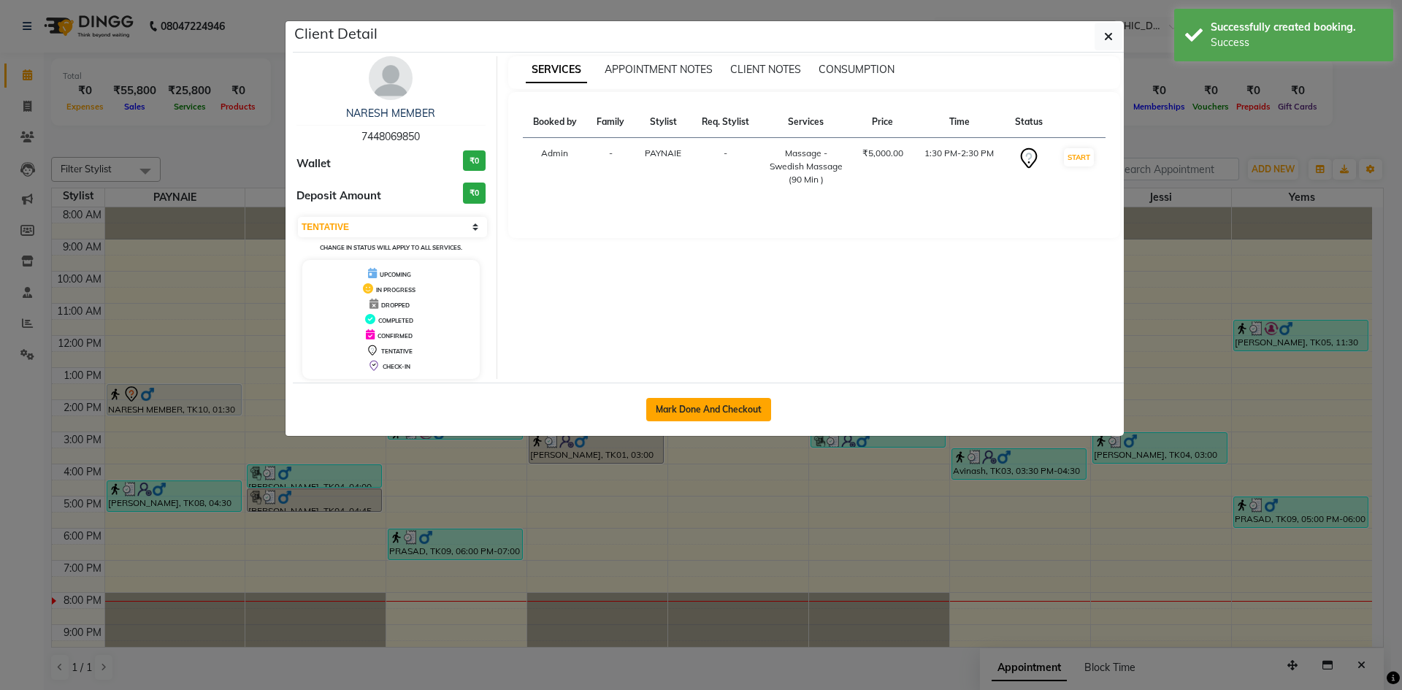
click at [759, 405] on button "Mark Done And Checkout" at bounding box center [708, 409] width 125 height 23
select select "service"
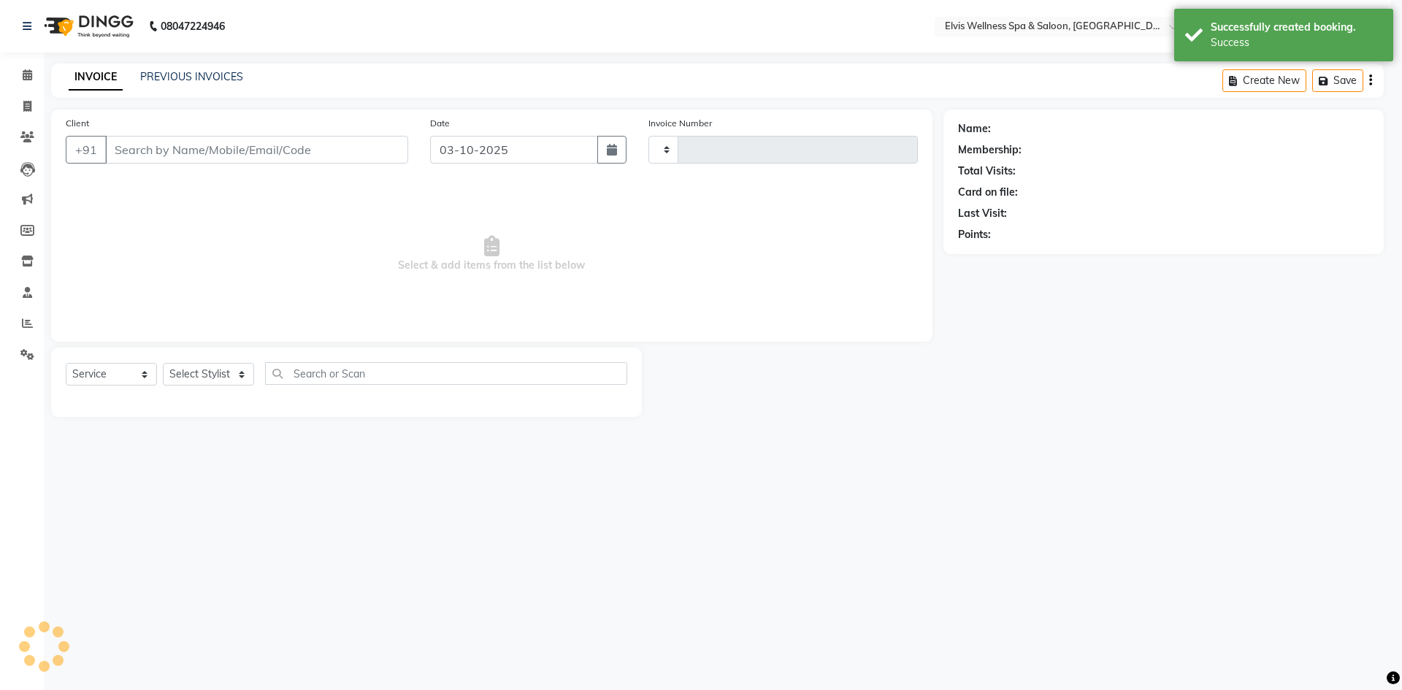
select select "3"
type input "1816"
select select "4399"
type input "7448069850"
select select "24318"
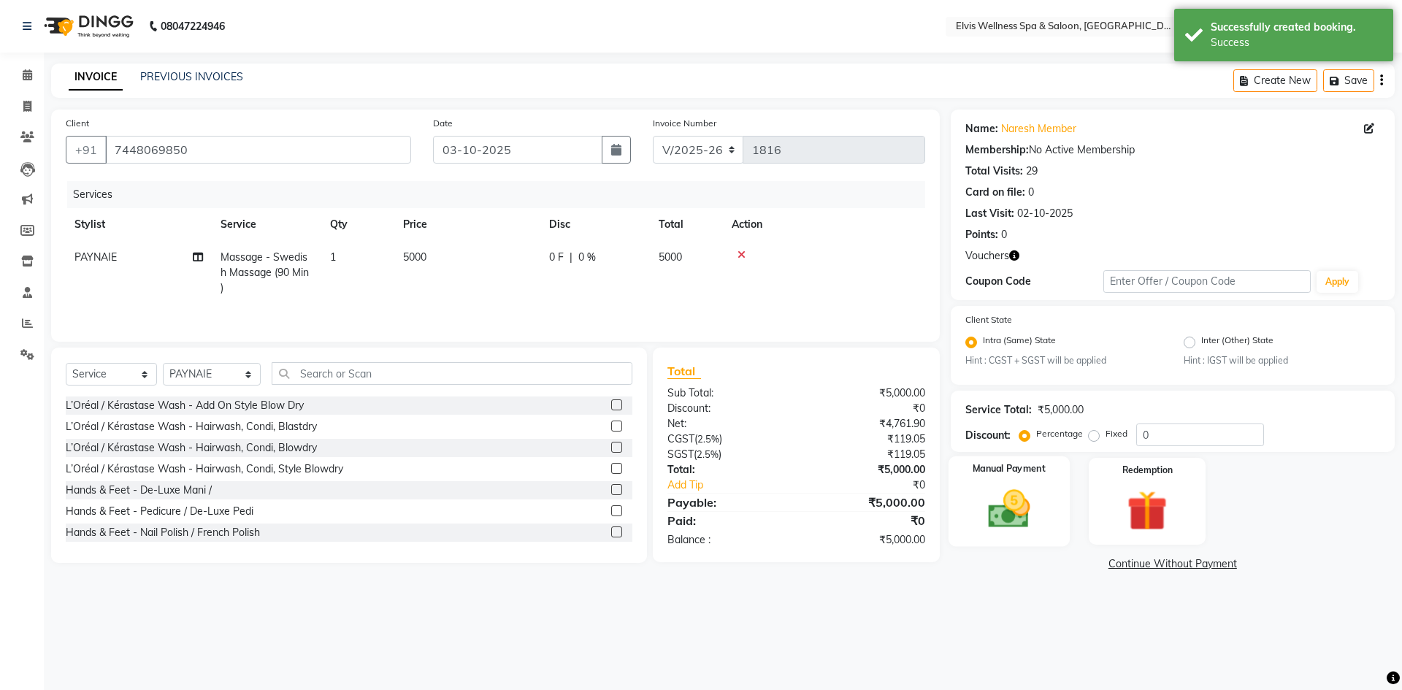
click at [1008, 521] on img at bounding box center [1009, 510] width 68 height 48
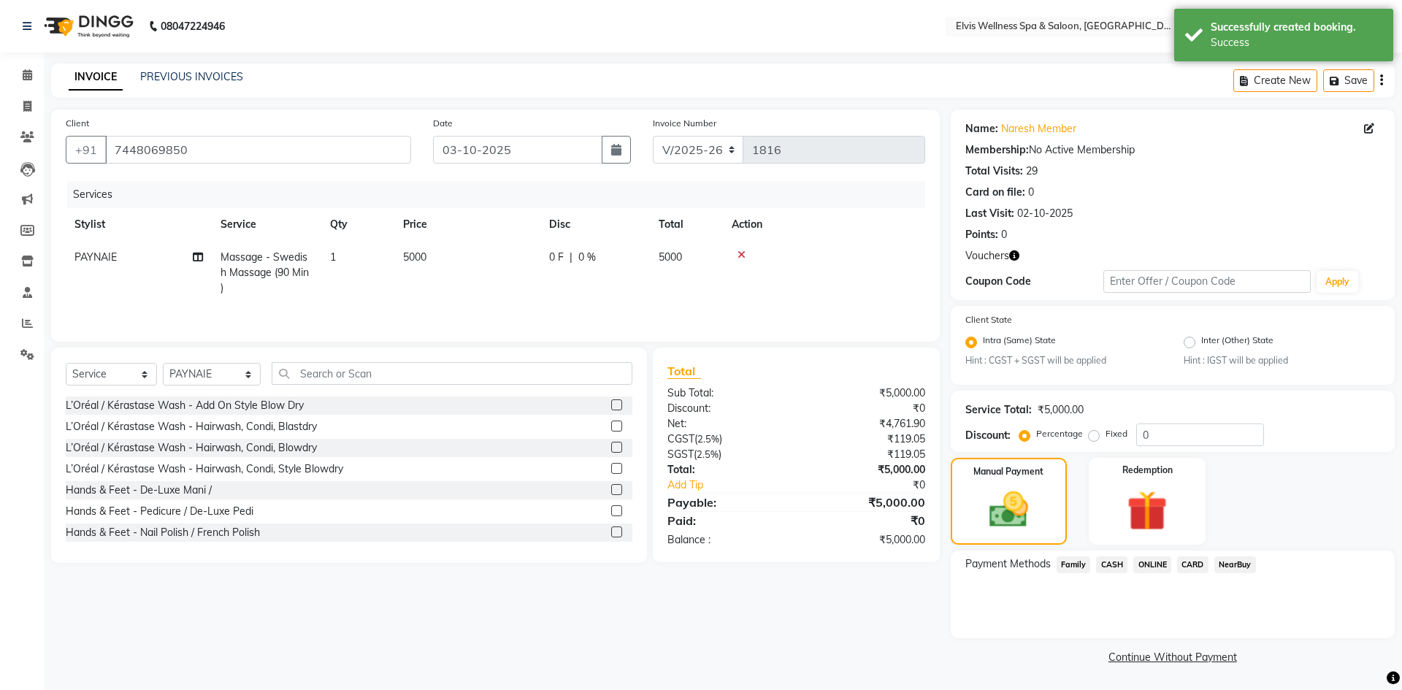
click at [1189, 569] on span "CARD" at bounding box center [1192, 564] width 31 height 17
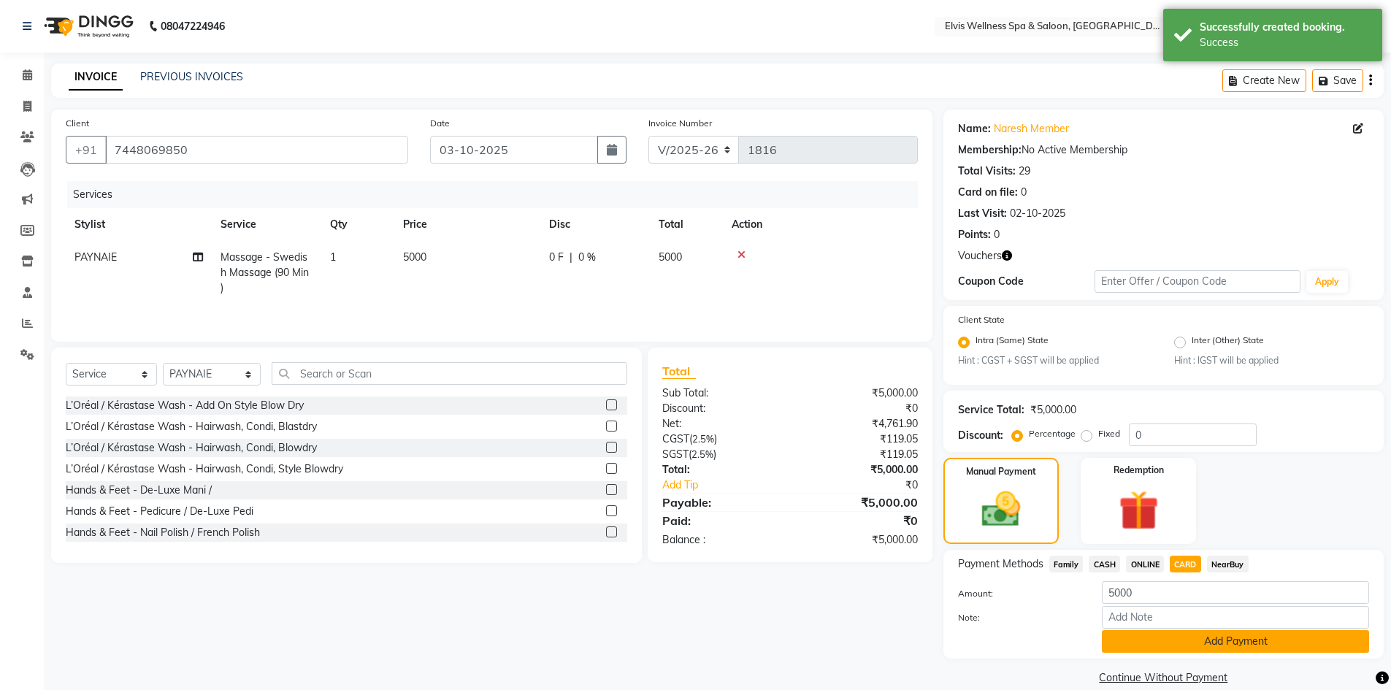
click at [1210, 648] on button "Add Payment" at bounding box center [1235, 641] width 267 height 23
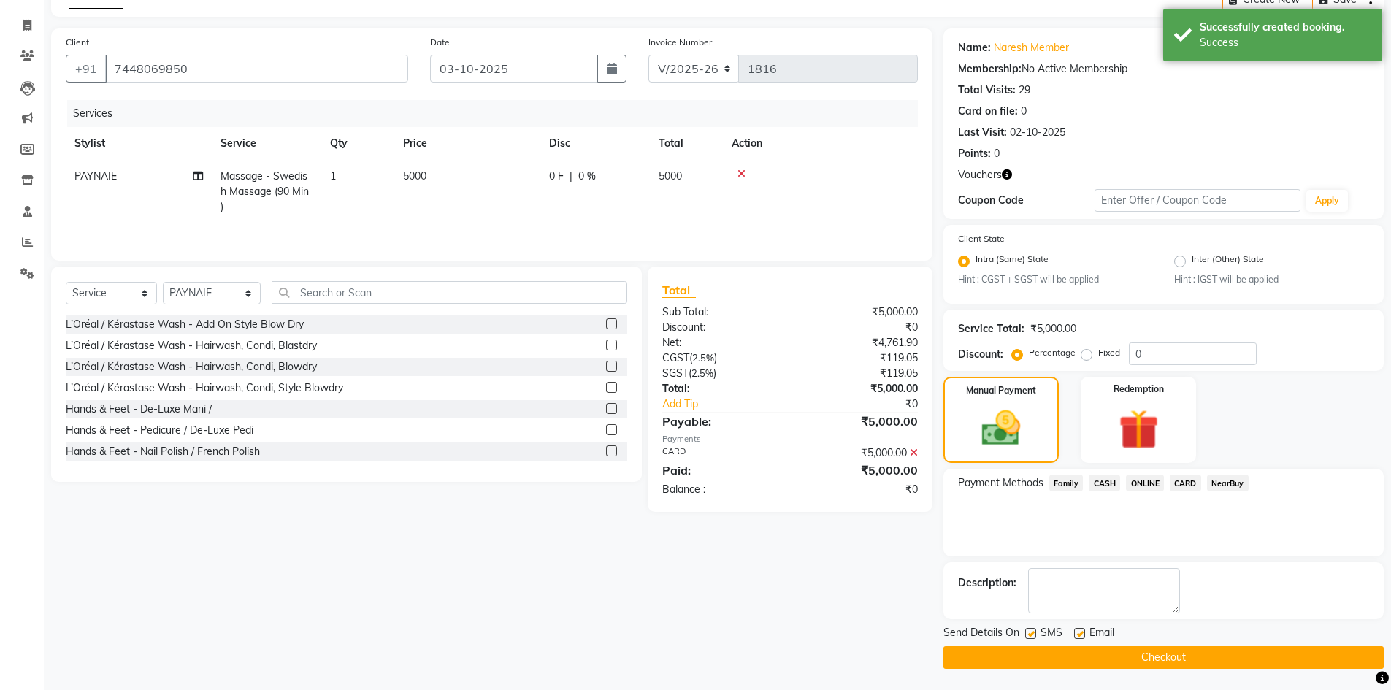
scroll to position [82, 0]
click at [1034, 636] on label at bounding box center [1030, 632] width 11 height 11
click at [1034, 636] on input "checkbox" at bounding box center [1029, 633] width 9 height 9
checkbox input "false"
click at [1128, 657] on button "Checkout" at bounding box center [1163, 656] width 440 height 23
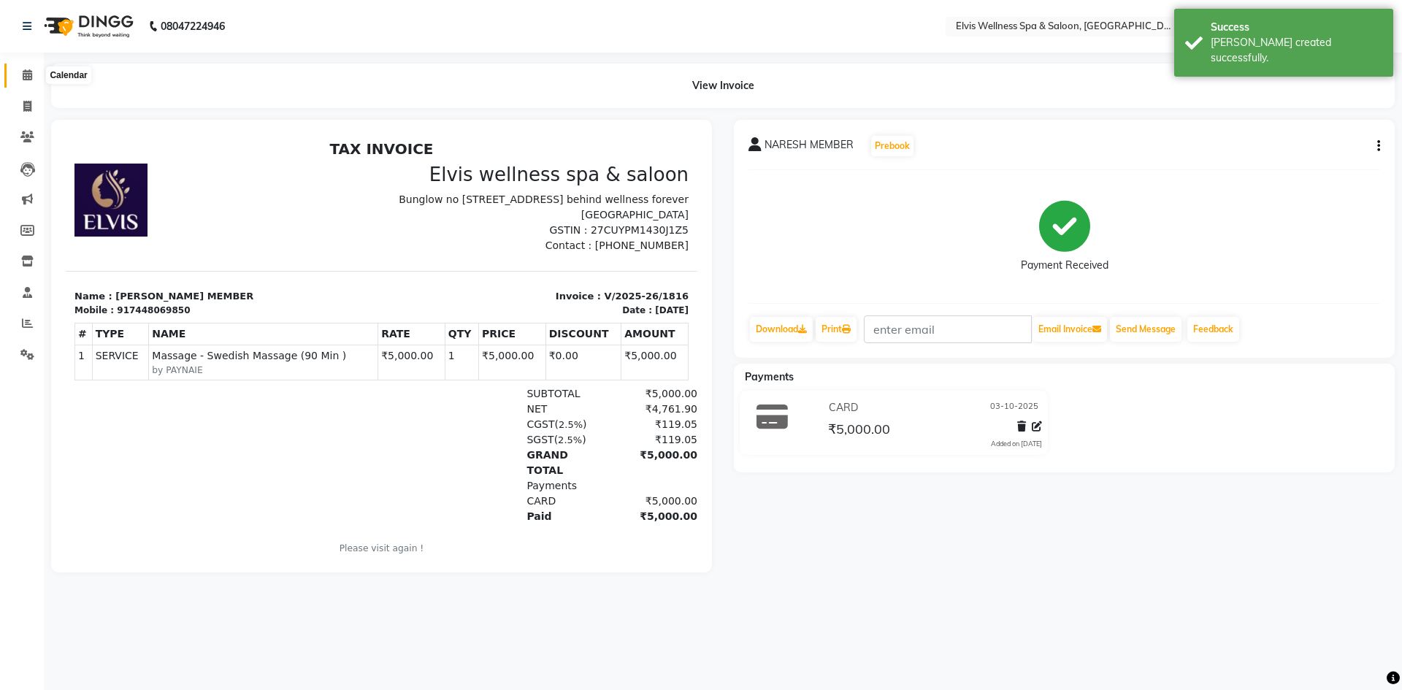
click at [29, 74] on icon at bounding box center [27, 74] width 9 height 11
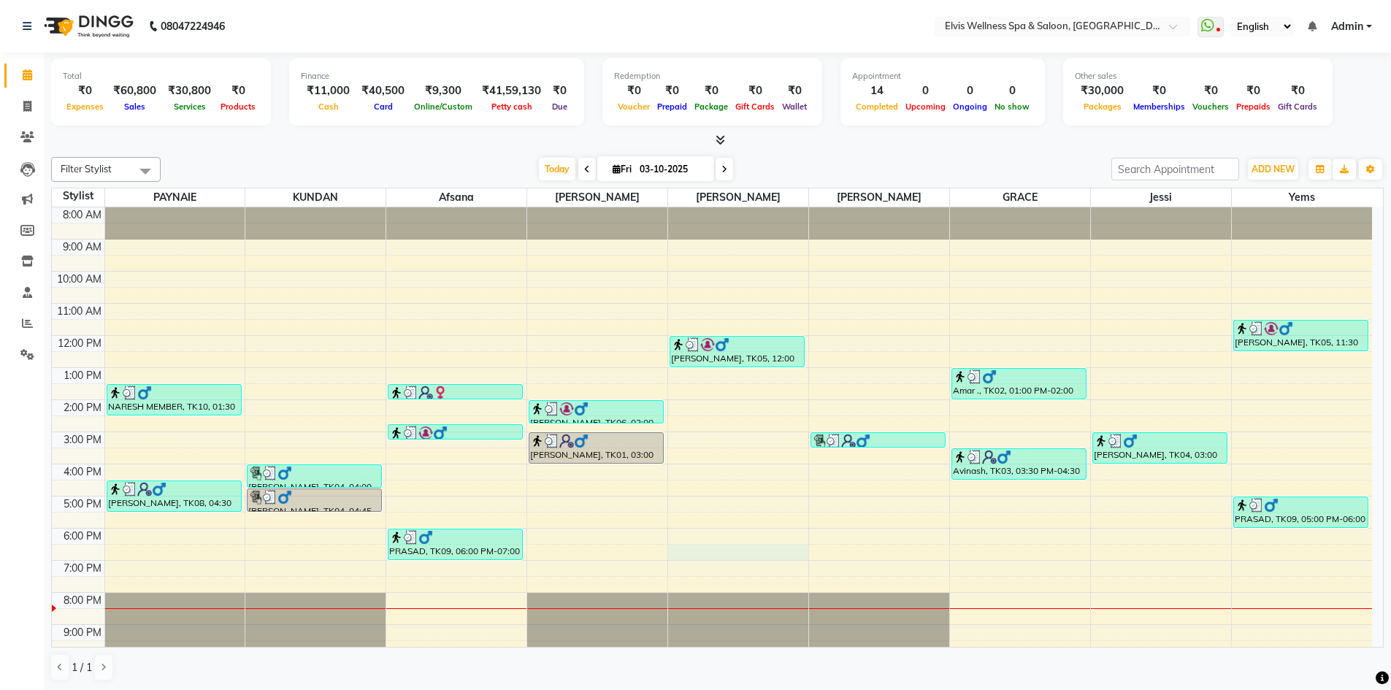
click at [698, 550] on div "8:00 AM 9:00 AM 10:00 AM 11:00 AM 12:00 PM 1:00 PM 2:00 PM 3:00 PM 4:00 PM 5:00…" at bounding box center [712, 447] width 1320 height 481
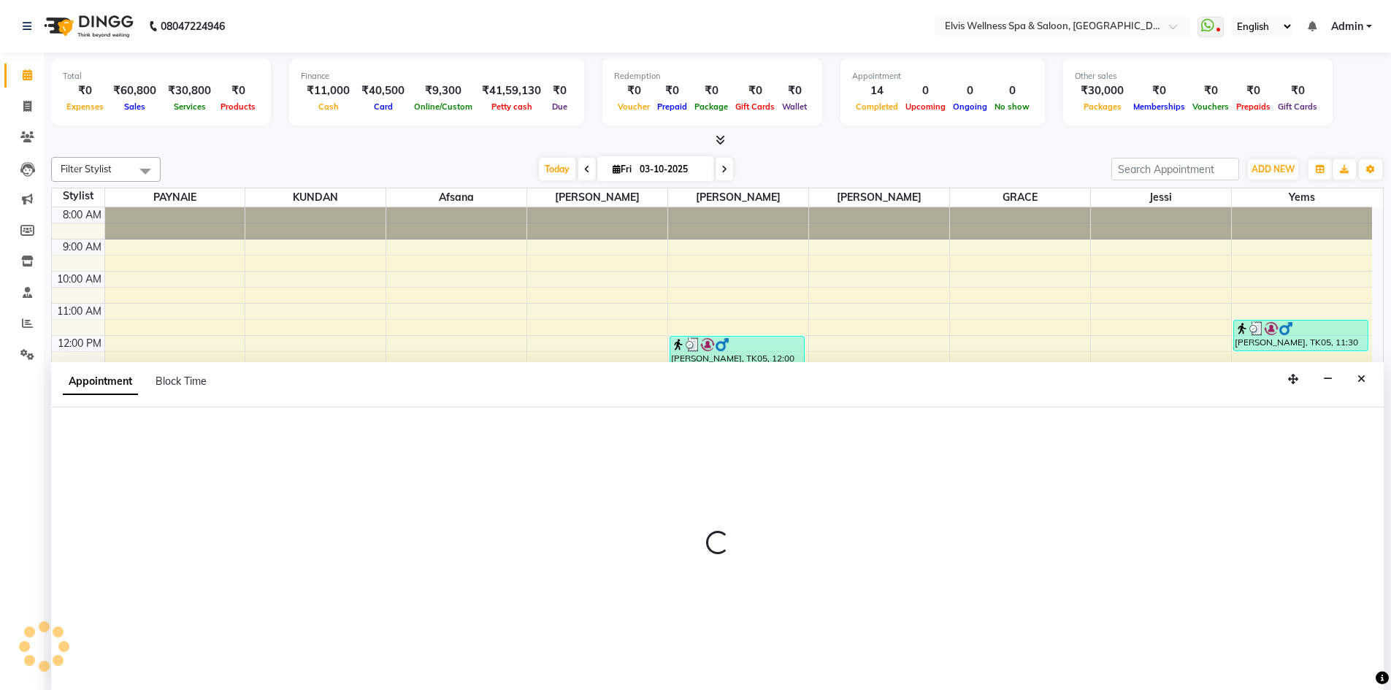
scroll to position [1, 0]
select select "62458"
select select "1110"
select select "tentative"
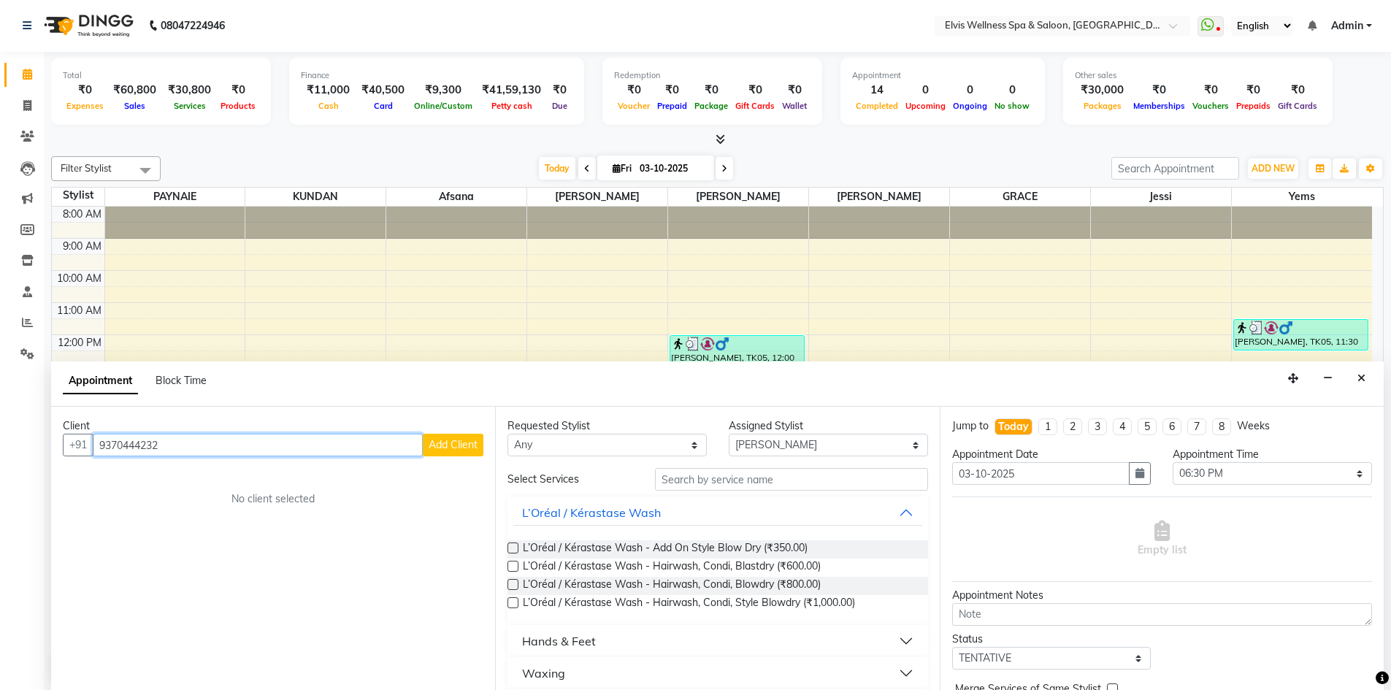
type input "9370444232"
click at [439, 448] on span "Add Client" at bounding box center [453, 444] width 49 height 13
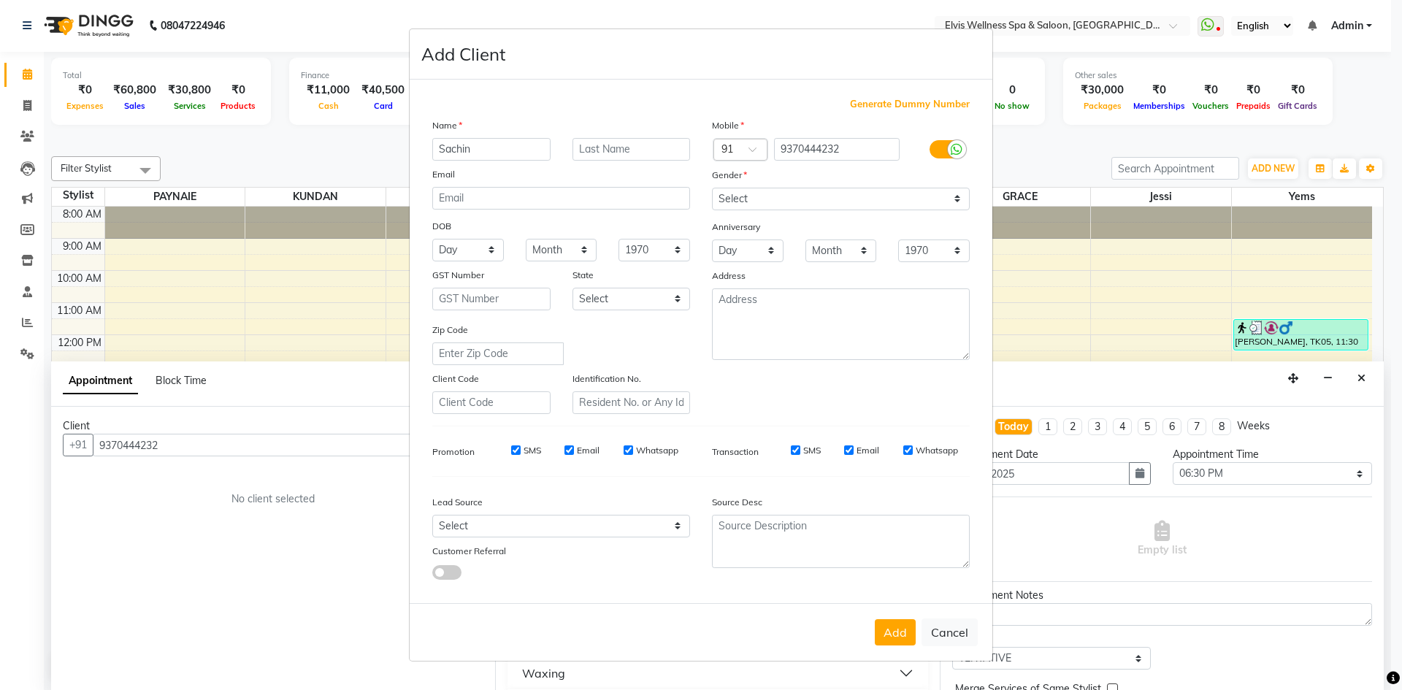
type input "Sachin"
click at [851, 192] on select "Select [DEMOGRAPHIC_DATA] [DEMOGRAPHIC_DATA] Other Prefer Not To Say" at bounding box center [841, 199] width 258 height 23
select select "[DEMOGRAPHIC_DATA]"
click at [712, 188] on select "Select [DEMOGRAPHIC_DATA] [DEMOGRAPHIC_DATA] Other Prefer Not To Say" at bounding box center [841, 199] width 258 height 23
click at [897, 635] on button "Add" at bounding box center [895, 632] width 41 height 26
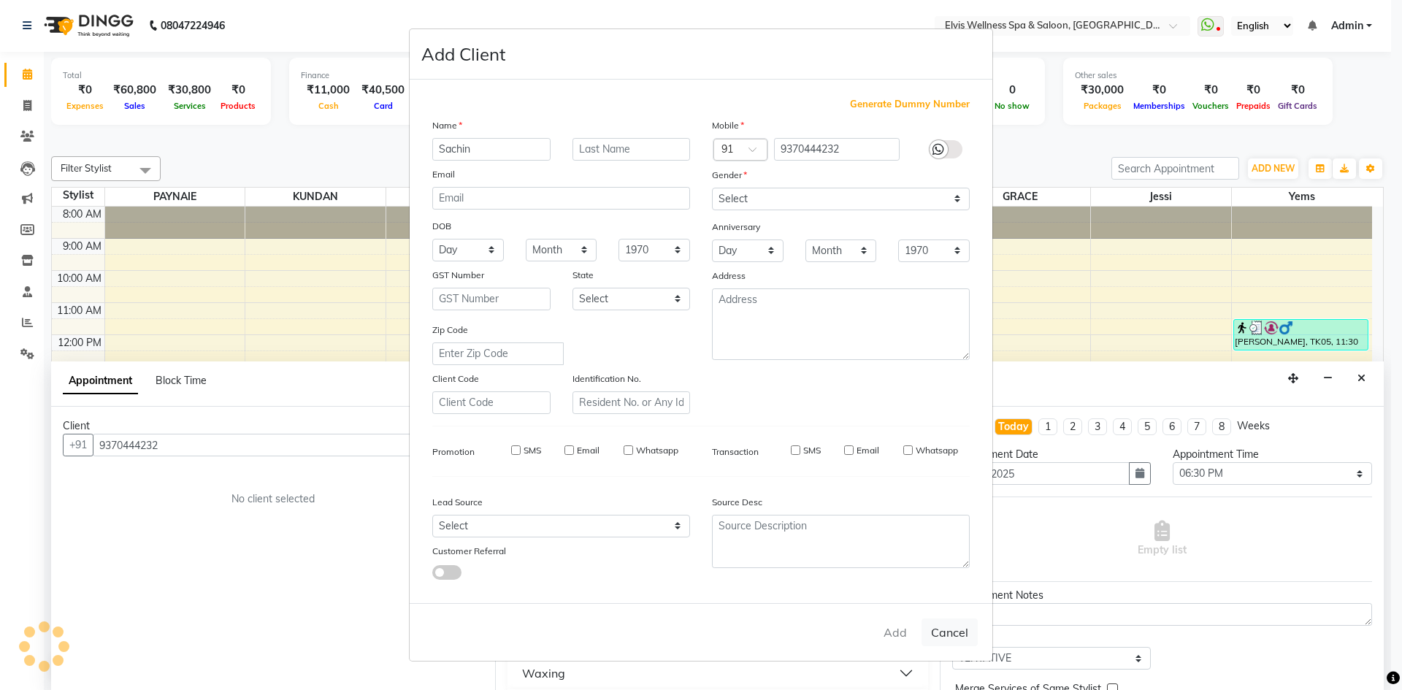
select select
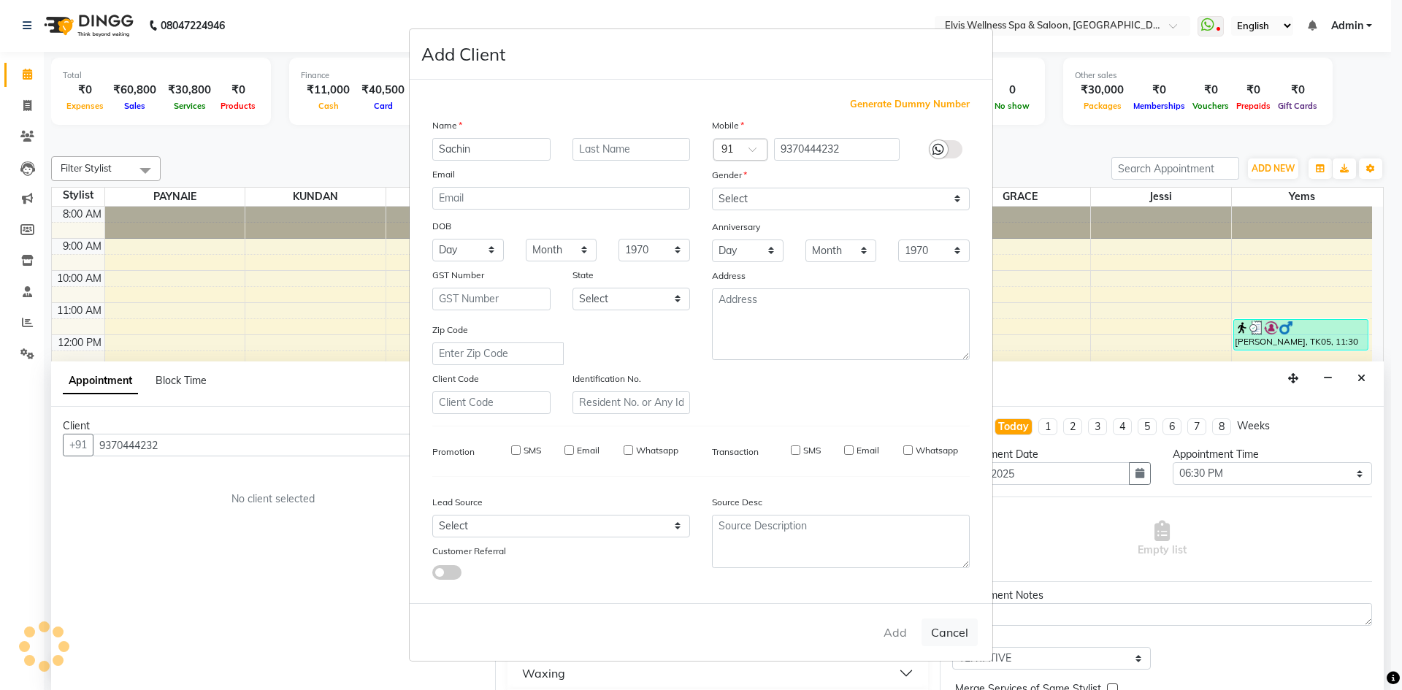
select select
checkbox input "false"
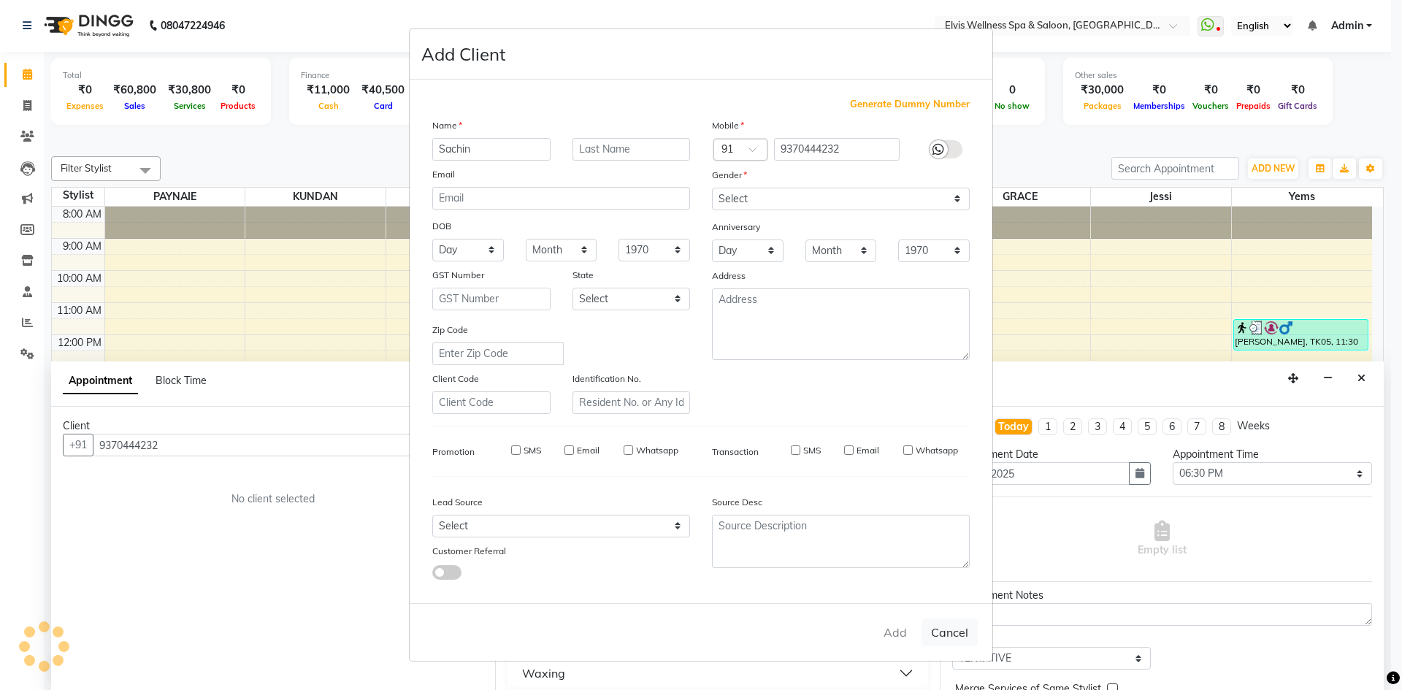
checkbox input "false"
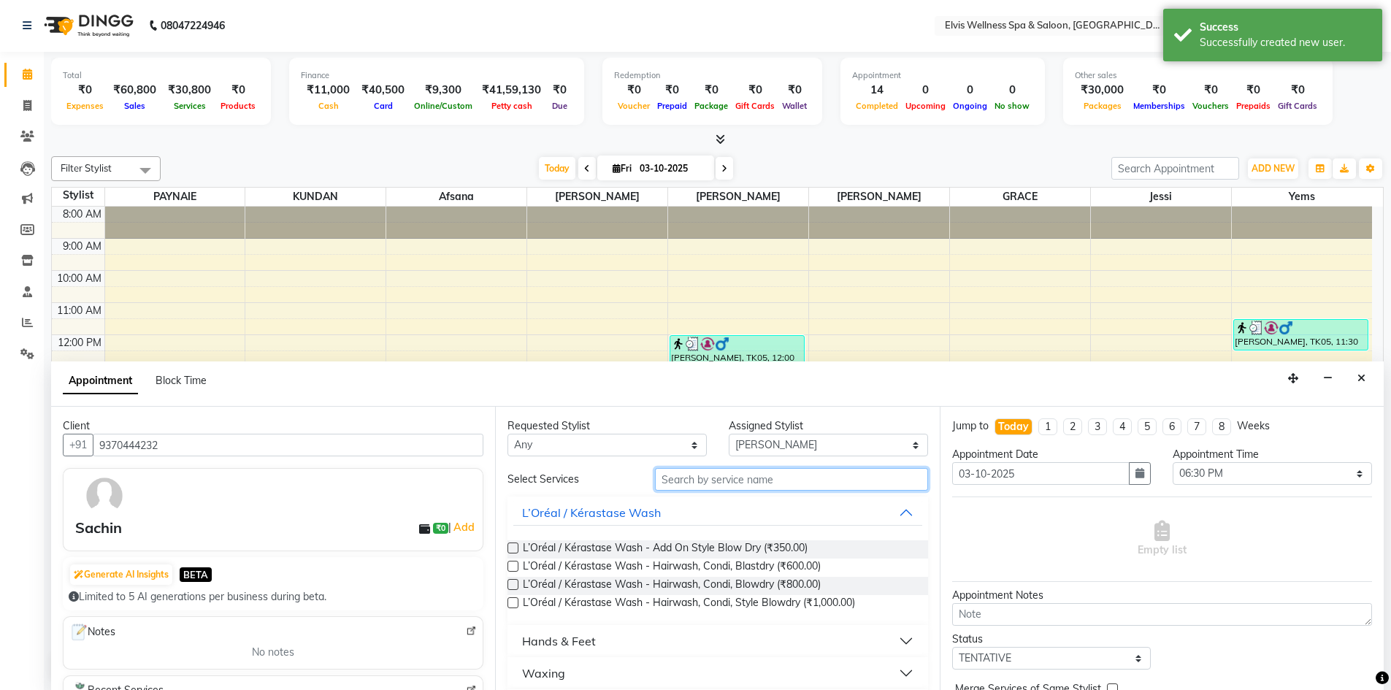
click at [678, 484] on input "text" at bounding box center [791, 479] width 273 height 23
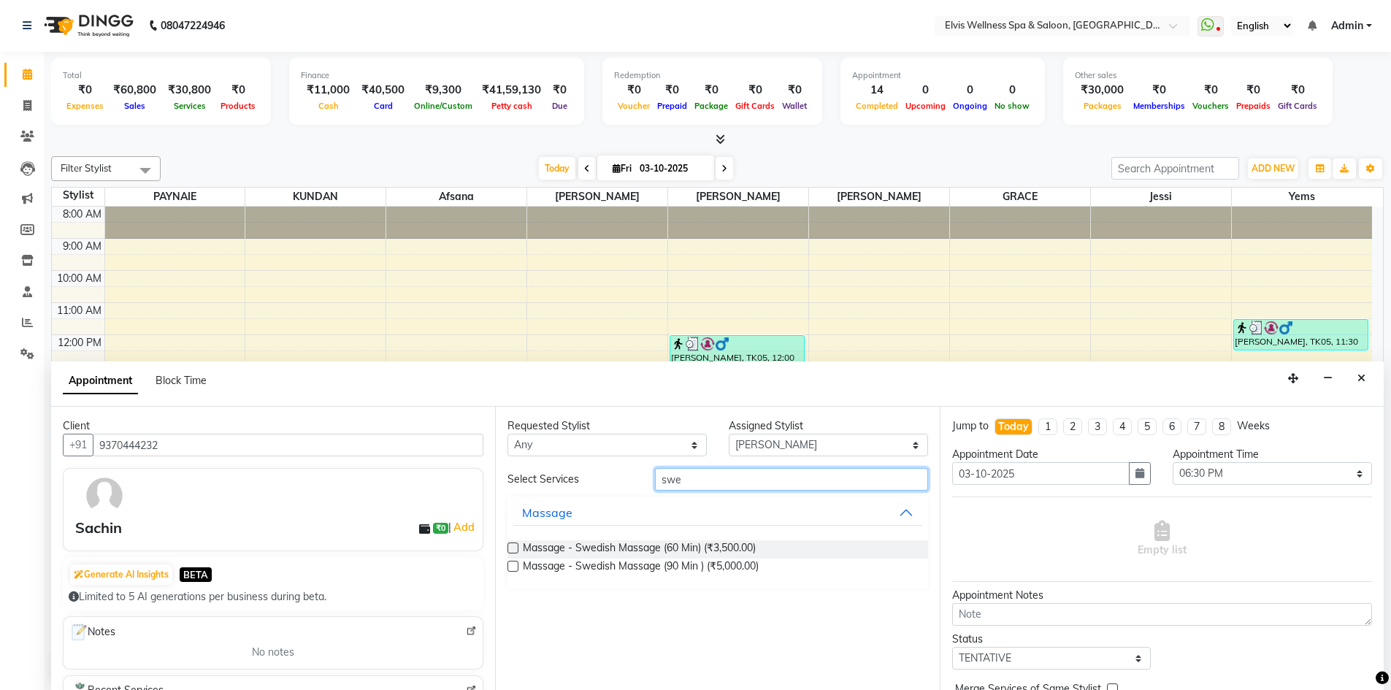
type input "swe"
click at [512, 543] on label at bounding box center [512, 548] width 11 height 11
click at [512, 545] on input "checkbox" at bounding box center [511, 549] width 9 height 9
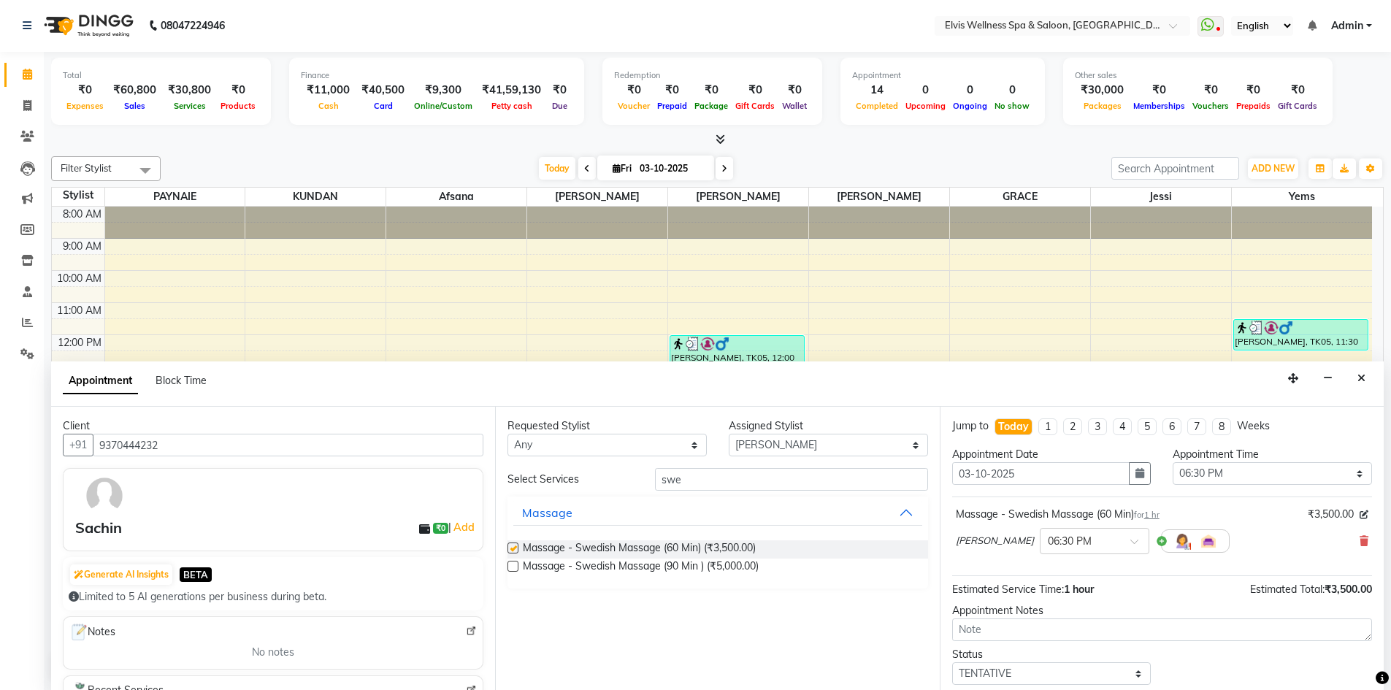
checkbox input "false"
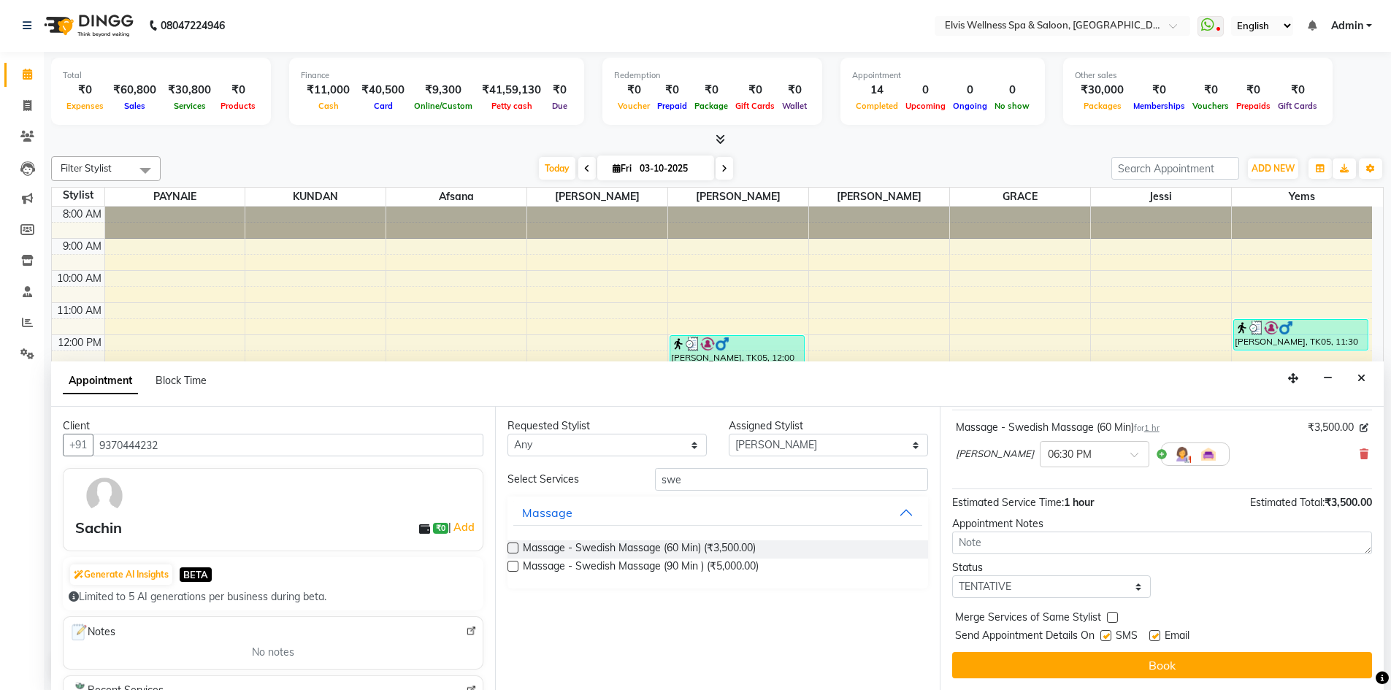
click at [1108, 638] on label at bounding box center [1105, 635] width 11 height 11
click at [1108, 638] on input "checkbox" at bounding box center [1104, 636] width 9 height 9
checkbox input "false"
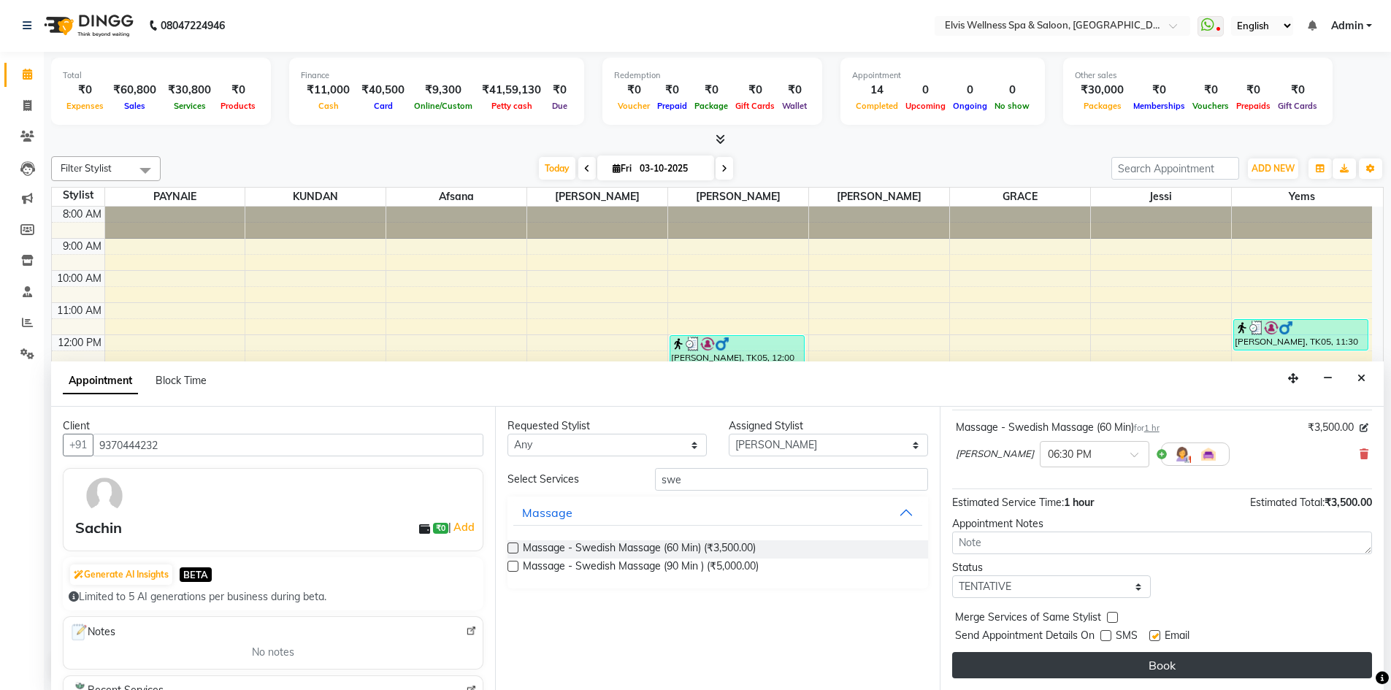
click at [1110, 658] on button "Book" at bounding box center [1162, 665] width 420 height 26
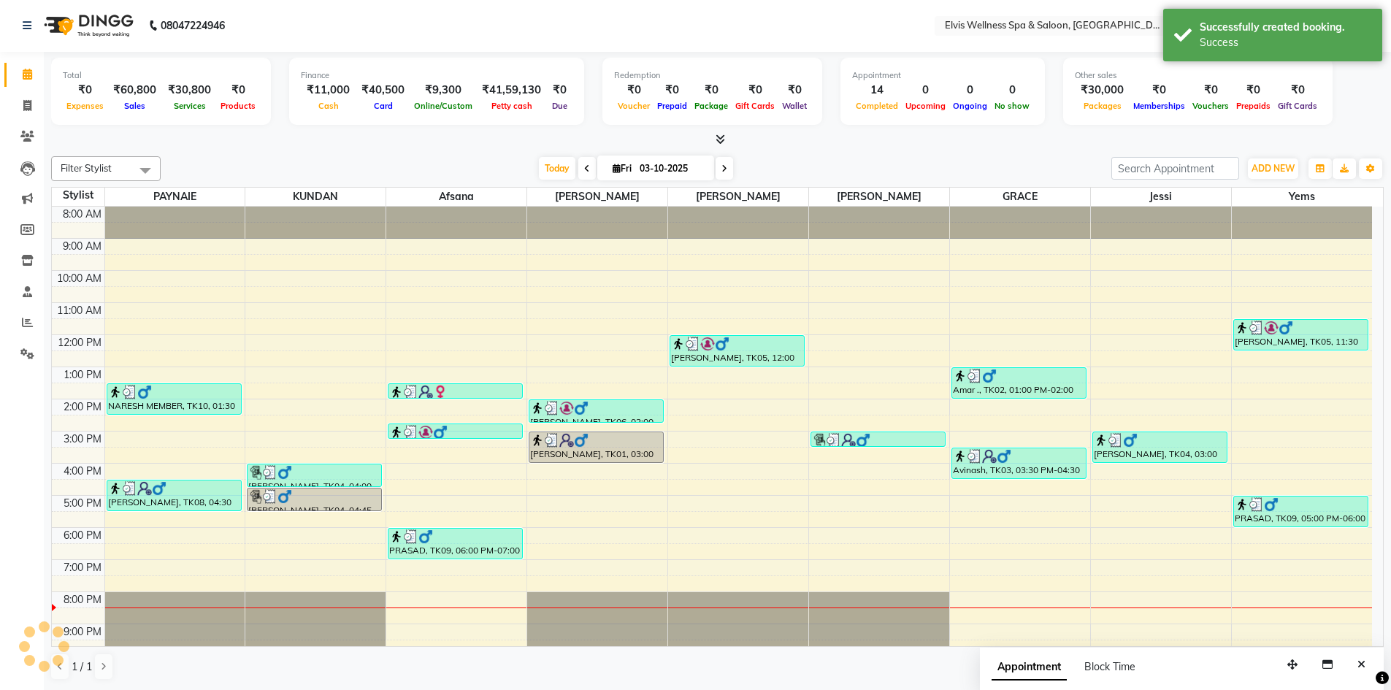
scroll to position [0, 0]
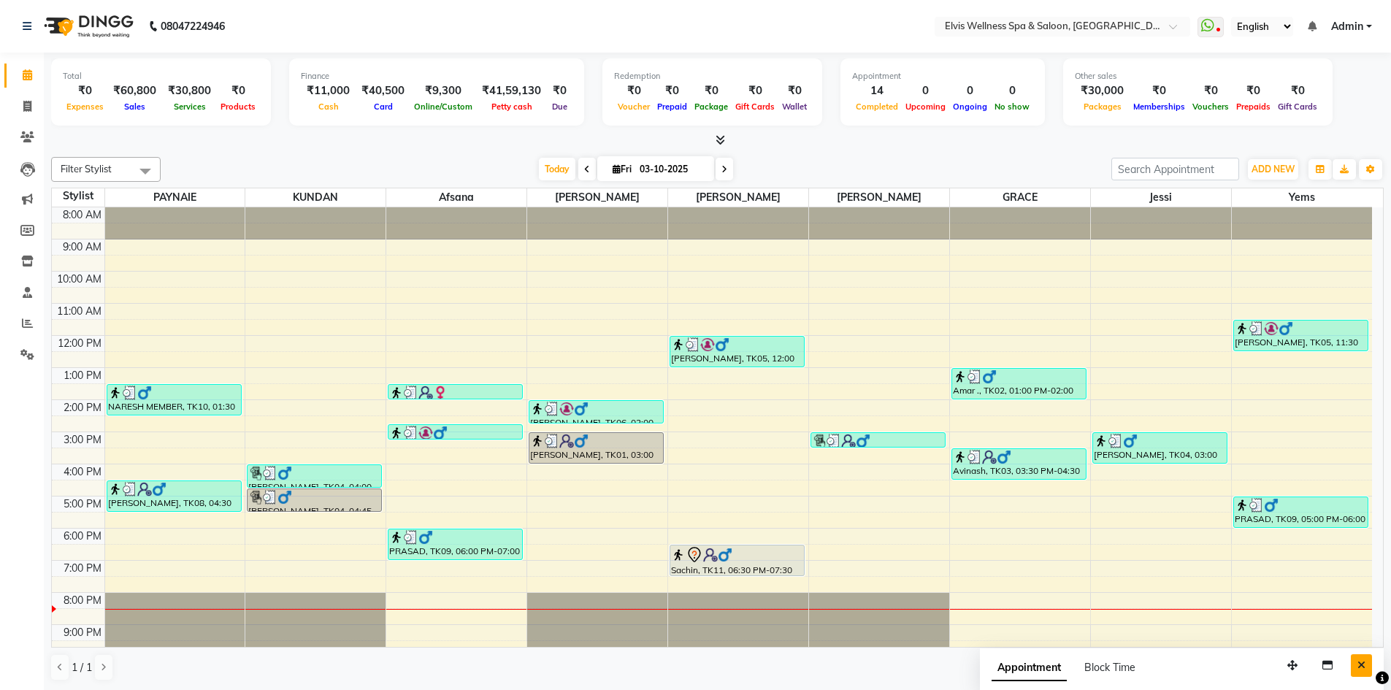
click at [1363, 664] on icon "Close" at bounding box center [1361, 665] width 8 height 10
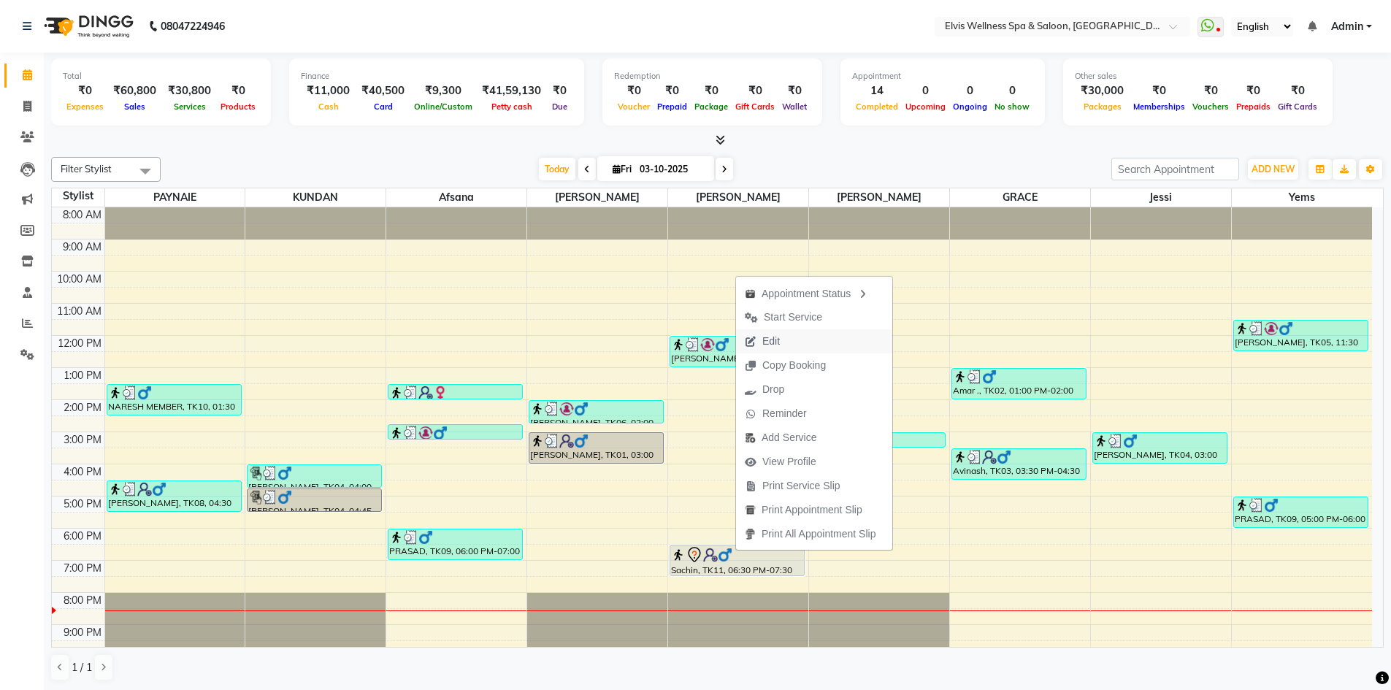
click at [762, 342] on span "Edit" at bounding box center [762, 341] width 53 height 24
select select "tentative"
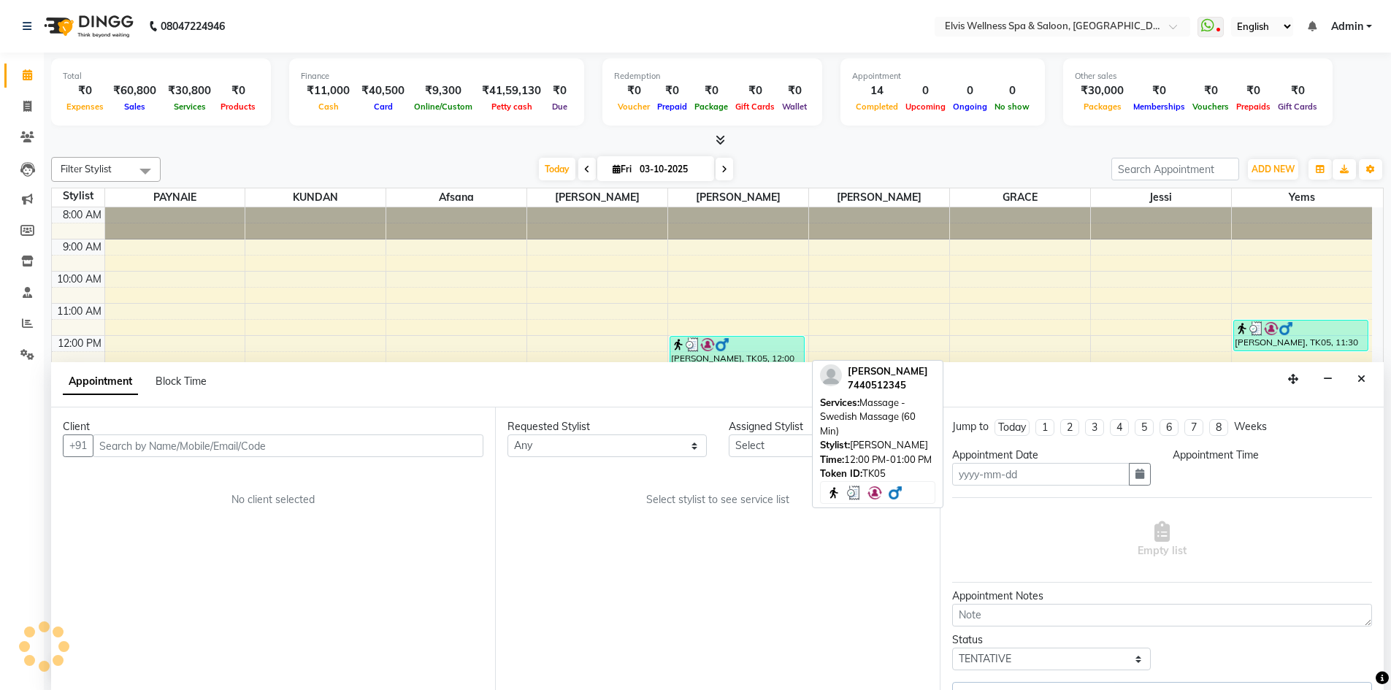
type input "03-10-2025"
select select "62458"
select select "1110"
select select "1885"
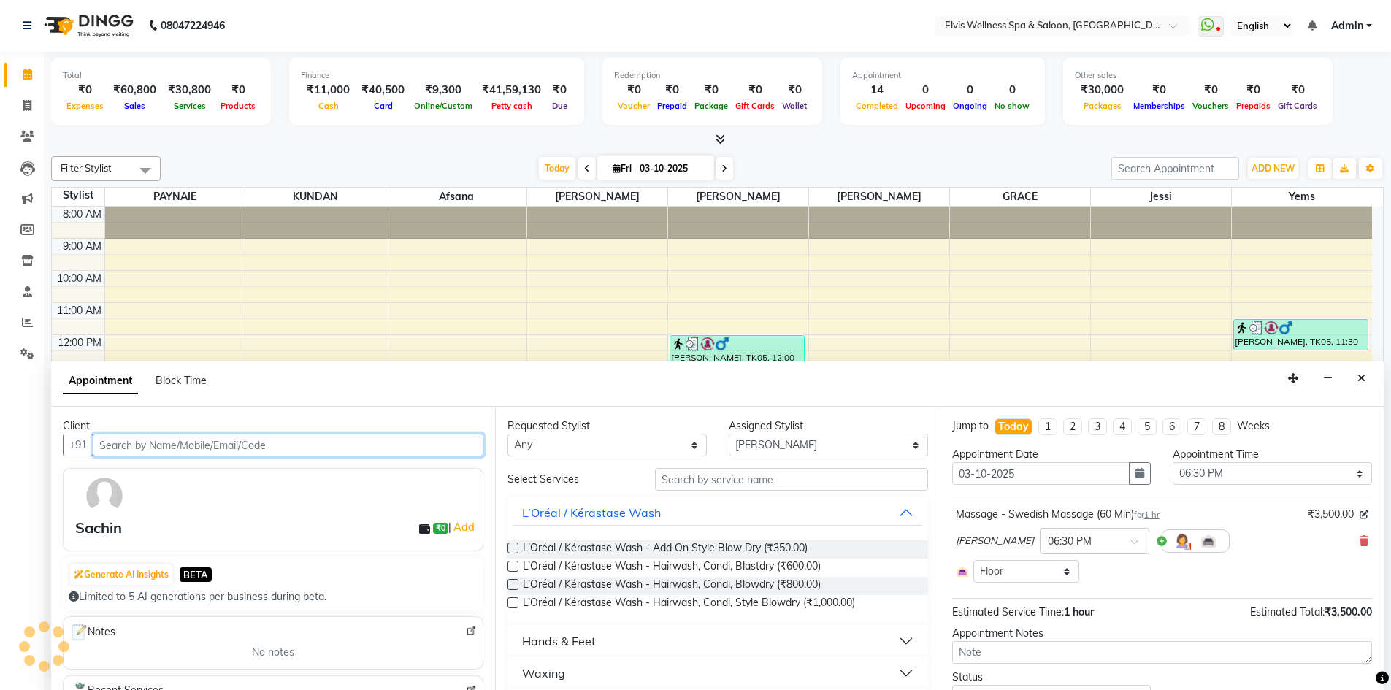
scroll to position [42, 0]
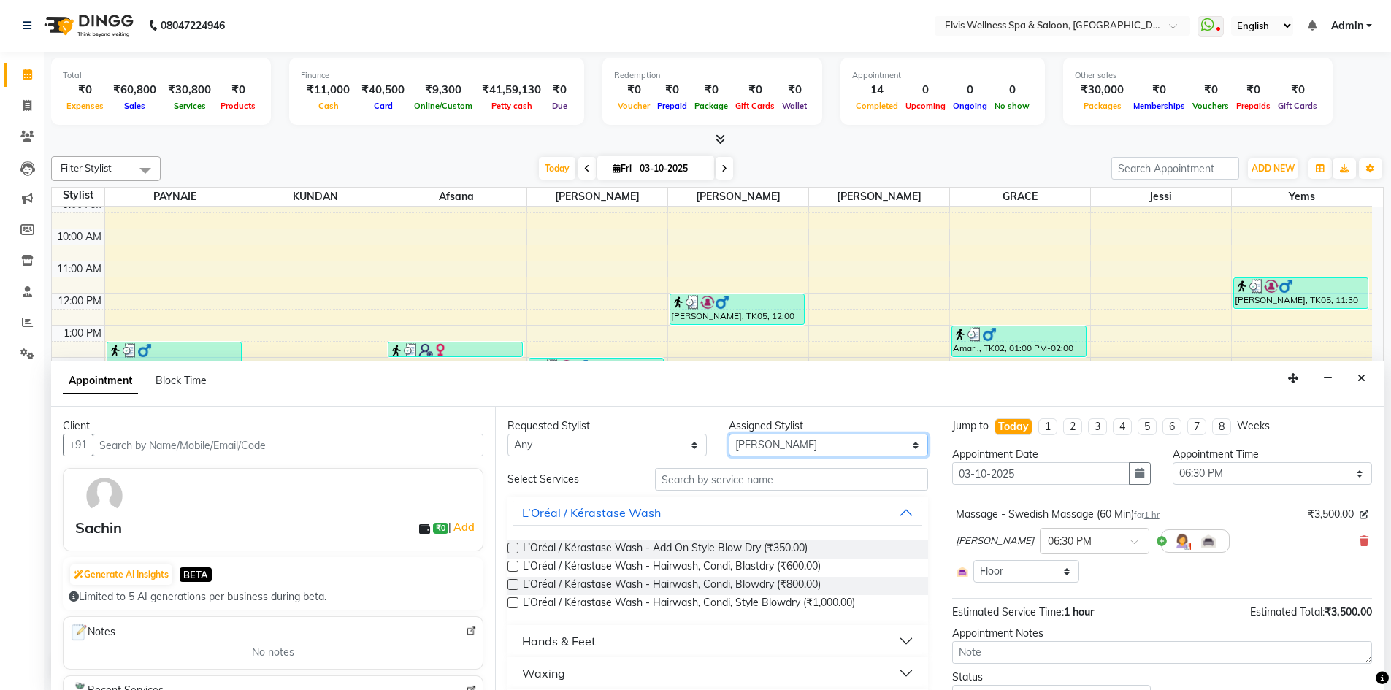
click at [794, 442] on select "Select [PERSON_NAME] [PERSON_NAME] [PERSON_NAME] [PERSON_NAME] KUNDAN [PERSON_N…" at bounding box center [828, 445] width 199 height 23
select select "24318"
click at [729, 434] on select "Select [PERSON_NAME] [PERSON_NAME] [PERSON_NAME] [PERSON_NAME] KUNDAN [PERSON_N…" at bounding box center [828, 445] width 199 height 23
click at [708, 487] on input "text" at bounding box center [791, 479] width 273 height 23
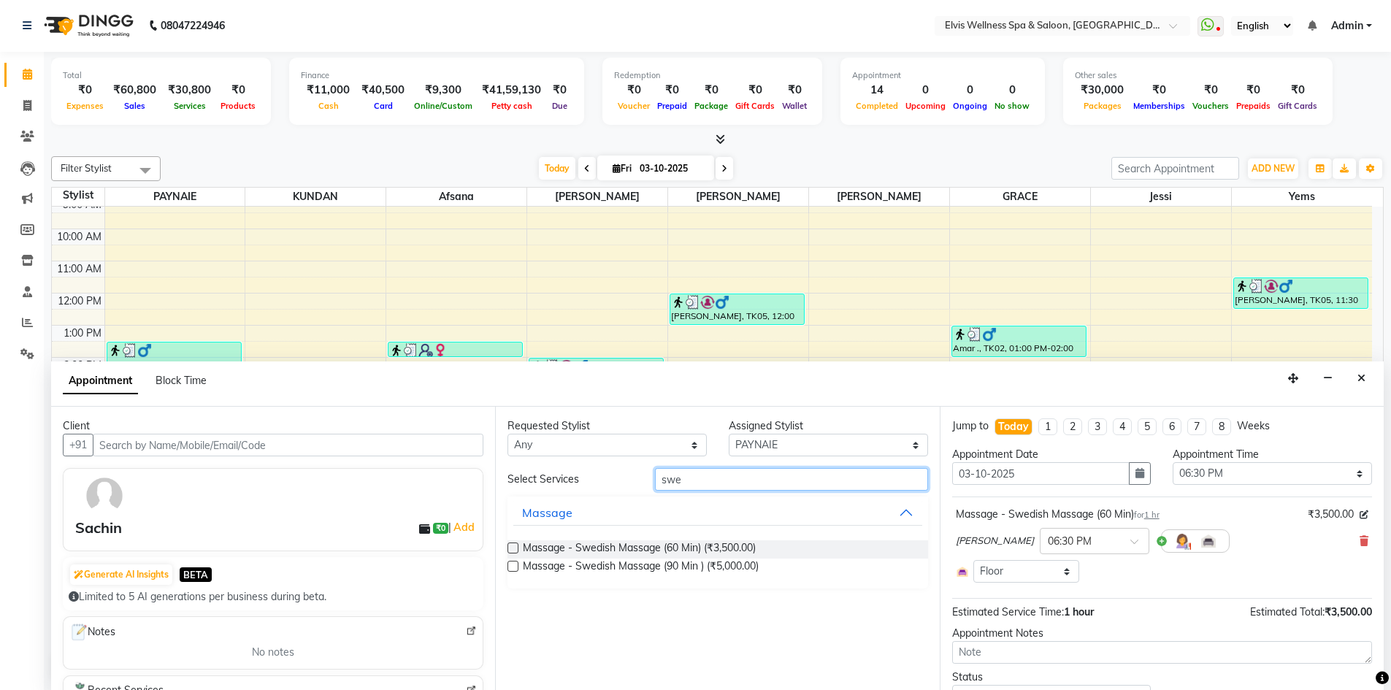
type input "swe"
click at [515, 550] on label at bounding box center [512, 548] width 11 height 11
click at [515, 550] on input "checkbox" at bounding box center [511, 549] width 9 height 9
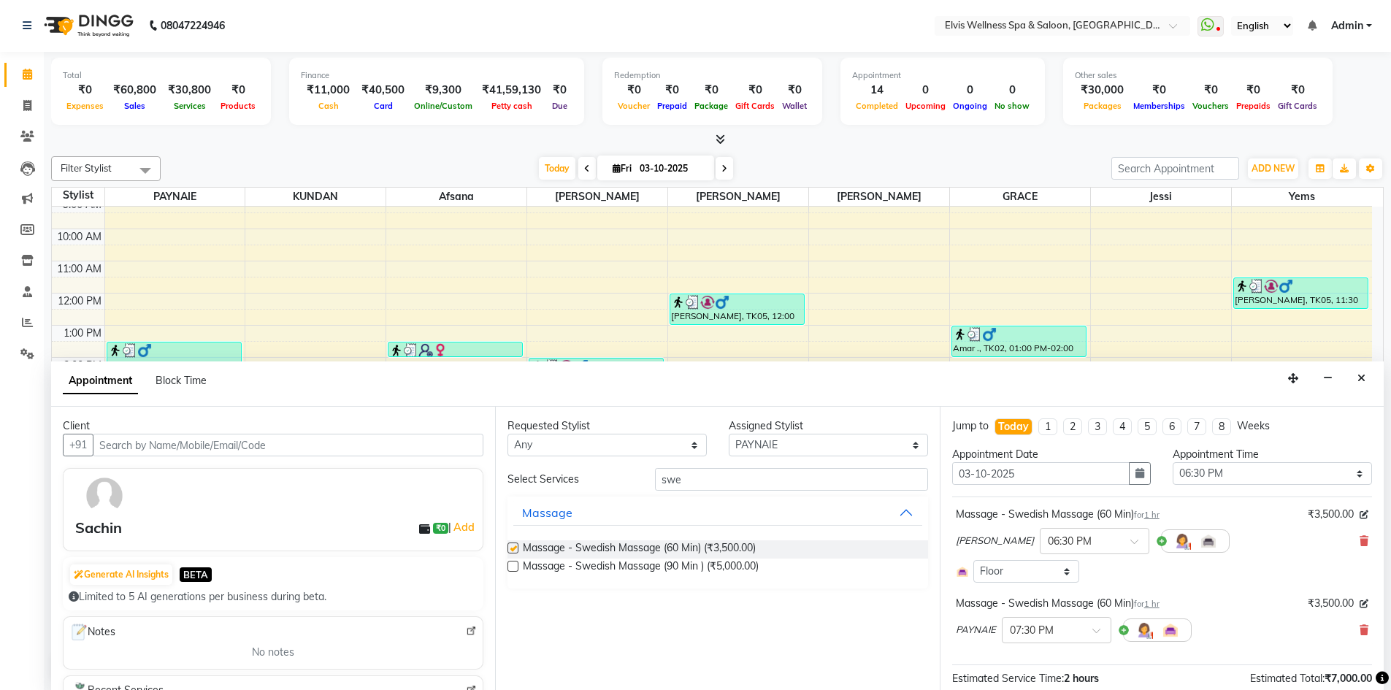
checkbox input "false"
click at [845, 442] on select "Select [PERSON_NAME] [PERSON_NAME] [PERSON_NAME] [PERSON_NAME] KUNDAN [PERSON_N…" at bounding box center [828, 445] width 199 height 23
select select "79749"
click at [729, 434] on select "Select [PERSON_NAME] [PERSON_NAME] [PERSON_NAME] [PERSON_NAME] KUNDAN [PERSON_N…" at bounding box center [828, 445] width 199 height 23
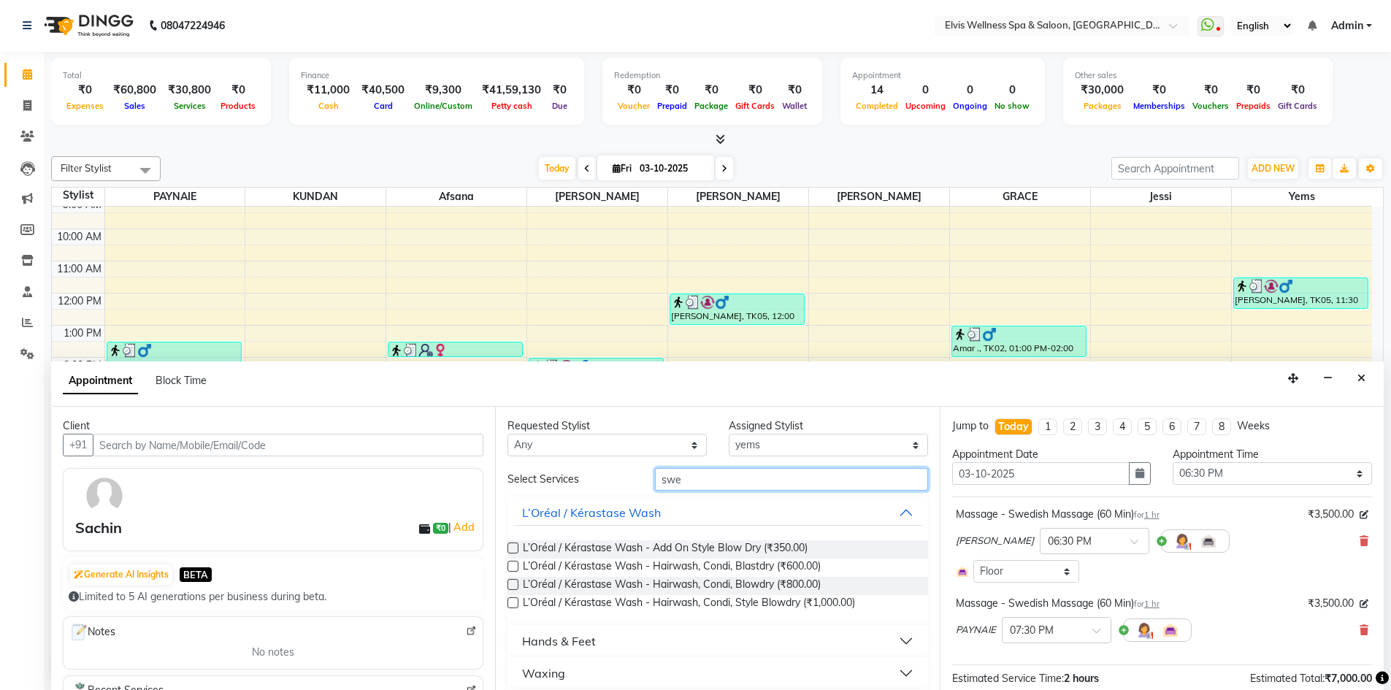
click at [683, 479] on input "swe" at bounding box center [791, 479] width 273 height 23
type input "s"
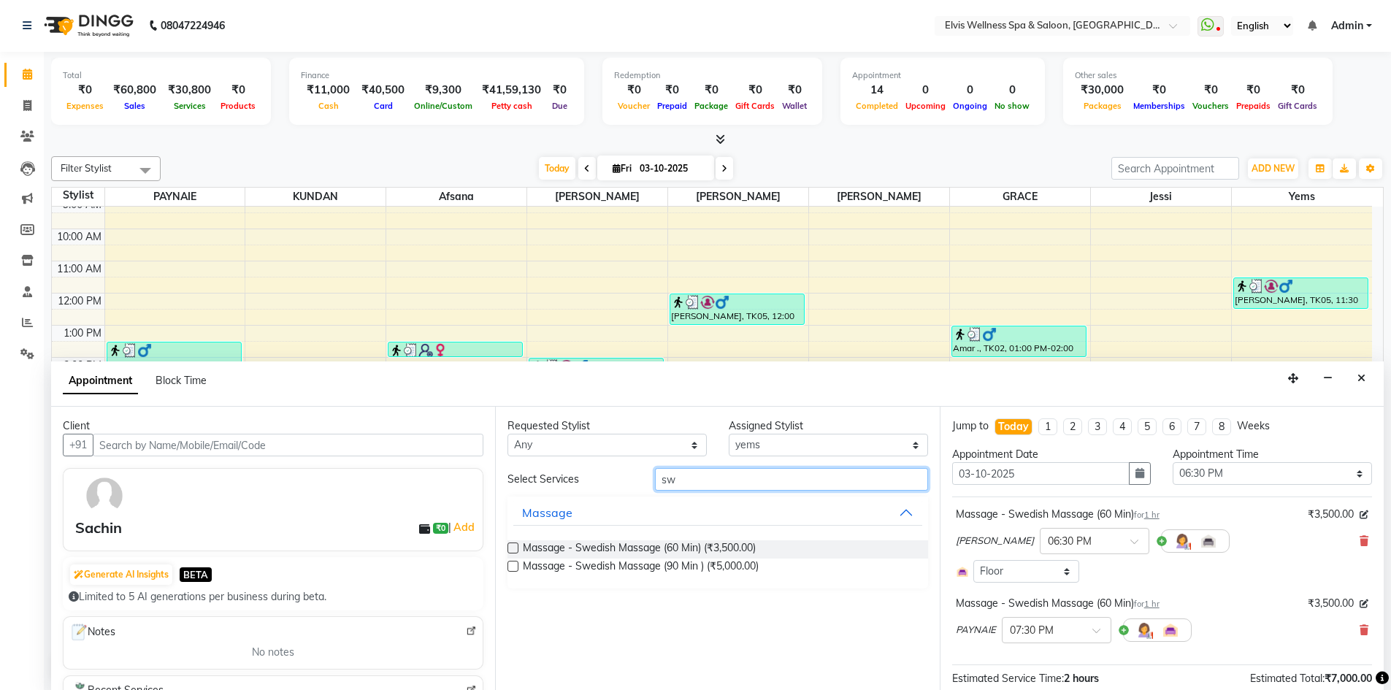
type input "swe"
click at [513, 547] on label at bounding box center [512, 548] width 11 height 11
click at [513, 547] on input "checkbox" at bounding box center [511, 549] width 9 height 9
checkbox input "false"
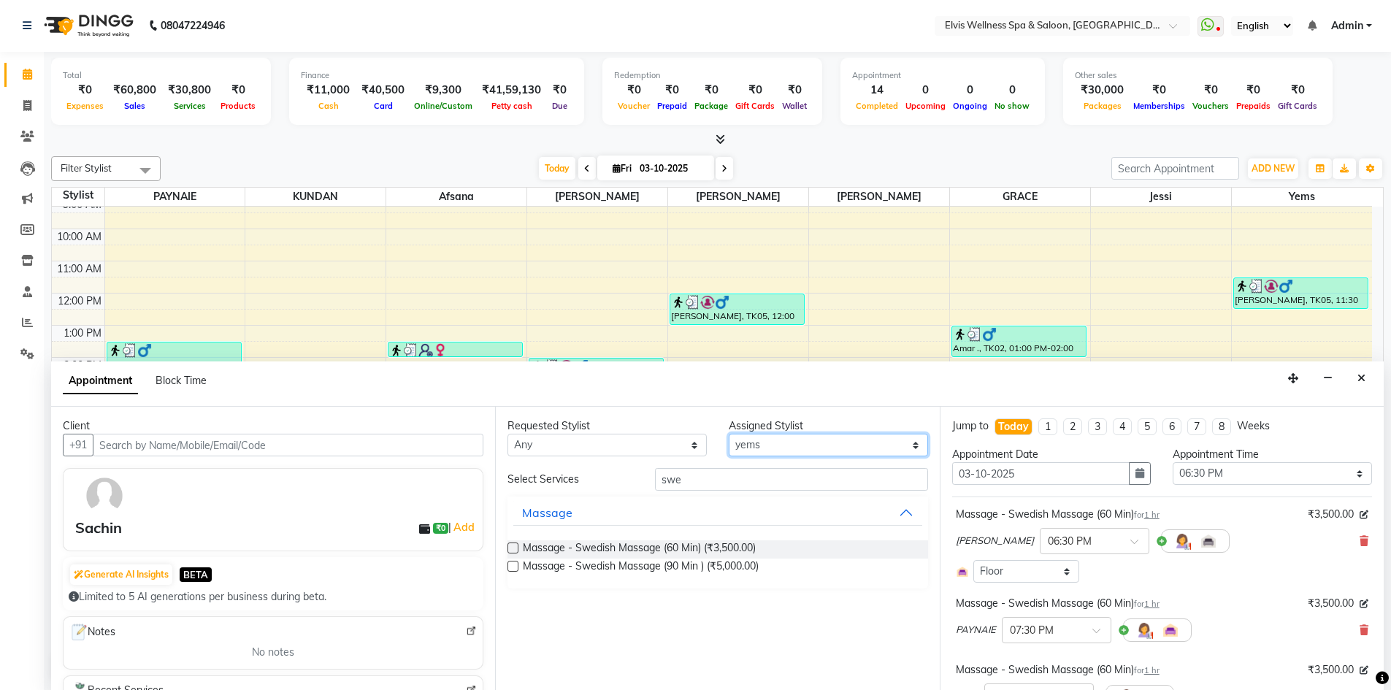
click at [867, 451] on select "Select [PERSON_NAME] [PERSON_NAME] [PERSON_NAME] [PERSON_NAME] KUNDAN [PERSON_N…" at bounding box center [828, 445] width 199 height 23
select select "78125"
click at [729, 434] on select "Select [PERSON_NAME] [PERSON_NAME] [PERSON_NAME] [PERSON_NAME] KUNDAN [PERSON_N…" at bounding box center [828, 445] width 199 height 23
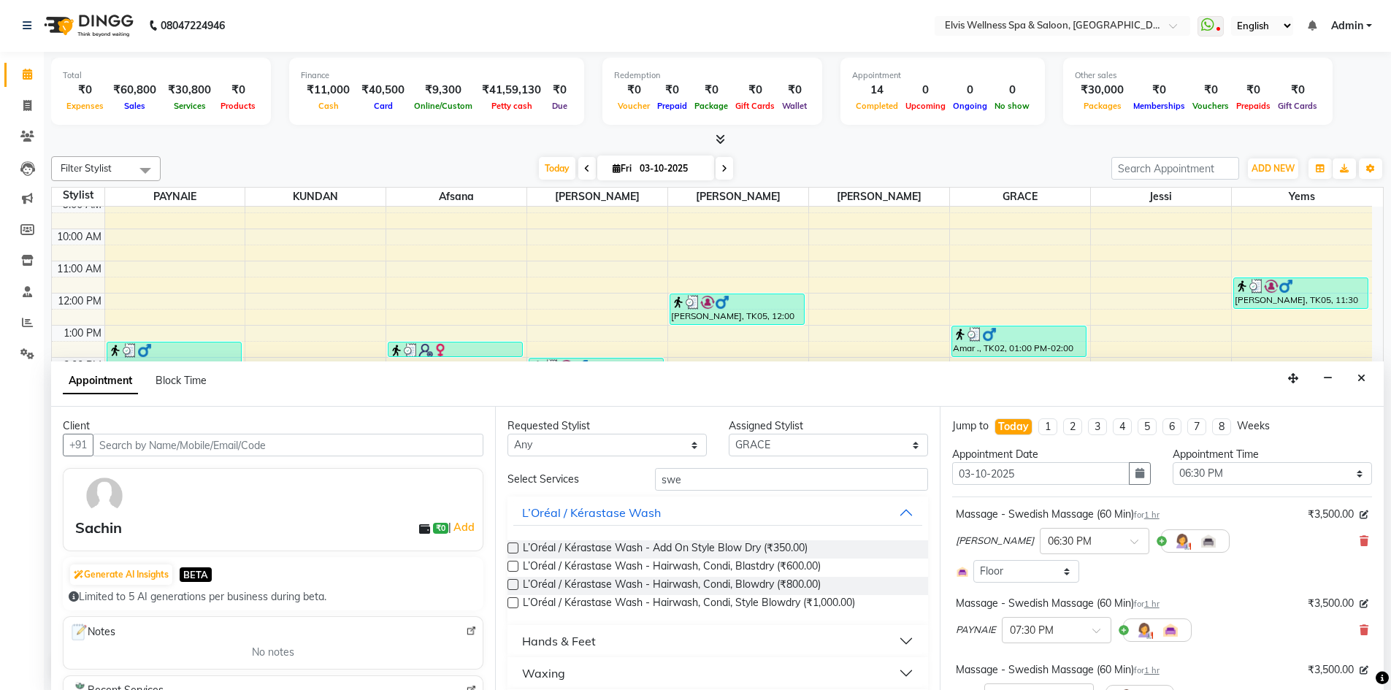
click at [733, 481] on input "swe" at bounding box center [791, 479] width 273 height 23
type input "s"
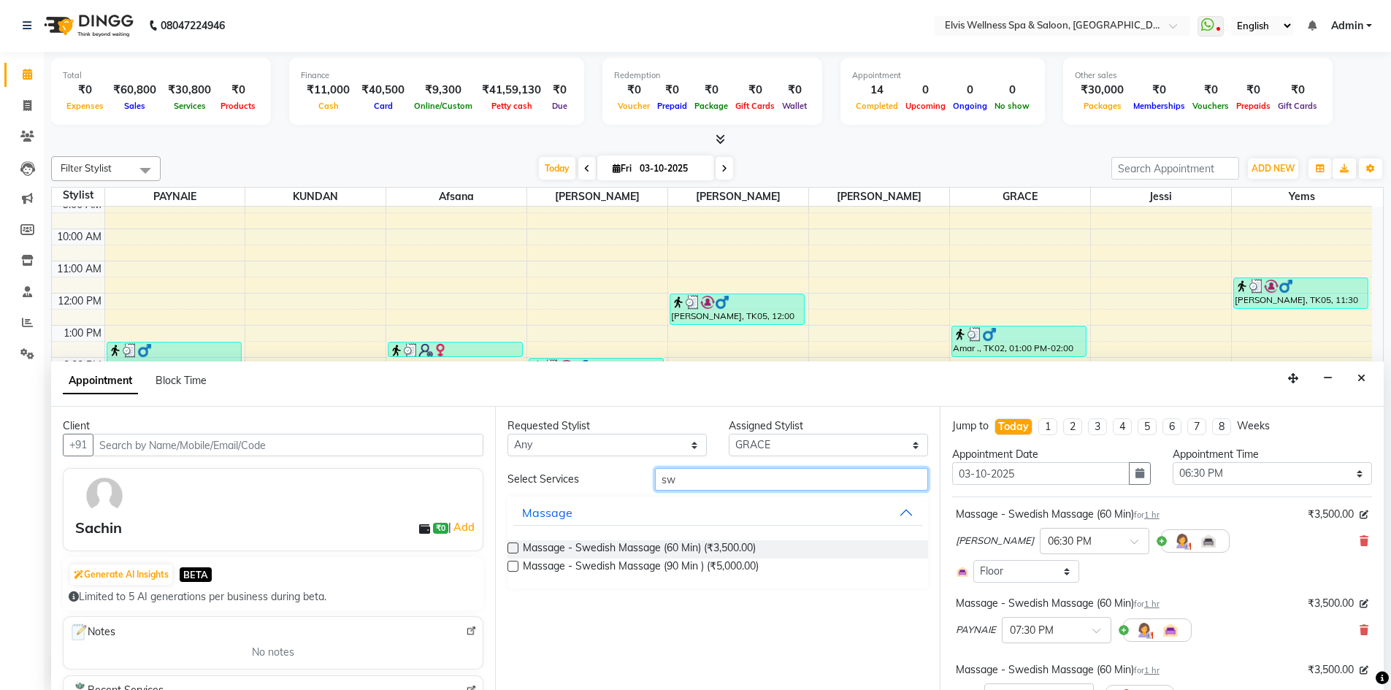
type input "swe"
click at [510, 549] on label at bounding box center [512, 548] width 11 height 11
click at [510, 549] on input "checkbox" at bounding box center [511, 549] width 9 height 9
checkbox input "false"
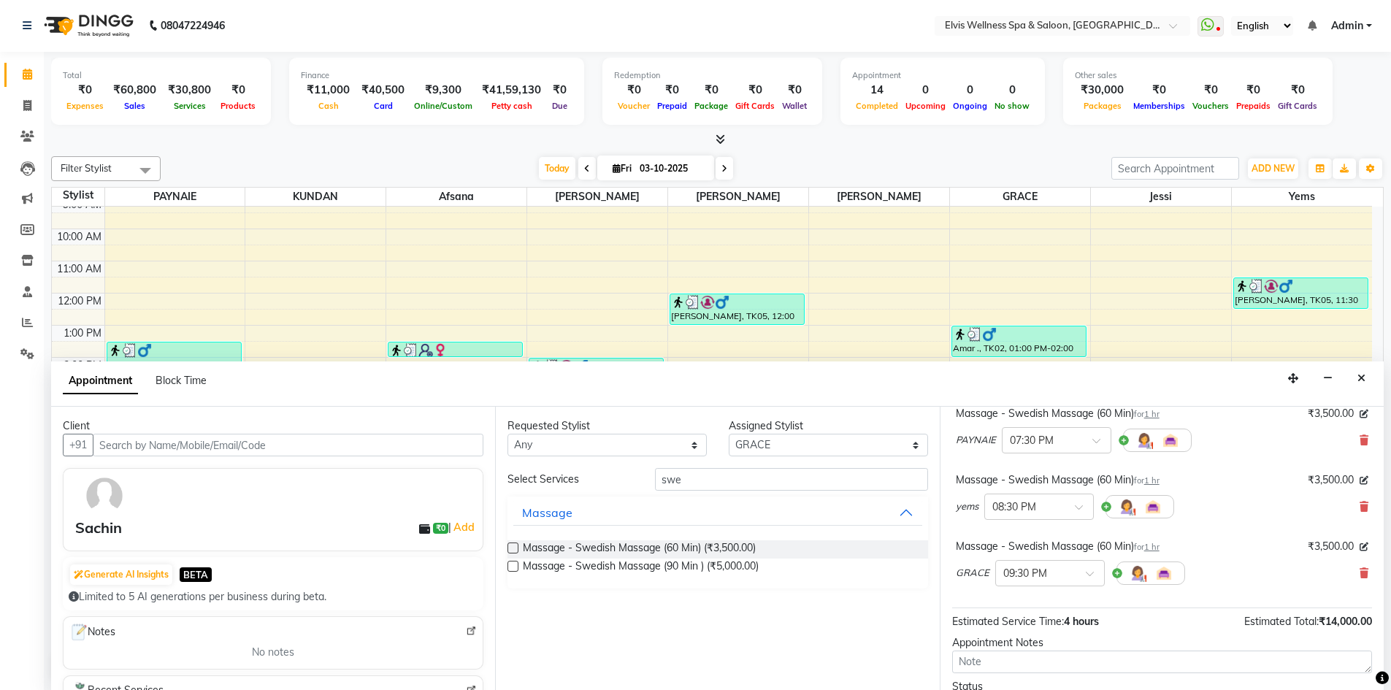
scroll to position [267, 0]
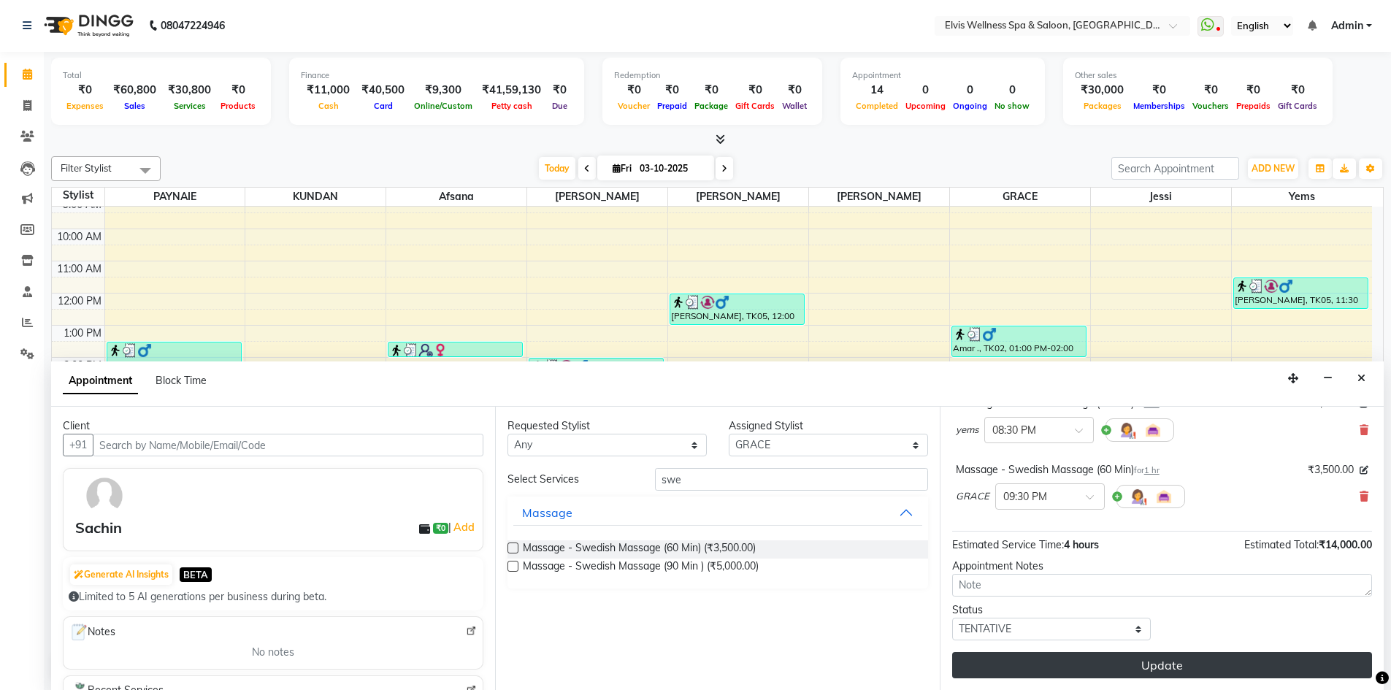
click at [1181, 664] on button "Update" at bounding box center [1162, 665] width 420 height 26
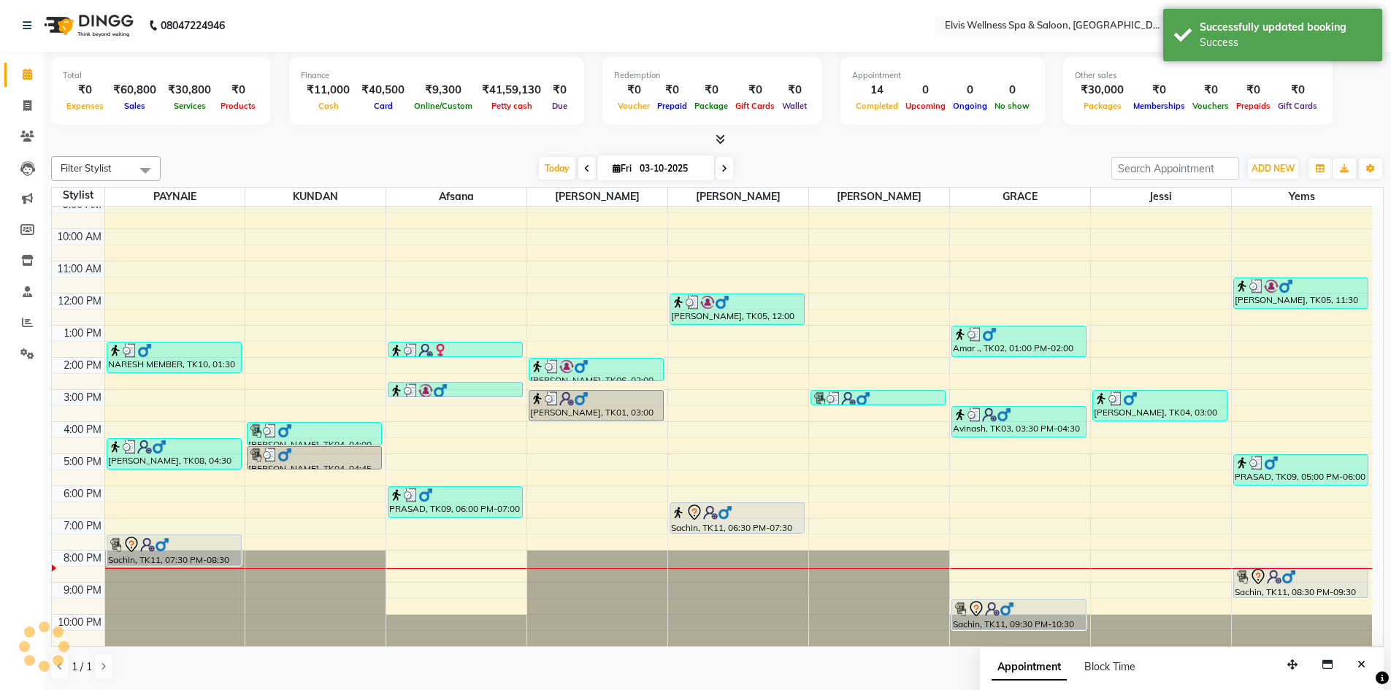
scroll to position [0, 0]
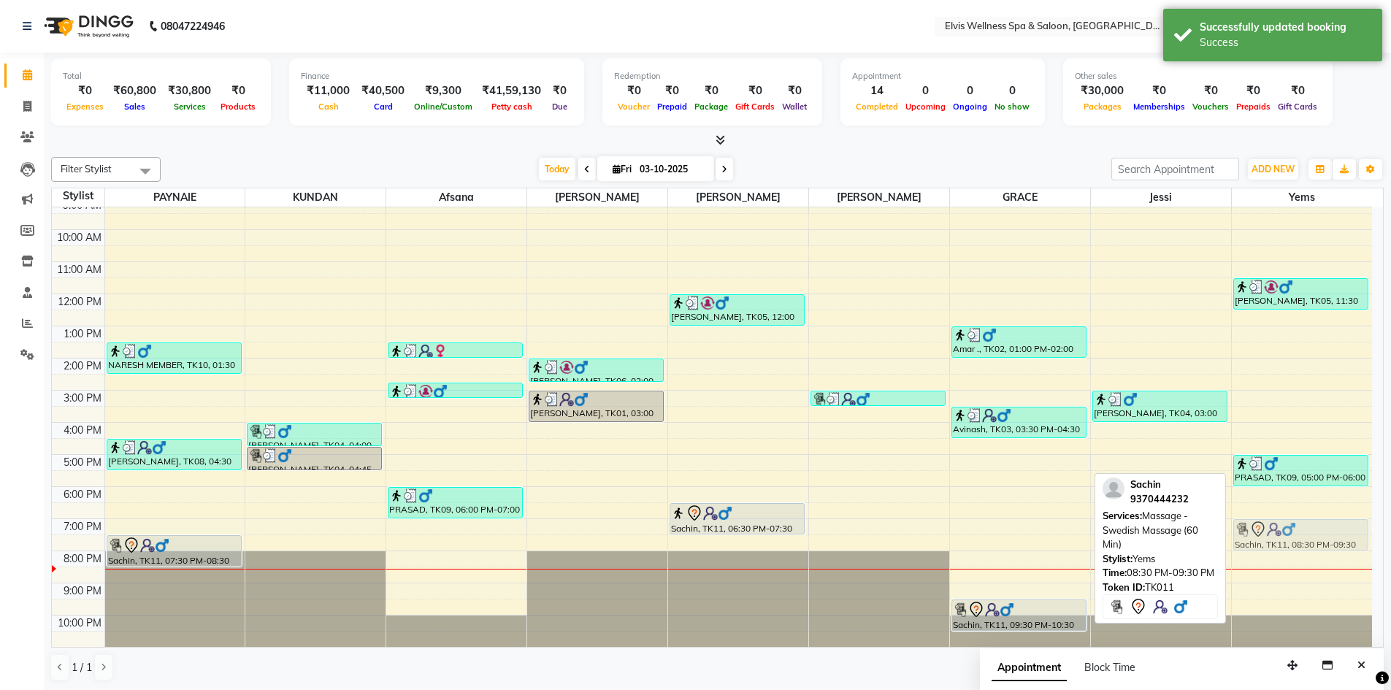
drag, startPoint x: 1287, startPoint y: 575, endPoint x: 1290, endPoint y: 531, distance: 44.6
click at [1290, 531] on div "[PERSON_NAME], TK05, 11:30 AM-12:30 PM, Massage - Deeptisue Massage (60 Min) PR…" at bounding box center [1302, 406] width 141 height 481
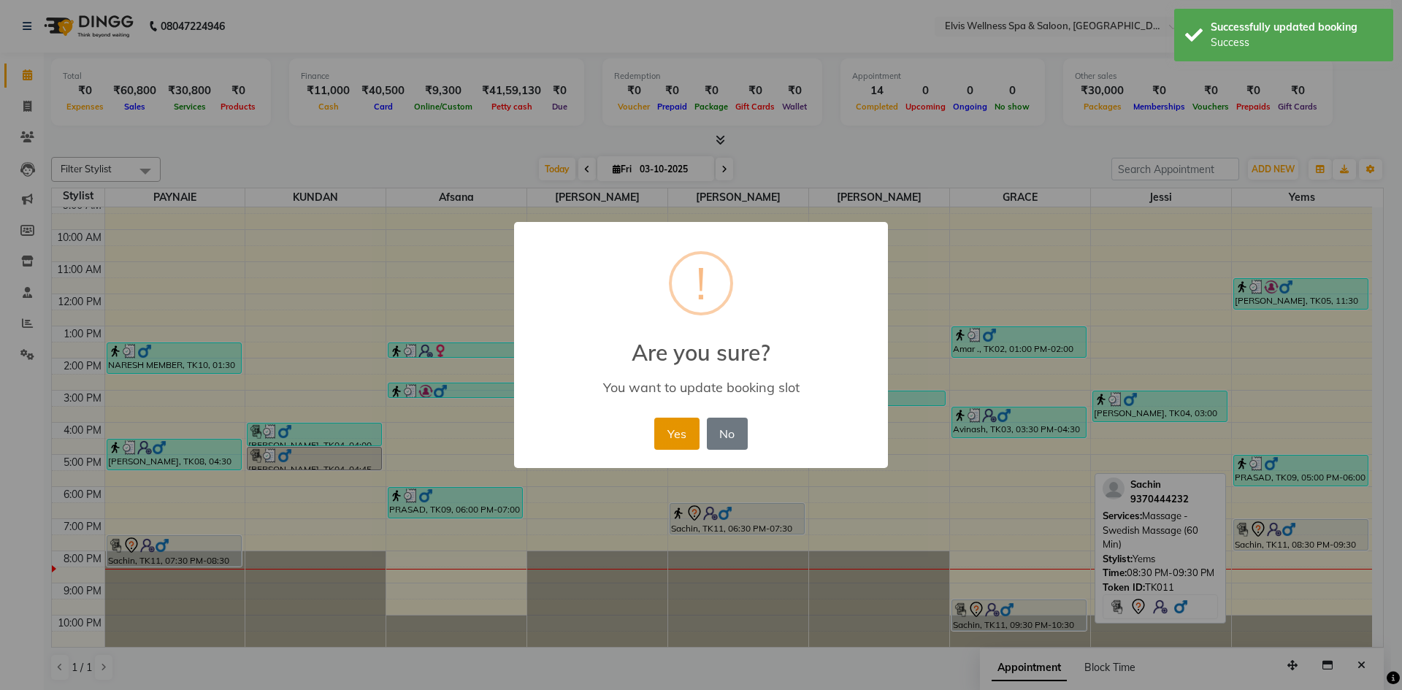
click at [662, 434] on button "Yes" at bounding box center [676, 434] width 45 height 32
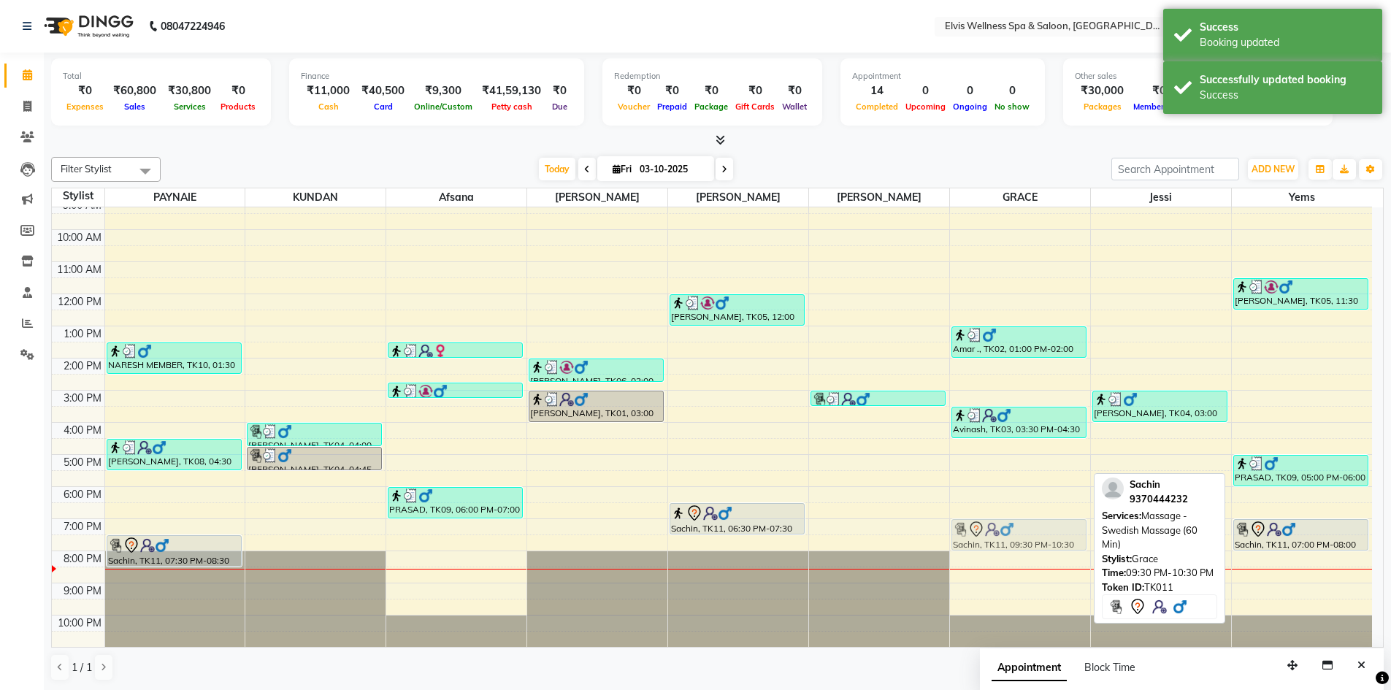
drag, startPoint x: 1014, startPoint y: 608, endPoint x: 1016, endPoint y: 530, distance: 78.2
click at [1016, 530] on div "Amar ., TK02, 01:00 PM-02:00 PM, Massage - Swedish Massage (60 Min) [GEOGRAPHIC…" at bounding box center [1020, 406] width 140 height 481
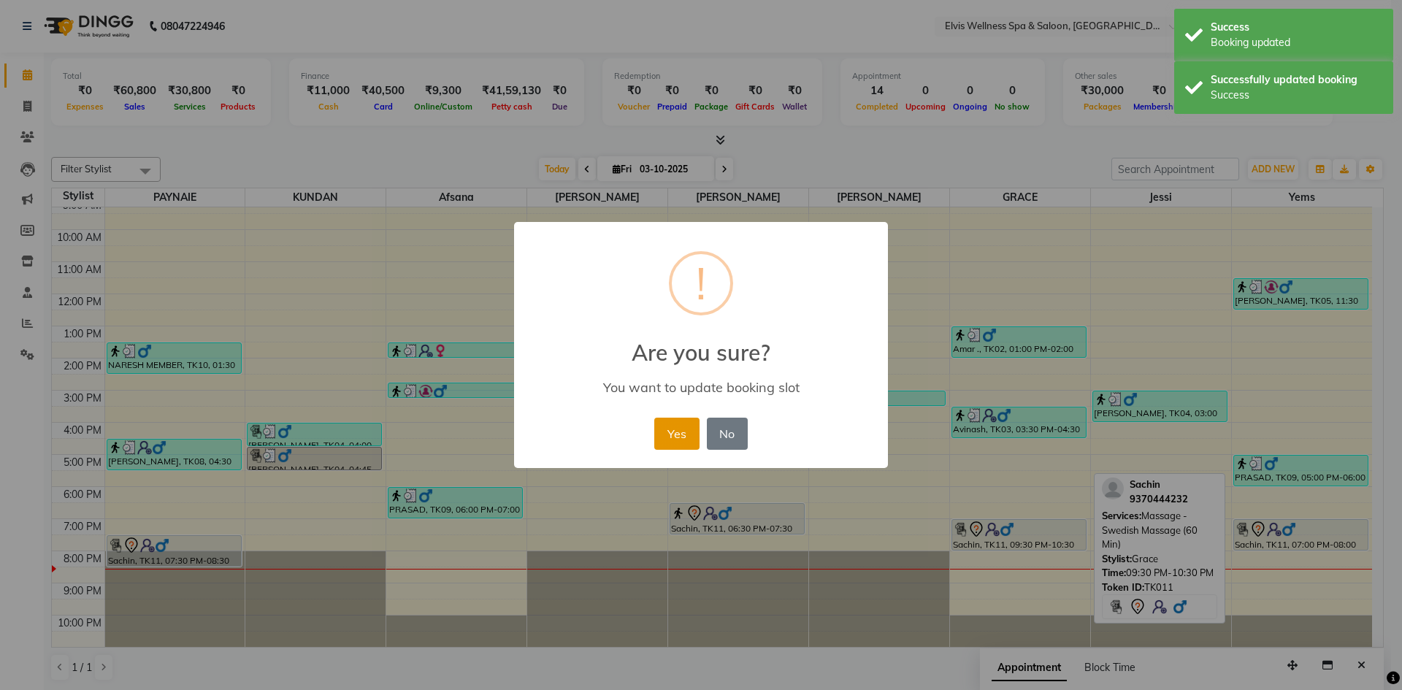
click at [675, 427] on button "Yes" at bounding box center [676, 434] width 45 height 32
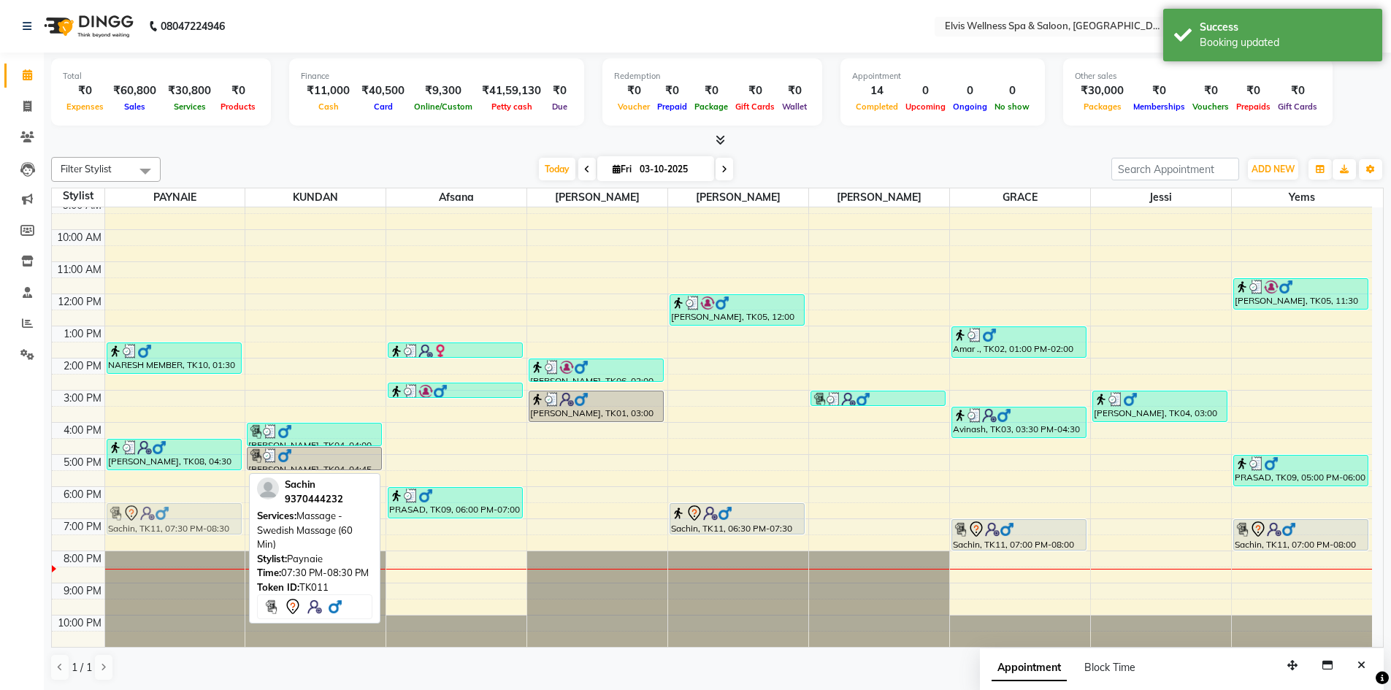
drag, startPoint x: 162, startPoint y: 543, endPoint x: 164, endPoint y: 503, distance: 40.2
click at [164, 503] on div "NARESH MEMBER, TK10, 01:30 PM-02:30 PM, Massage - Swedish Massage (90 Min ) [PE…" at bounding box center [175, 406] width 140 height 481
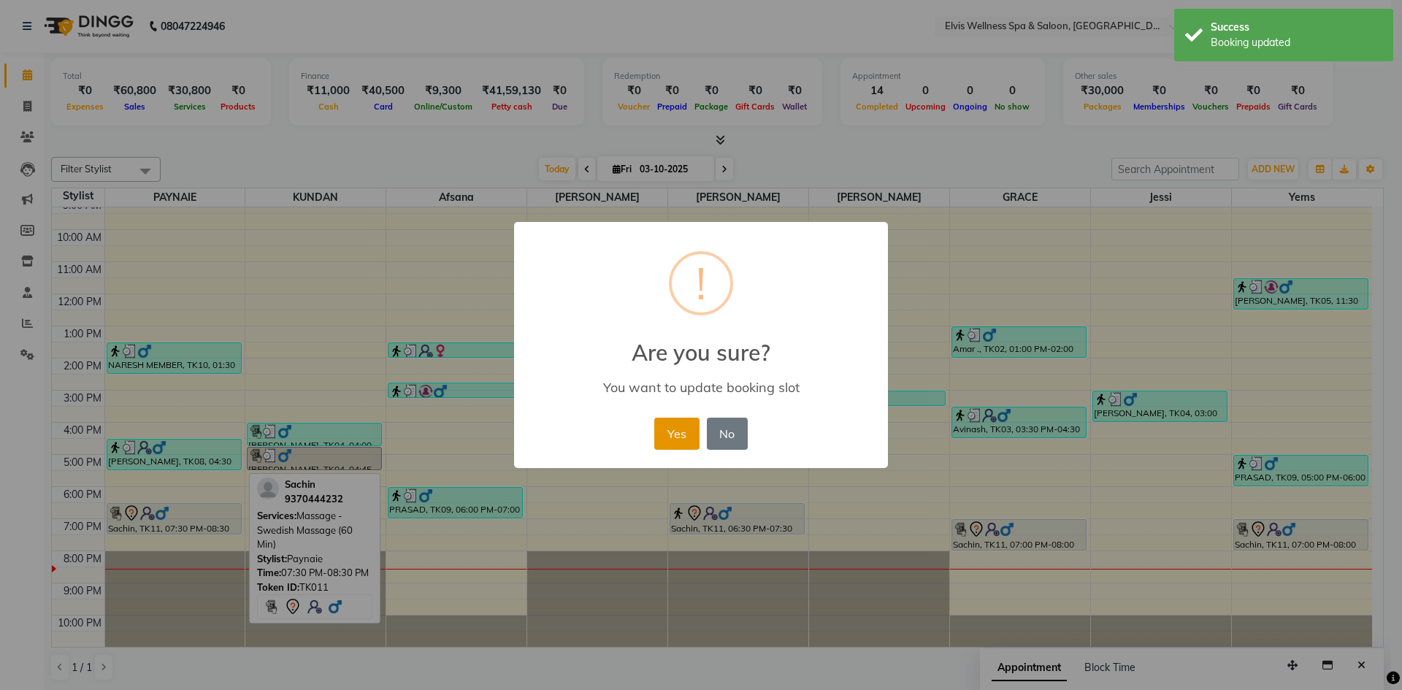
click at [687, 437] on button "Yes" at bounding box center [676, 434] width 45 height 32
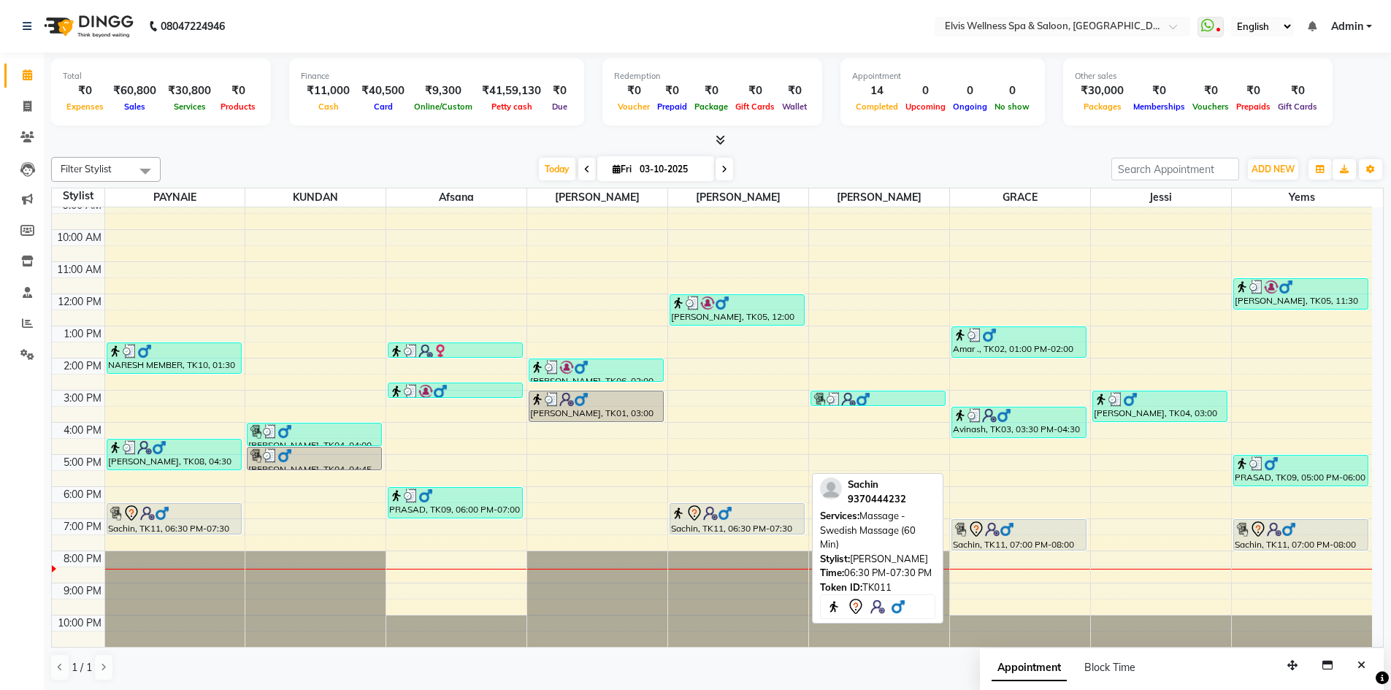
click at [740, 522] on div "Sachin, TK11, 06:30 PM-07:30 PM, Massage - Swedish Massage (60 Min)" at bounding box center [737, 519] width 134 height 30
select select "7"
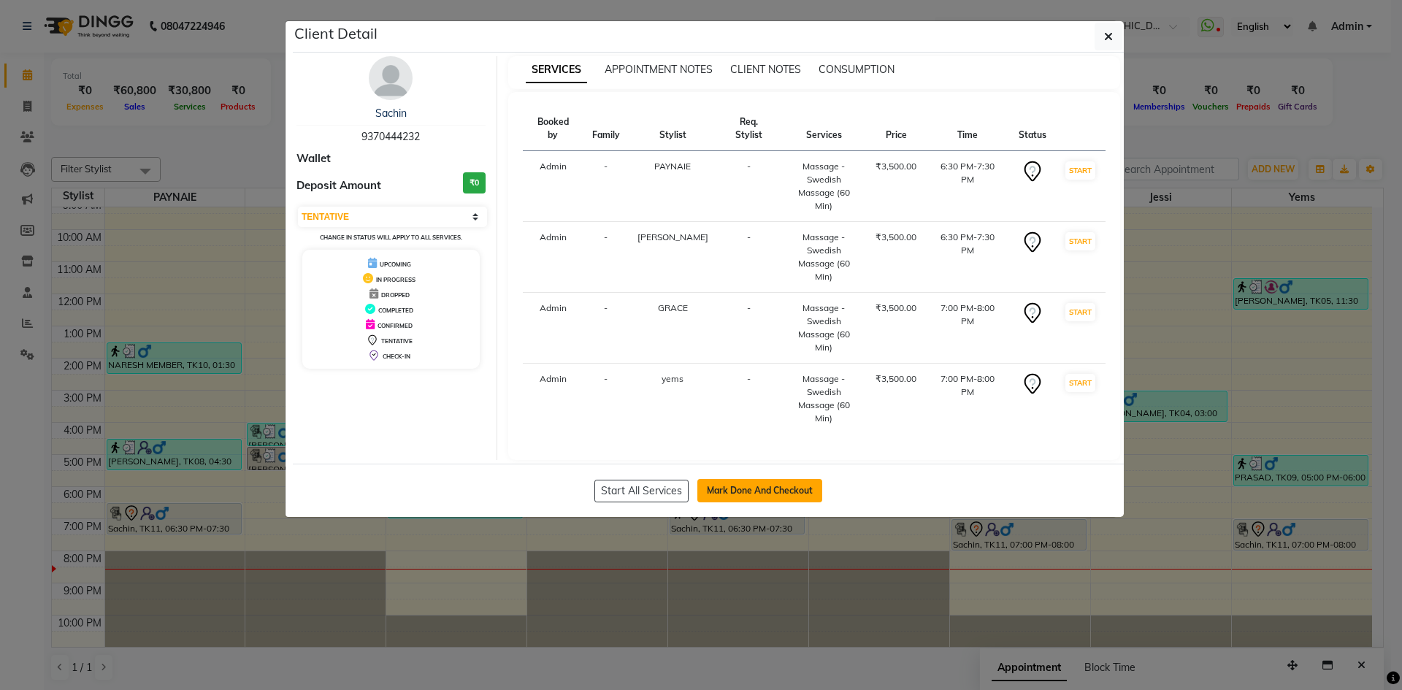
click at [776, 479] on button "Mark Done And Checkout" at bounding box center [759, 490] width 125 height 23
select select "4399"
select select "service"
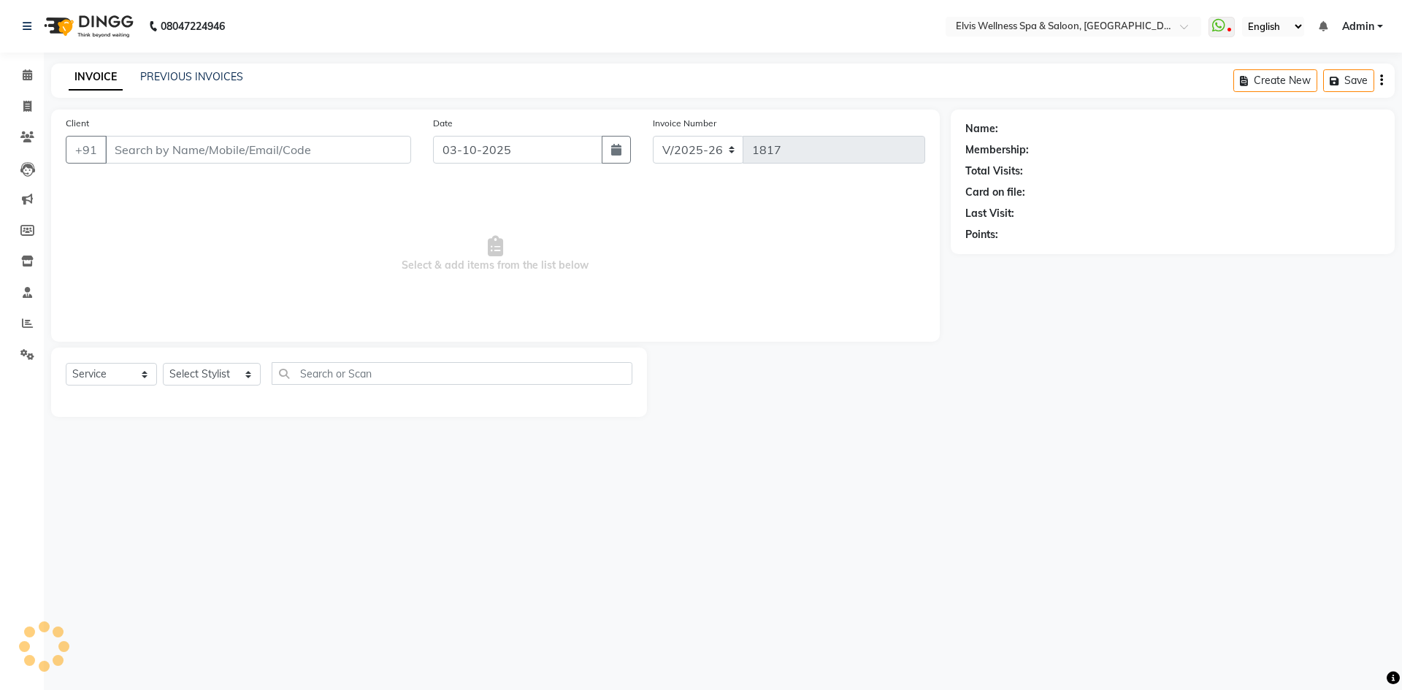
type input "9370444232"
select select "78125"
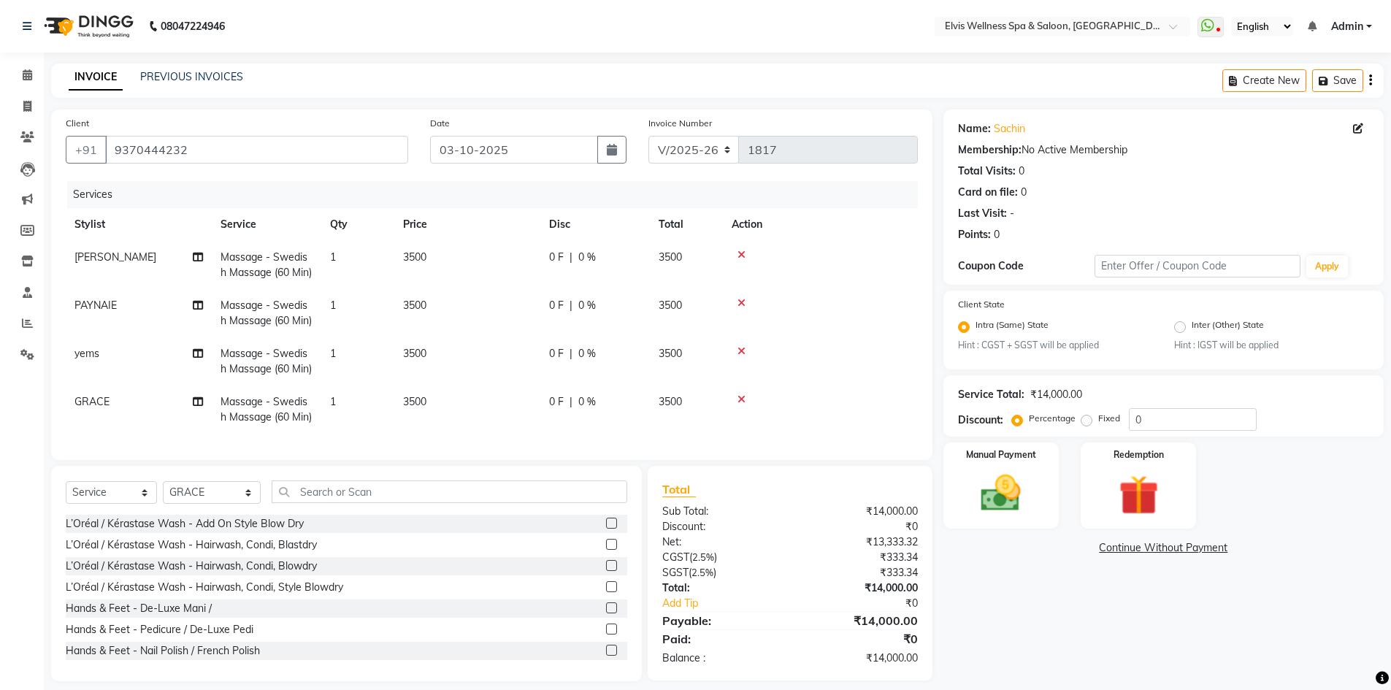
click at [416, 255] on span "3500" at bounding box center [414, 256] width 23 height 13
select select "62458"
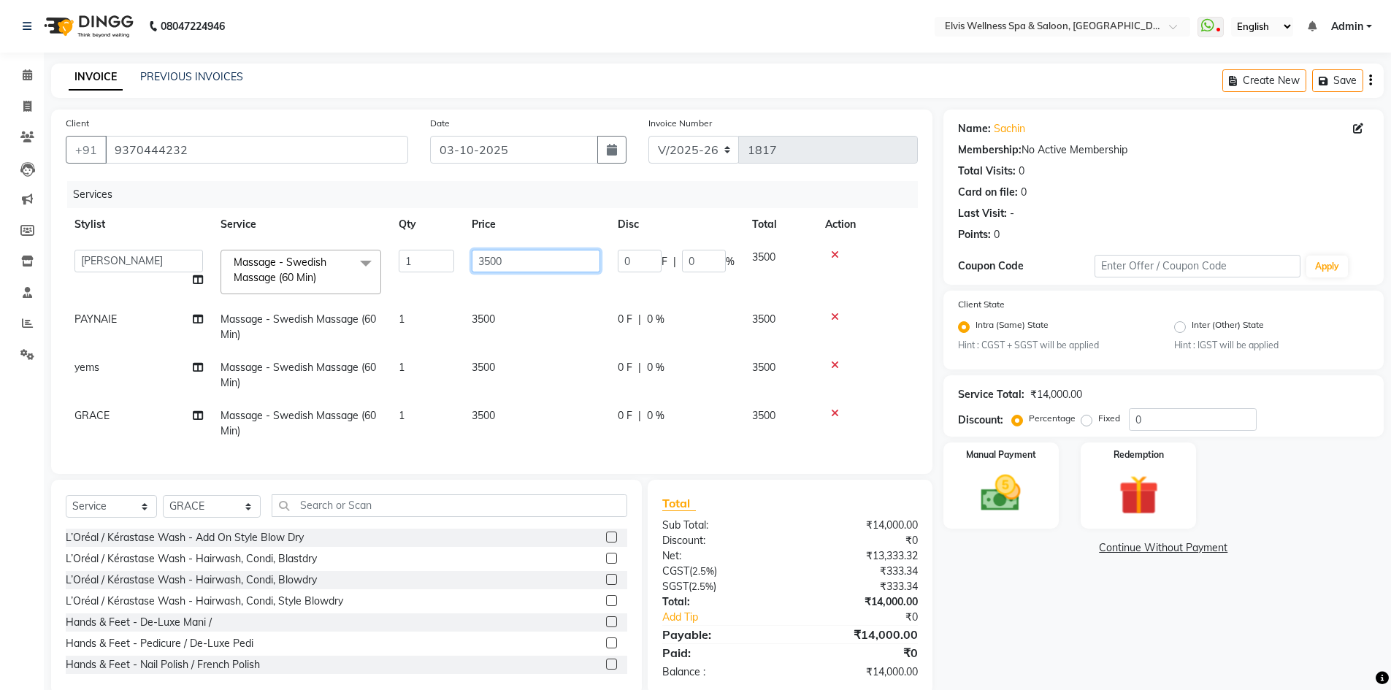
click at [491, 256] on input "3500" at bounding box center [536, 261] width 129 height 23
type input "2000"
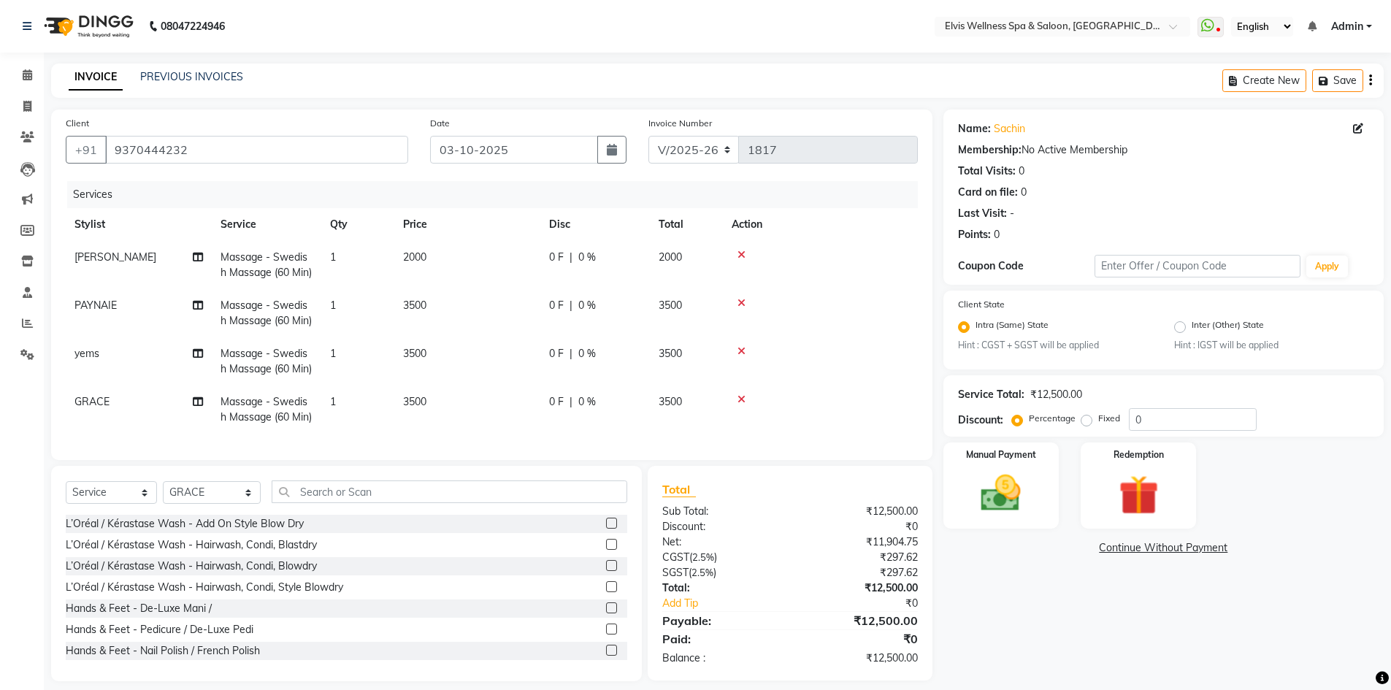
click at [489, 310] on td "3500" at bounding box center [467, 313] width 146 height 48
select select "24318"
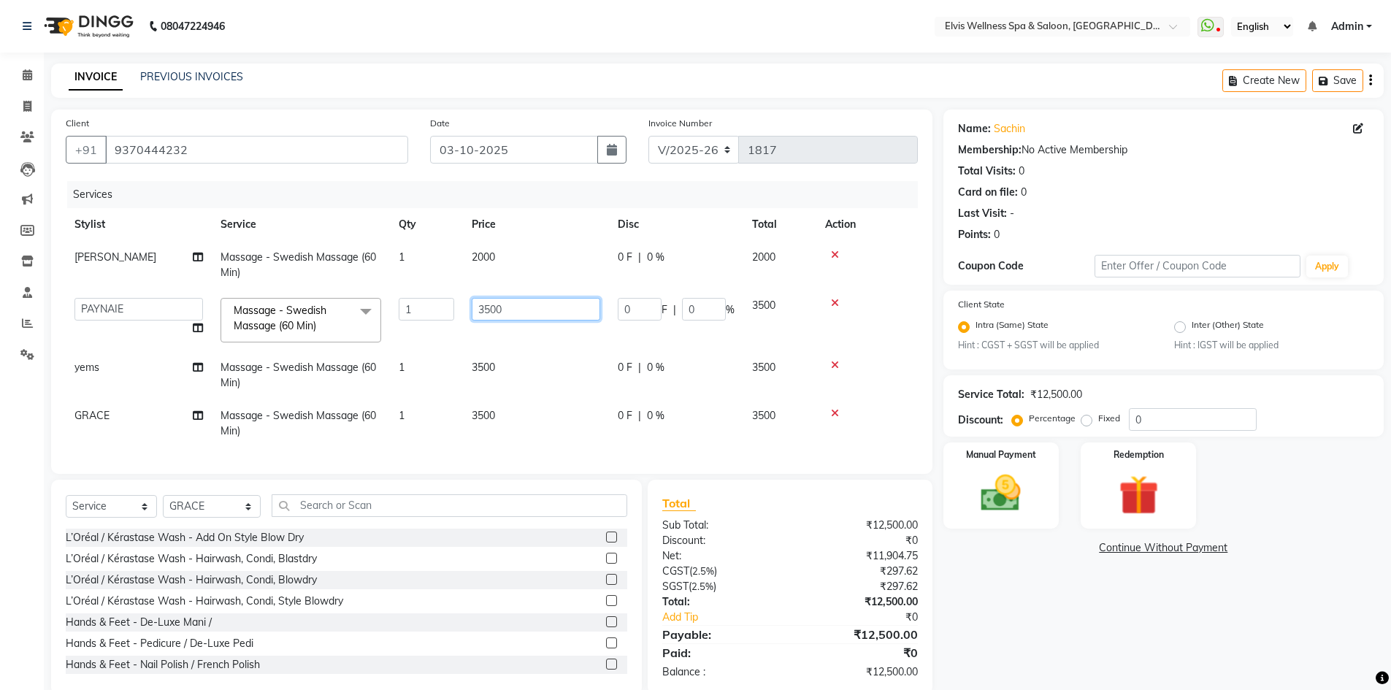
click at [491, 309] on input "3500" at bounding box center [536, 309] width 129 height 23
type input "2000"
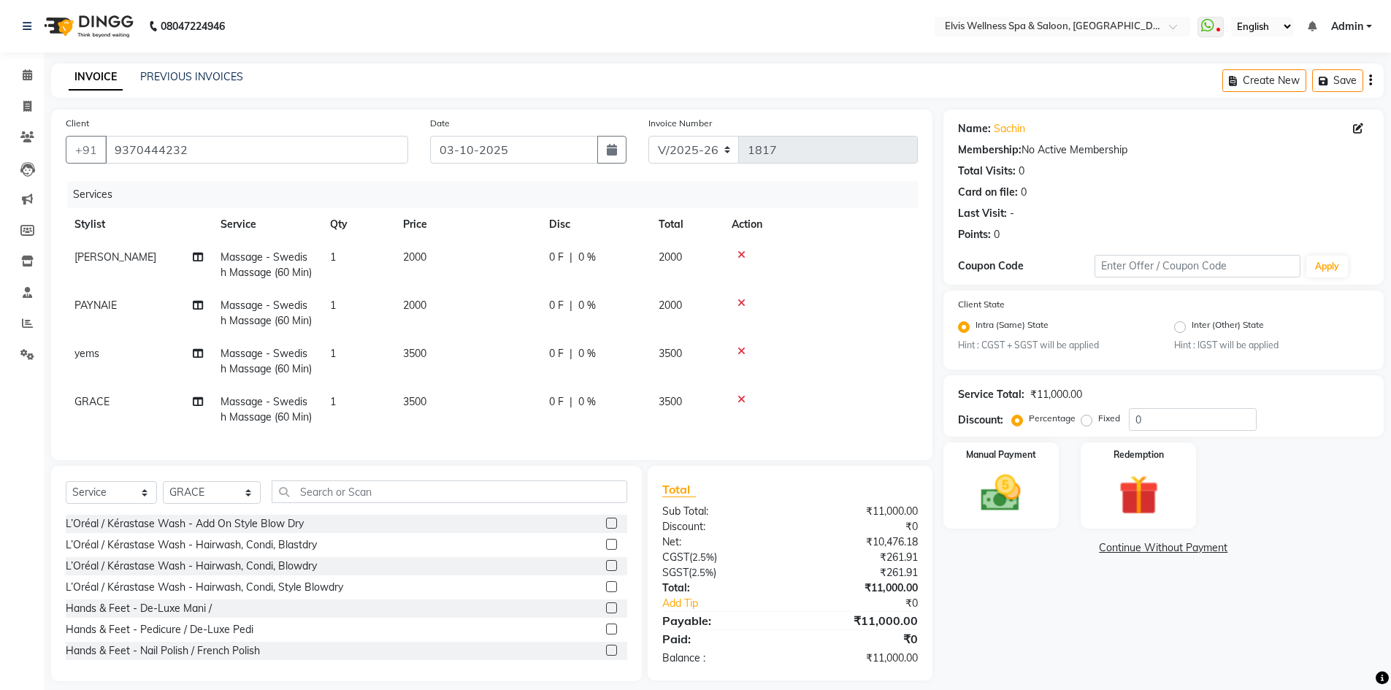
click at [485, 367] on tbody "[PERSON_NAME] - Swedish Massage (60 Min) 1 2000 0 F | 0 % 2000 PAYNAIE Massage …" at bounding box center [492, 337] width 852 height 193
click at [426, 360] on span "3500" at bounding box center [414, 353] width 23 height 13
select select "79749"
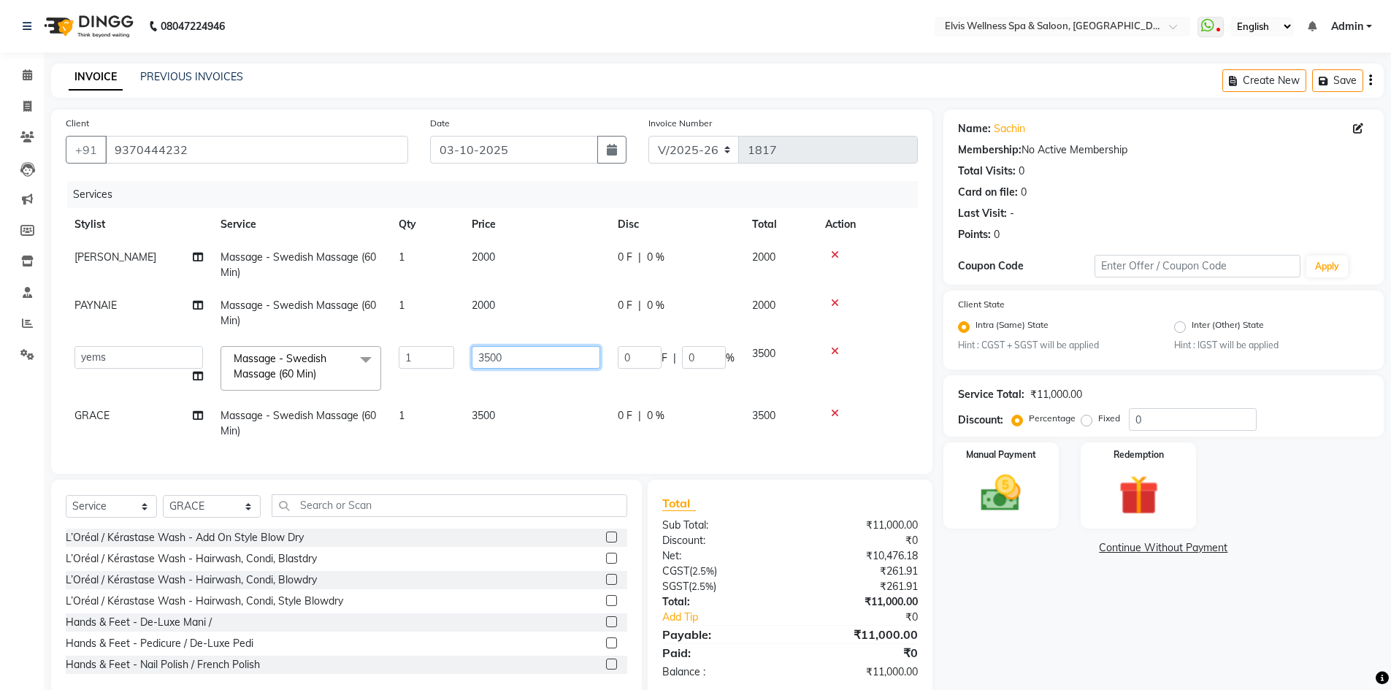
click at [491, 357] on input "3500" at bounding box center [536, 357] width 129 height 23
type input "2000"
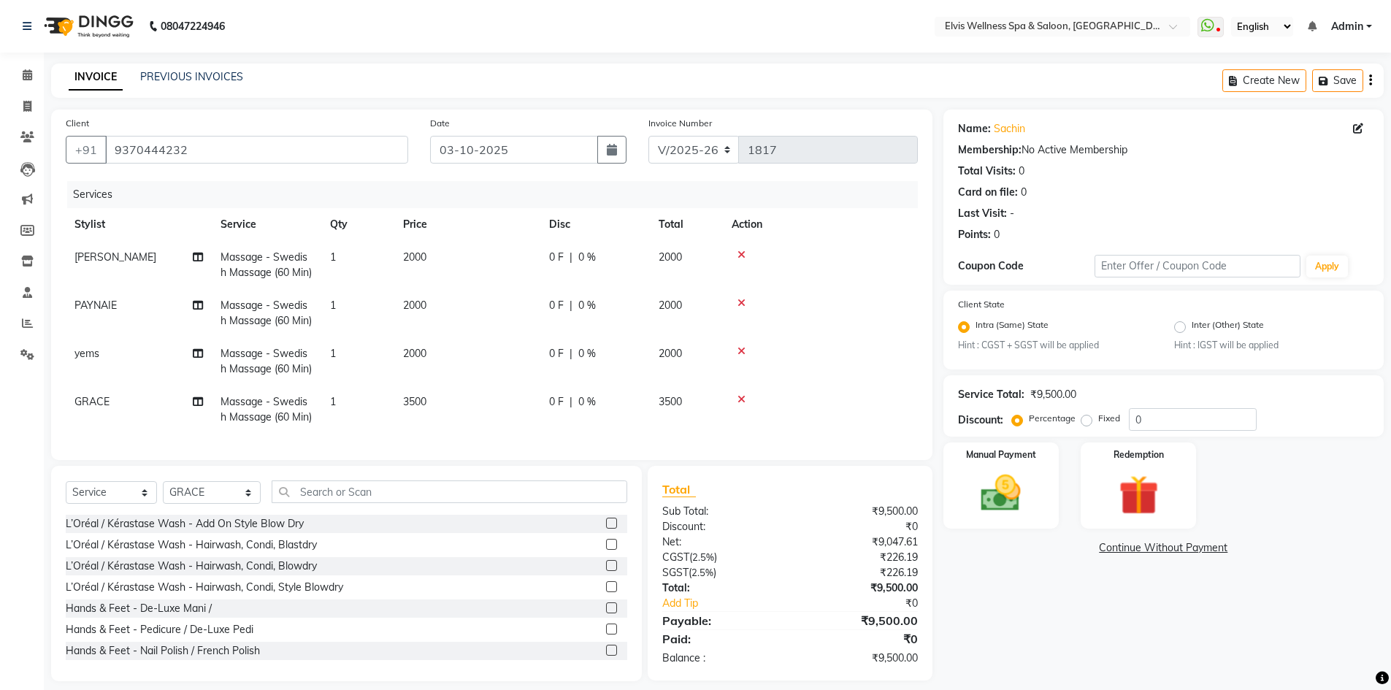
click at [491, 413] on tbody "[PERSON_NAME] - Swedish Massage (60 Min) 1 2000 0 F | 0 % 2000 PAYNAIE Massage …" at bounding box center [492, 337] width 852 height 193
click at [412, 408] on span "3500" at bounding box center [414, 401] width 23 height 13
select select "78125"
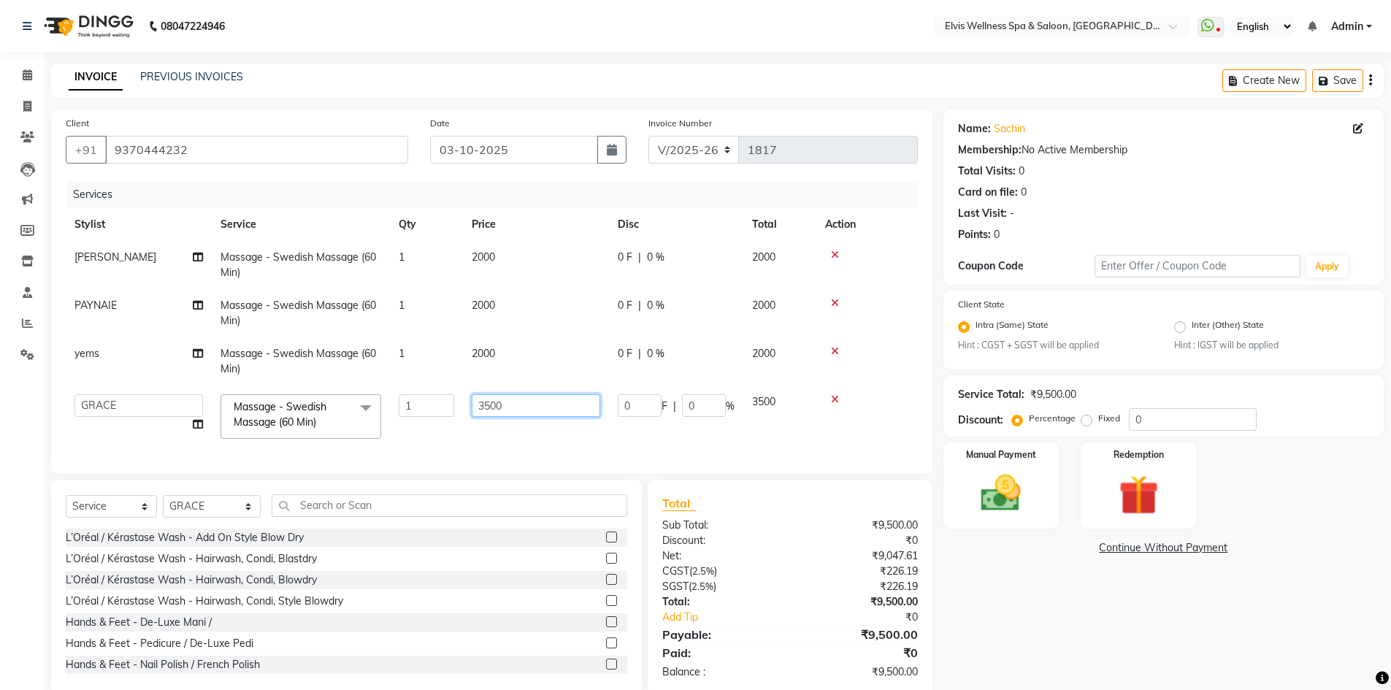
click at [487, 405] on input "3500" at bounding box center [536, 405] width 129 height 23
click at [492, 405] on input "3500" at bounding box center [536, 405] width 129 height 23
click at [485, 405] on input "3500" at bounding box center [536, 405] width 129 height 23
type input "1500"
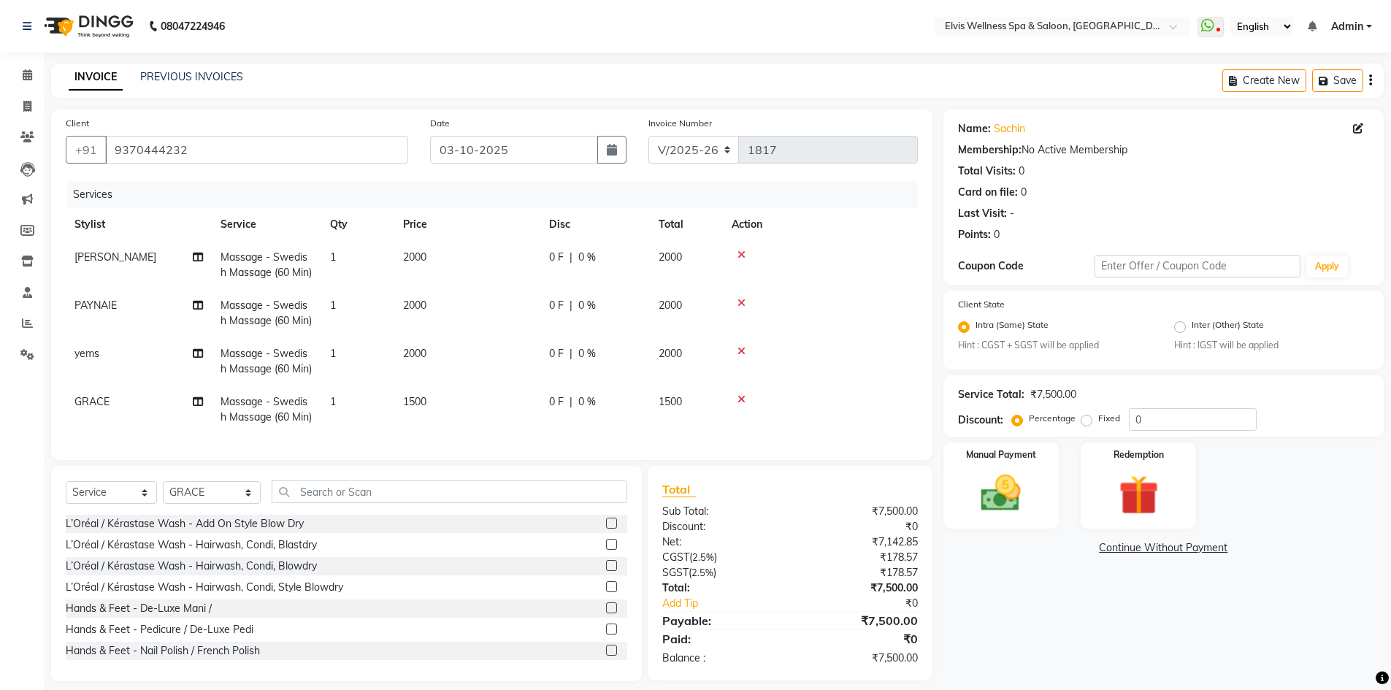
click at [342, 434] on td "1" at bounding box center [357, 410] width 73 height 48
select select "78125"
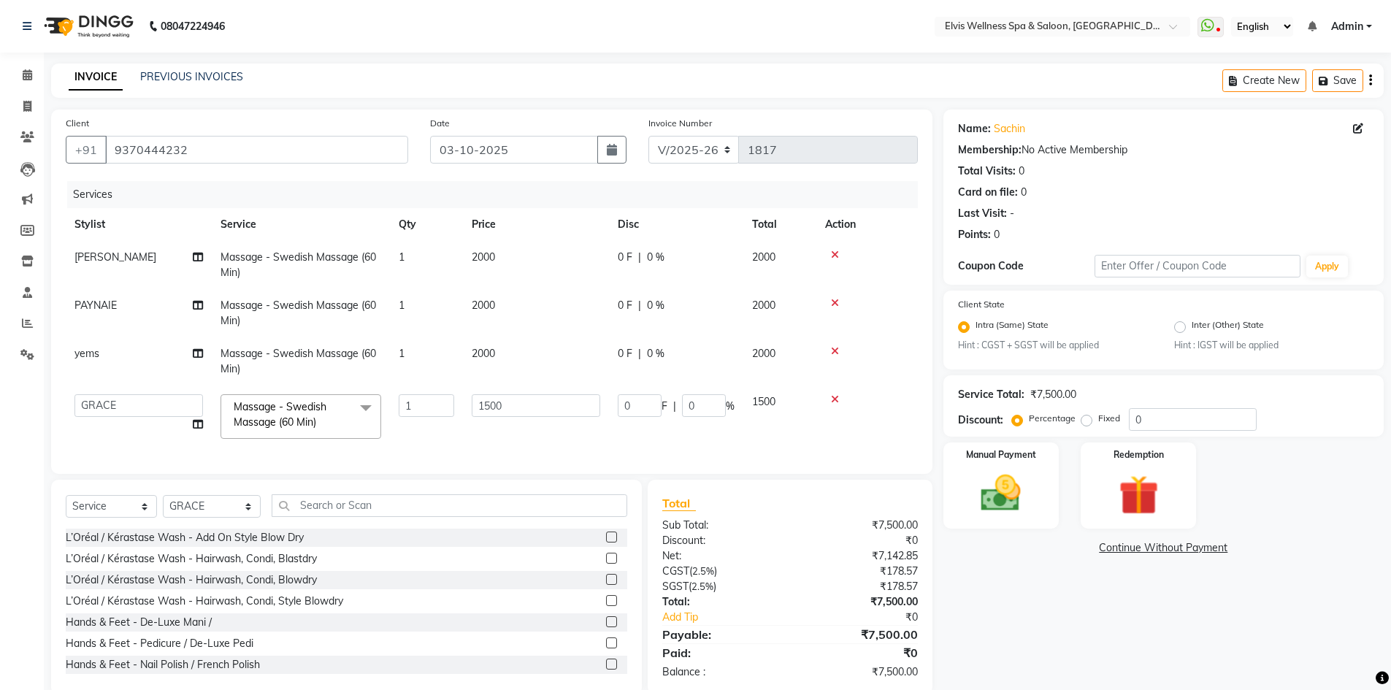
click at [366, 409] on span at bounding box center [365, 408] width 29 height 28
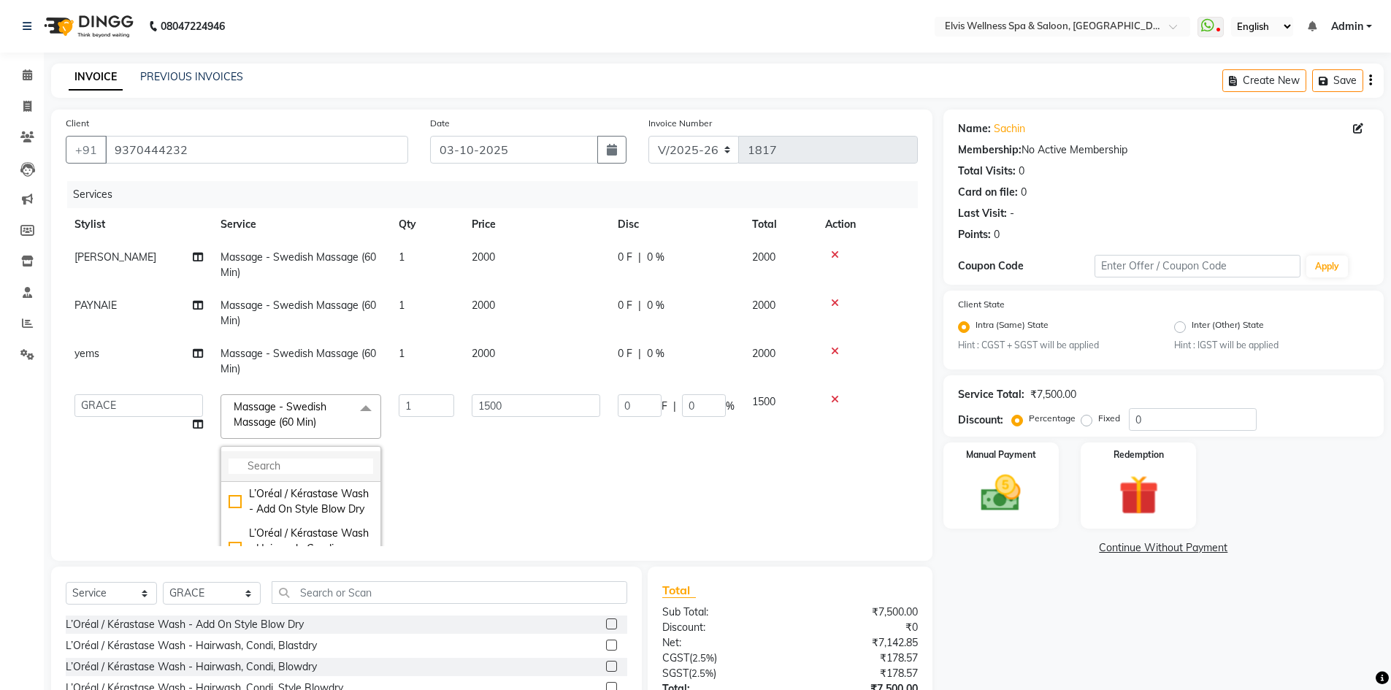
click at [307, 471] on input "multiselect-search" at bounding box center [301, 466] width 145 height 15
type input "foo"
click at [237, 503] on div "Massage - Foot Massage (30 Min)" at bounding box center [301, 501] width 145 height 31
checkbox input "true"
click at [467, 475] on td "1500" at bounding box center [536, 478] width 146 height 185
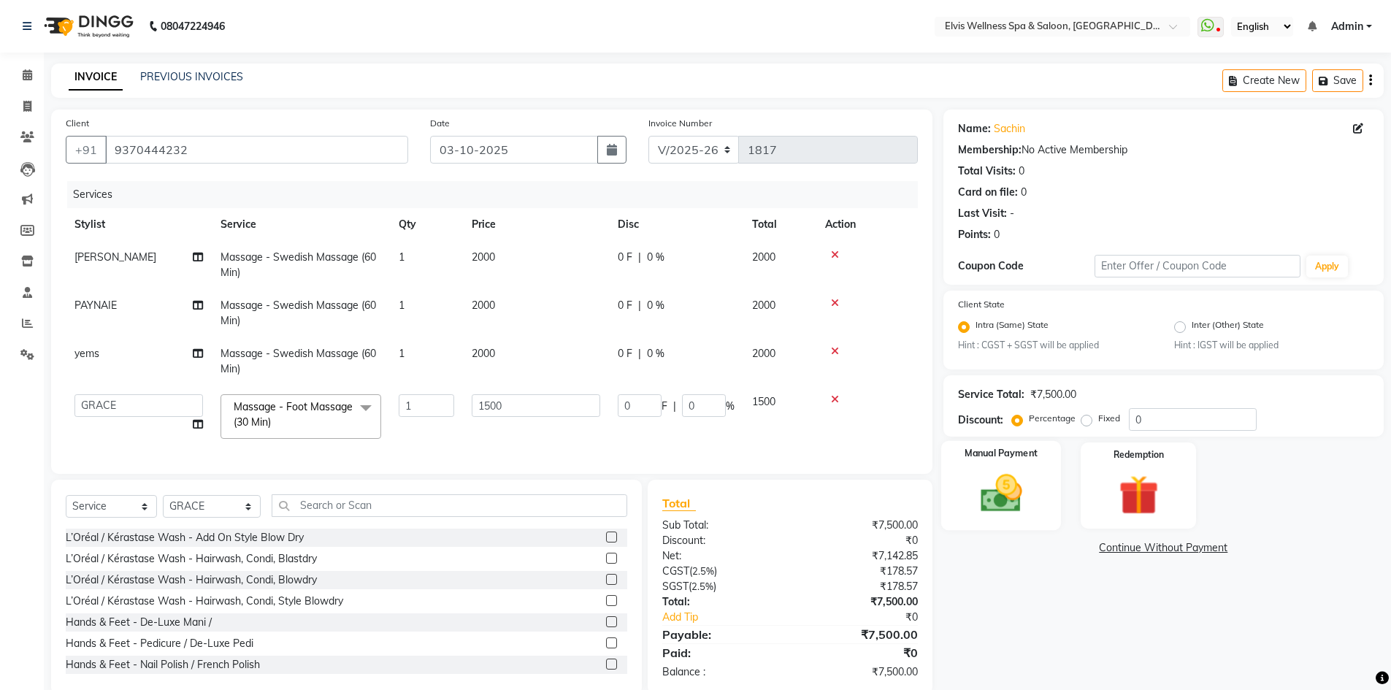
click at [1017, 476] on img at bounding box center [1001, 493] width 67 height 47
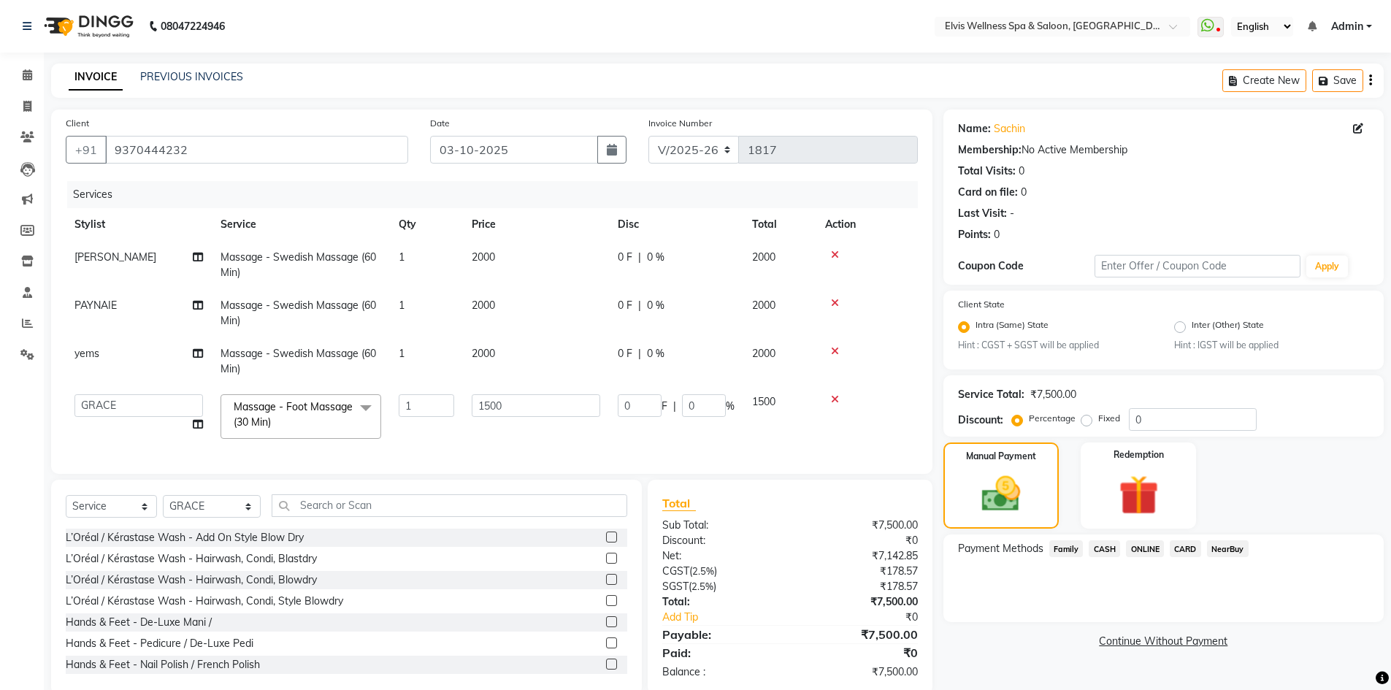
click at [1098, 545] on span "CASH" at bounding box center [1104, 548] width 31 height 17
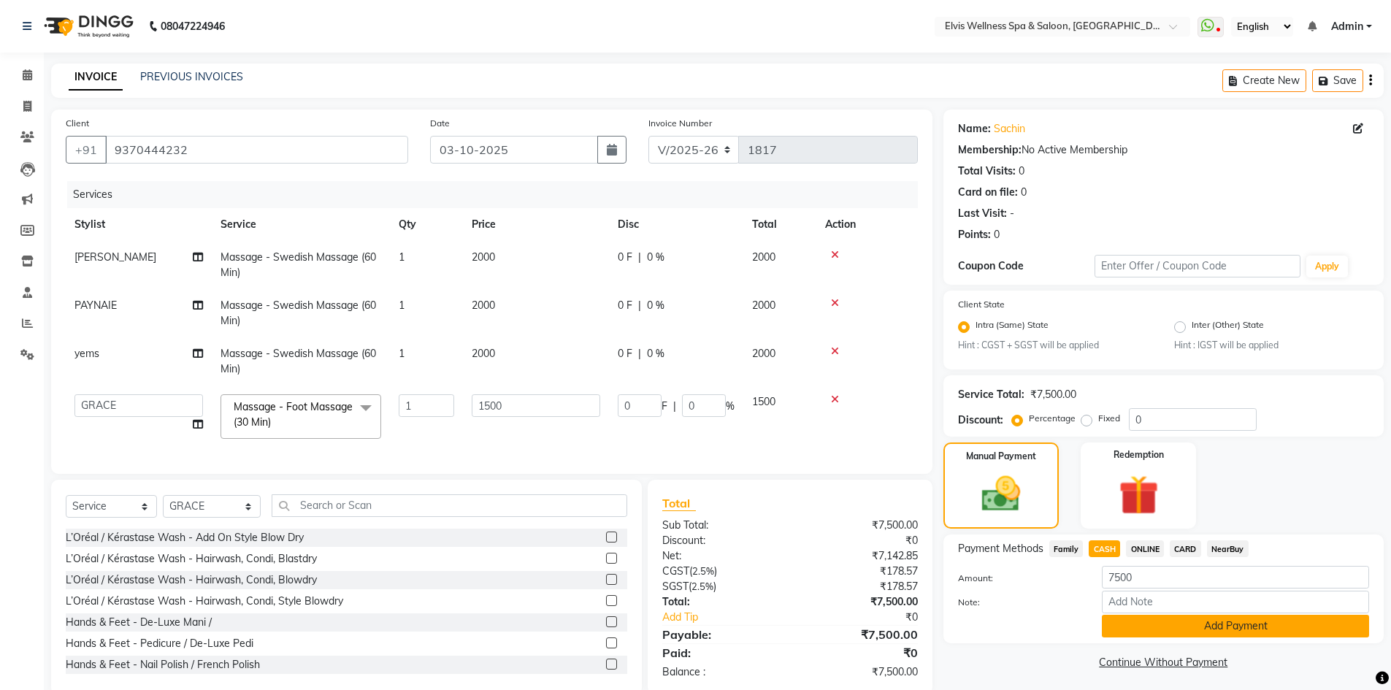
click at [1168, 627] on button "Add Payment" at bounding box center [1235, 626] width 267 height 23
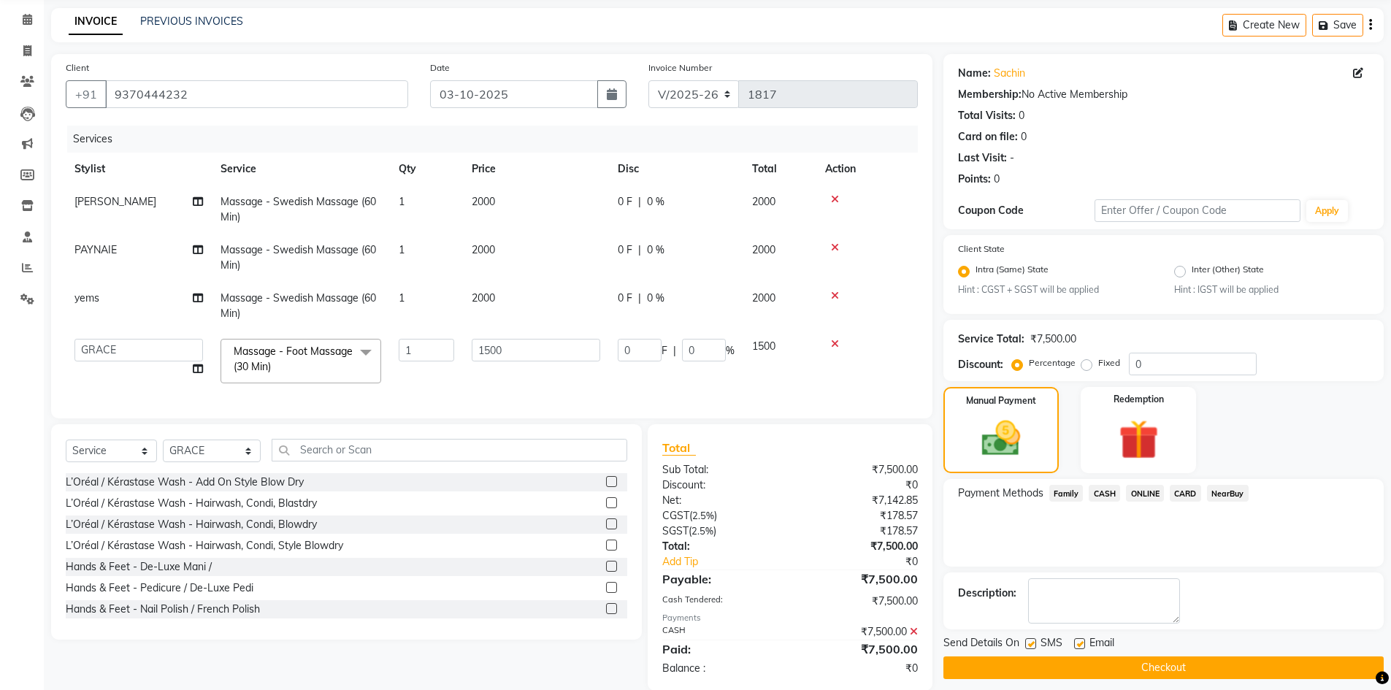
scroll to position [89, 0]
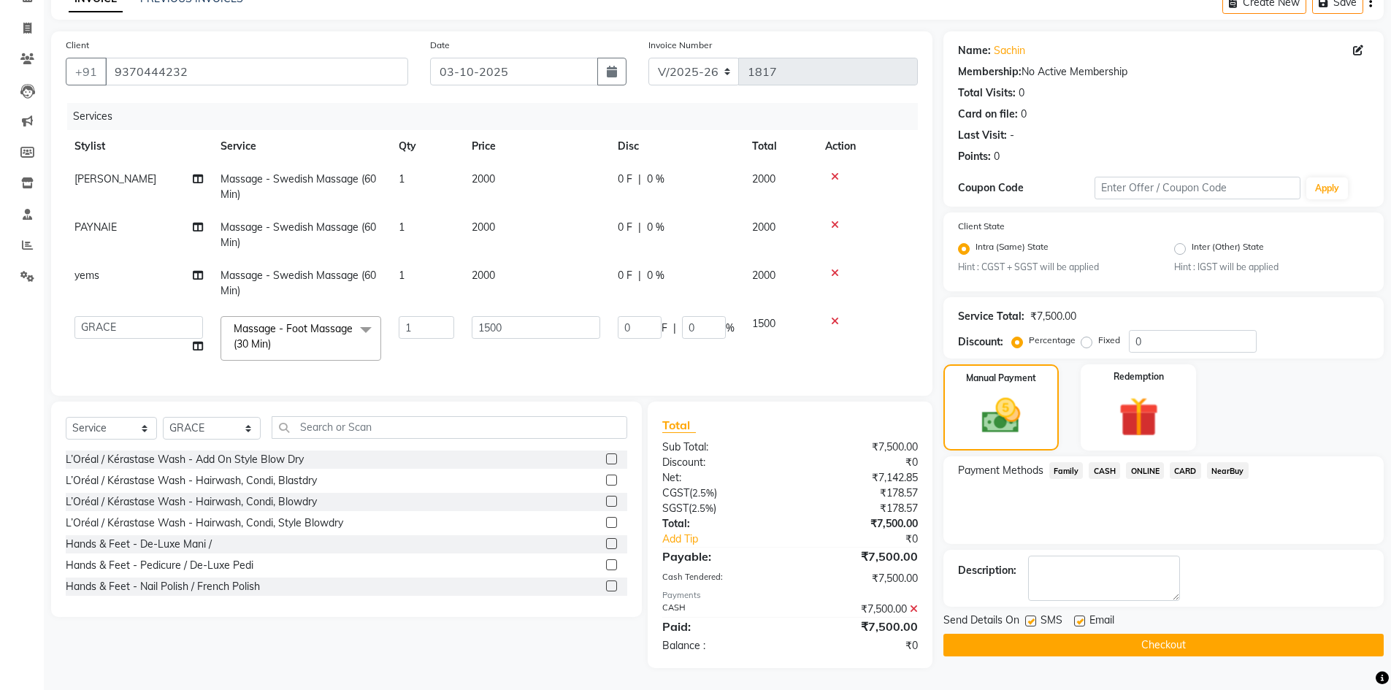
click at [1027, 616] on label at bounding box center [1030, 621] width 11 height 11
click at [1027, 617] on input "checkbox" at bounding box center [1029, 621] width 9 height 9
checkbox input "false"
click at [1106, 635] on button "Checkout" at bounding box center [1163, 645] width 440 height 23
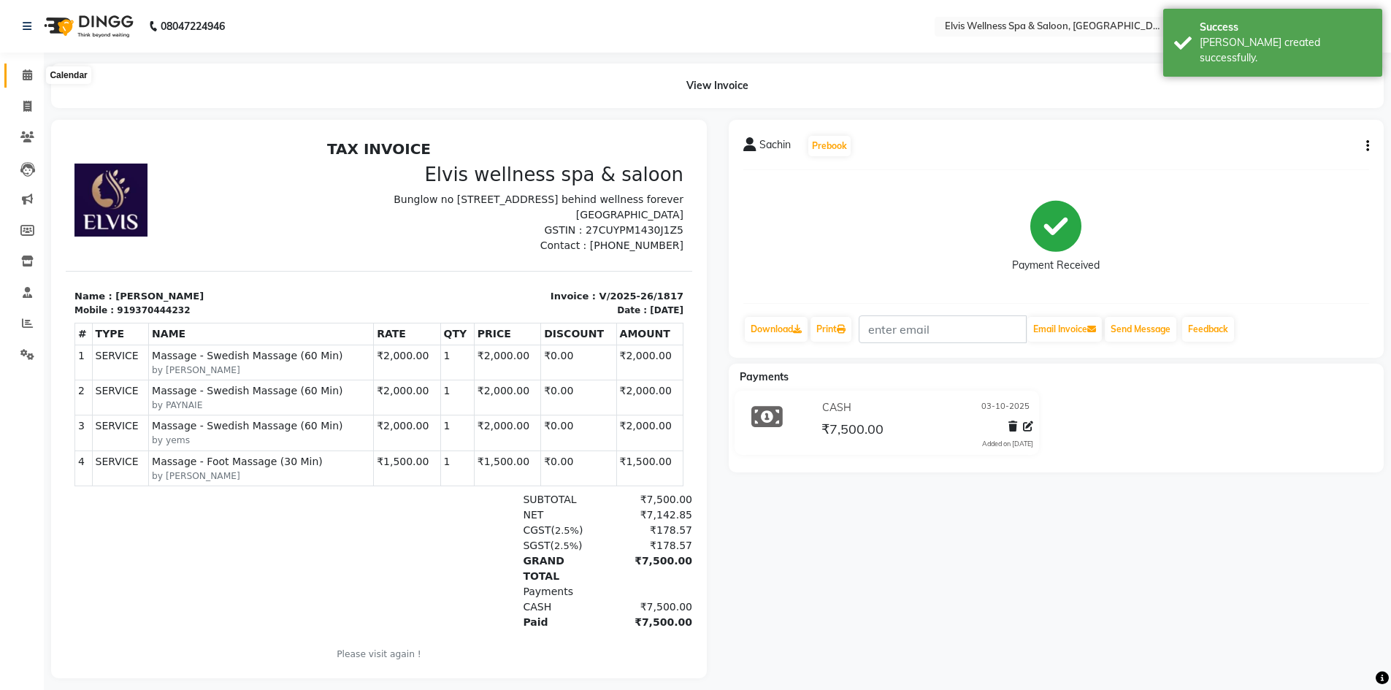
click at [31, 82] on span at bounding box center [28, 75] width 26 height 17
